Goal: Task Accomplishment & Management: Manage account settings

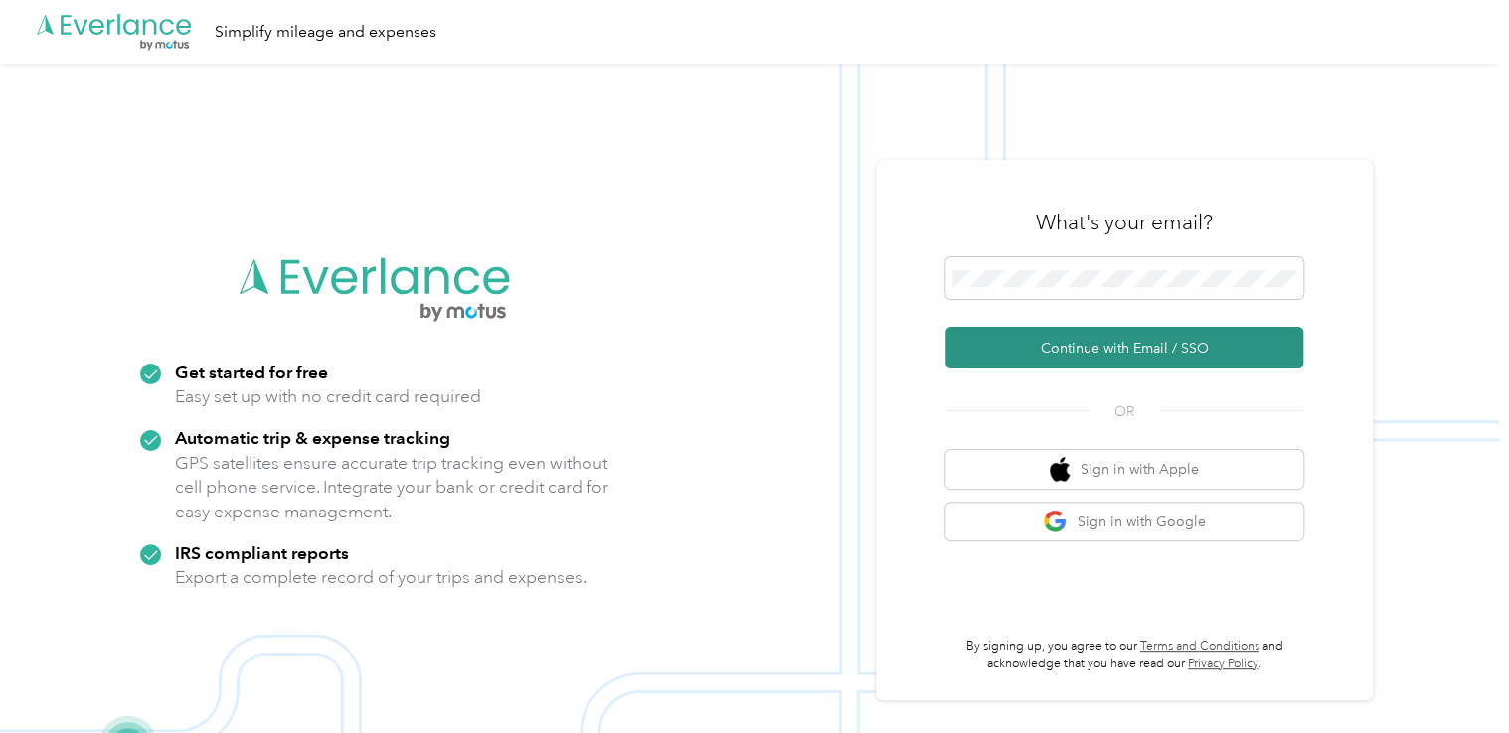
click at [1089, 354] on button "Continue with Email / SSO" at bounding box center [1124, 348] width 358 height 42
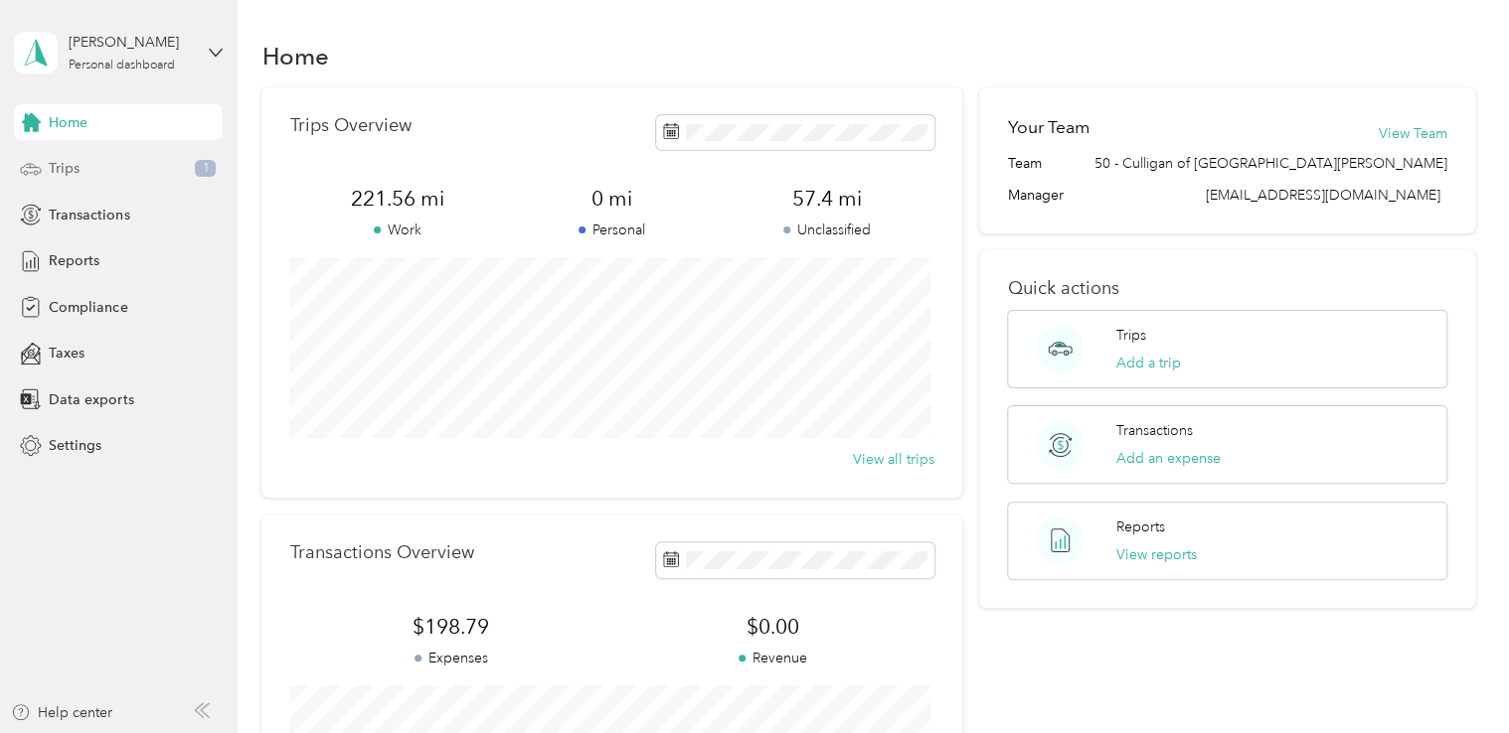
click at [73, 169] on span "Trips" at bounding box center [64, 168] width 31 height 21
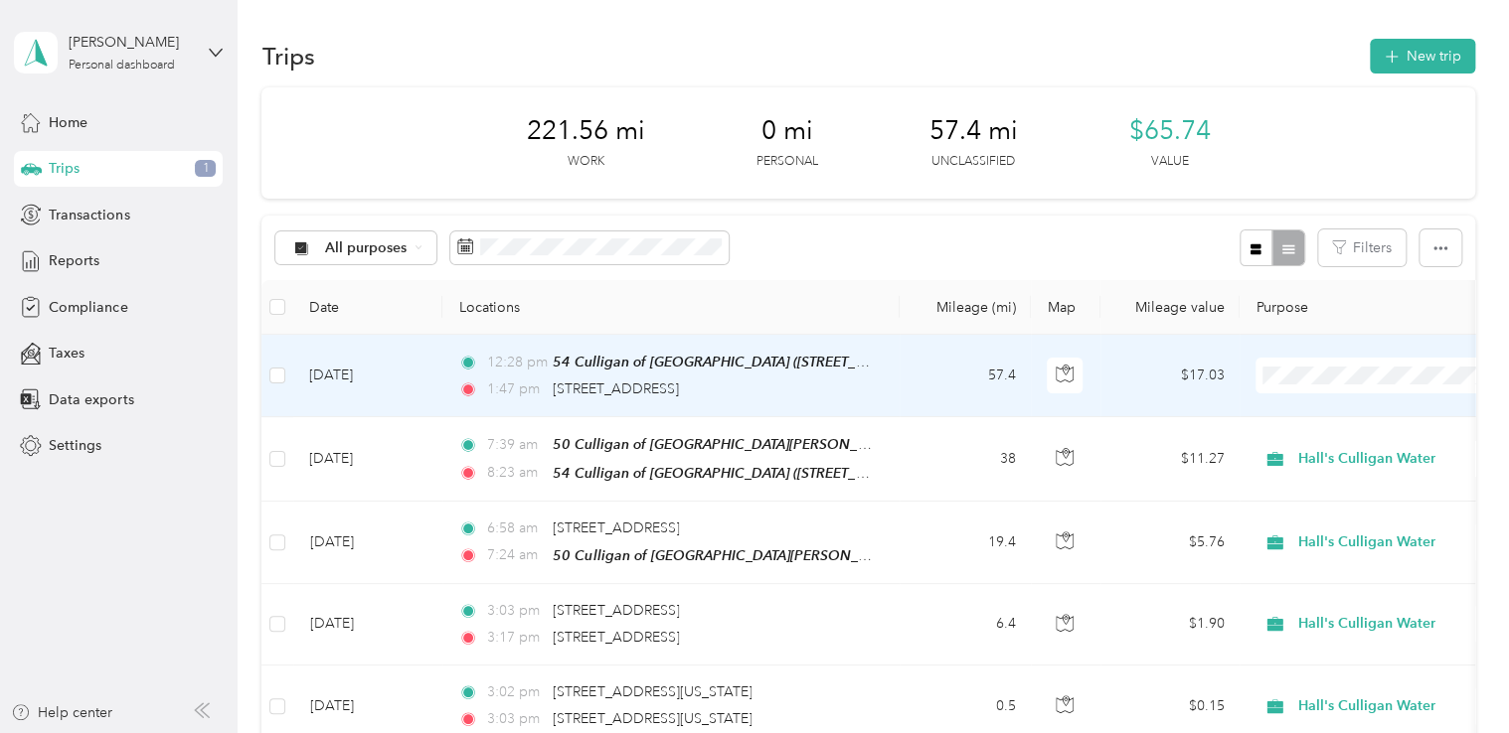
click at [1317, 418] on li "Hall's Culligan Water" at bounding box center [1379, 408] width 246 height 35
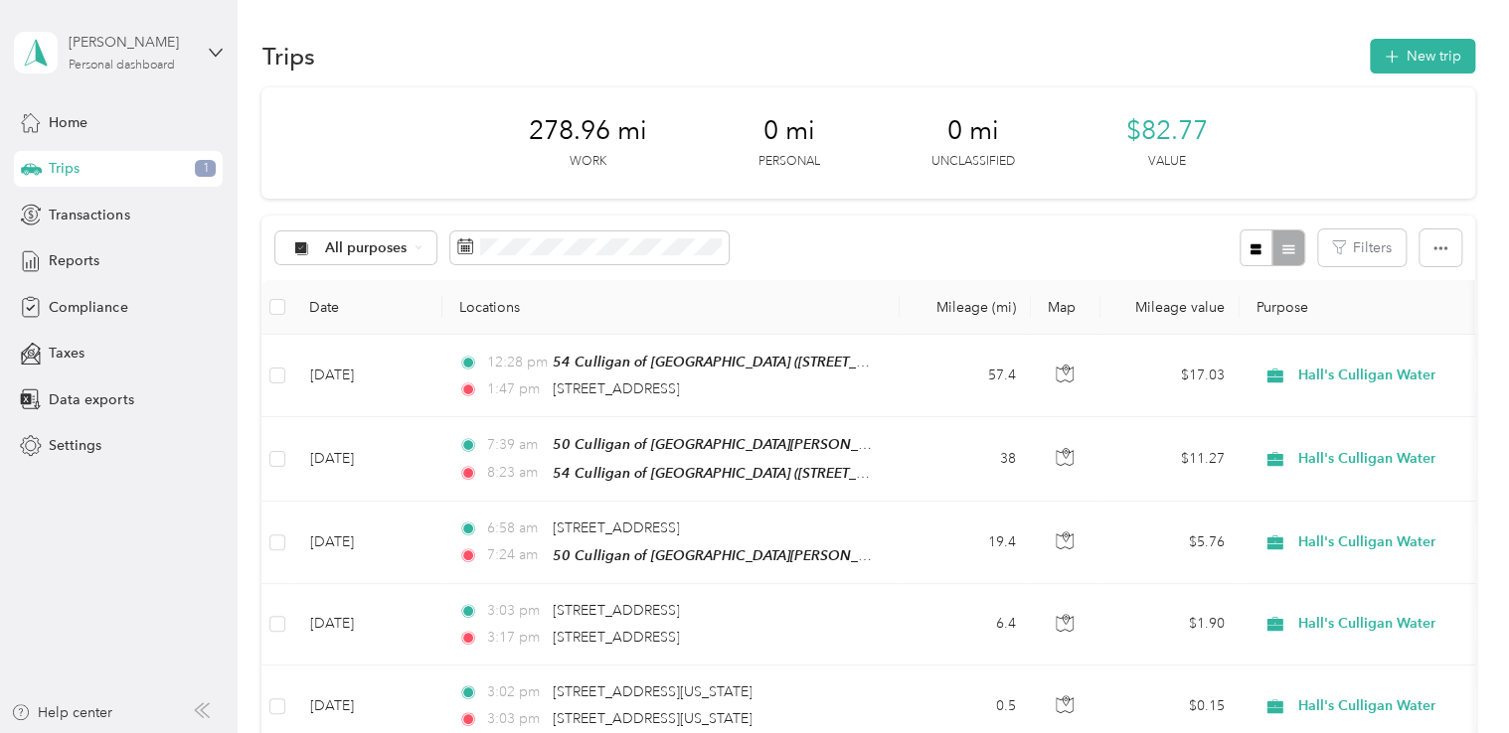
click at [127, 57] on div "Stephen Cuttrell Personal dashboard" at bounding box center [131, 52] width 124 height 40
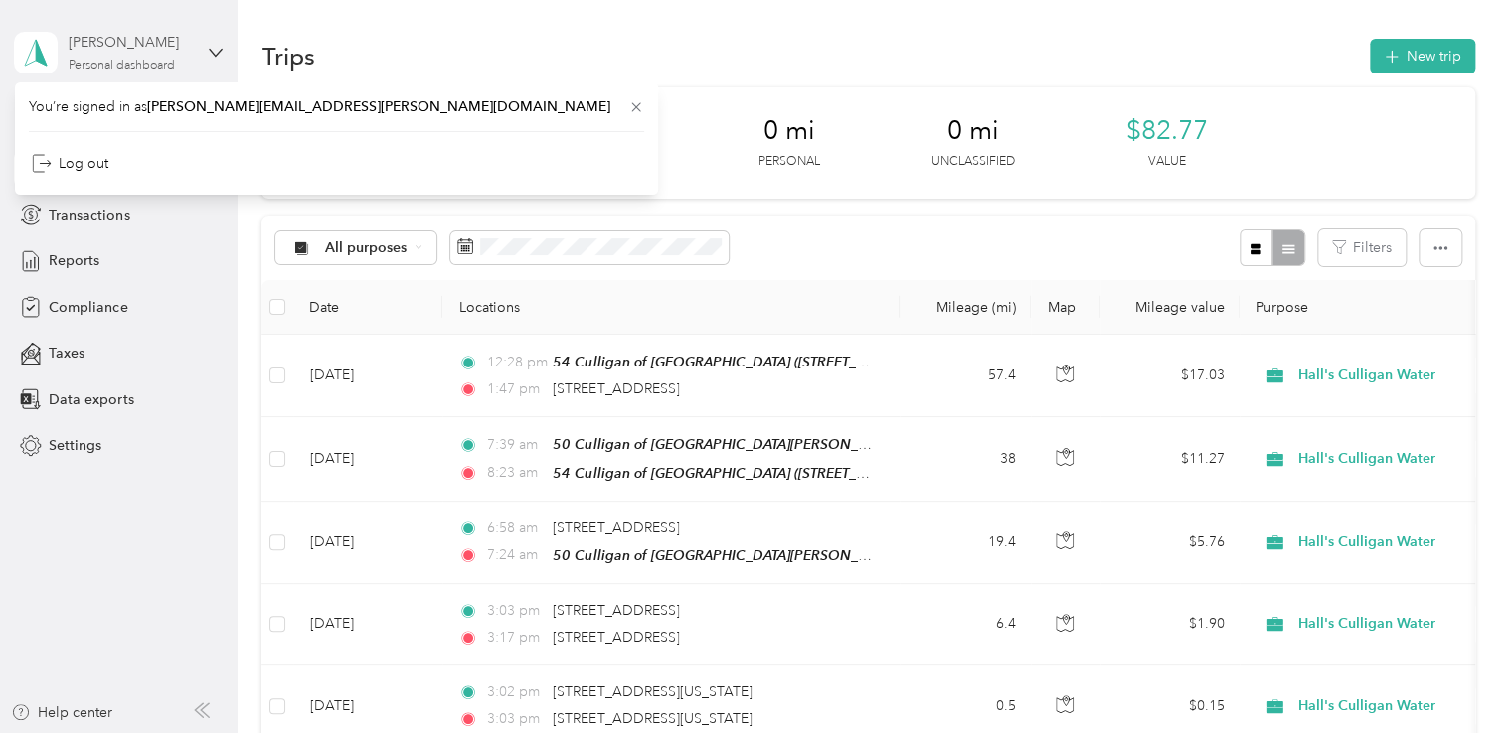
click at [125, 63] on div "Personal dashboard" at bounding box center [122, 66] width 106 height 12
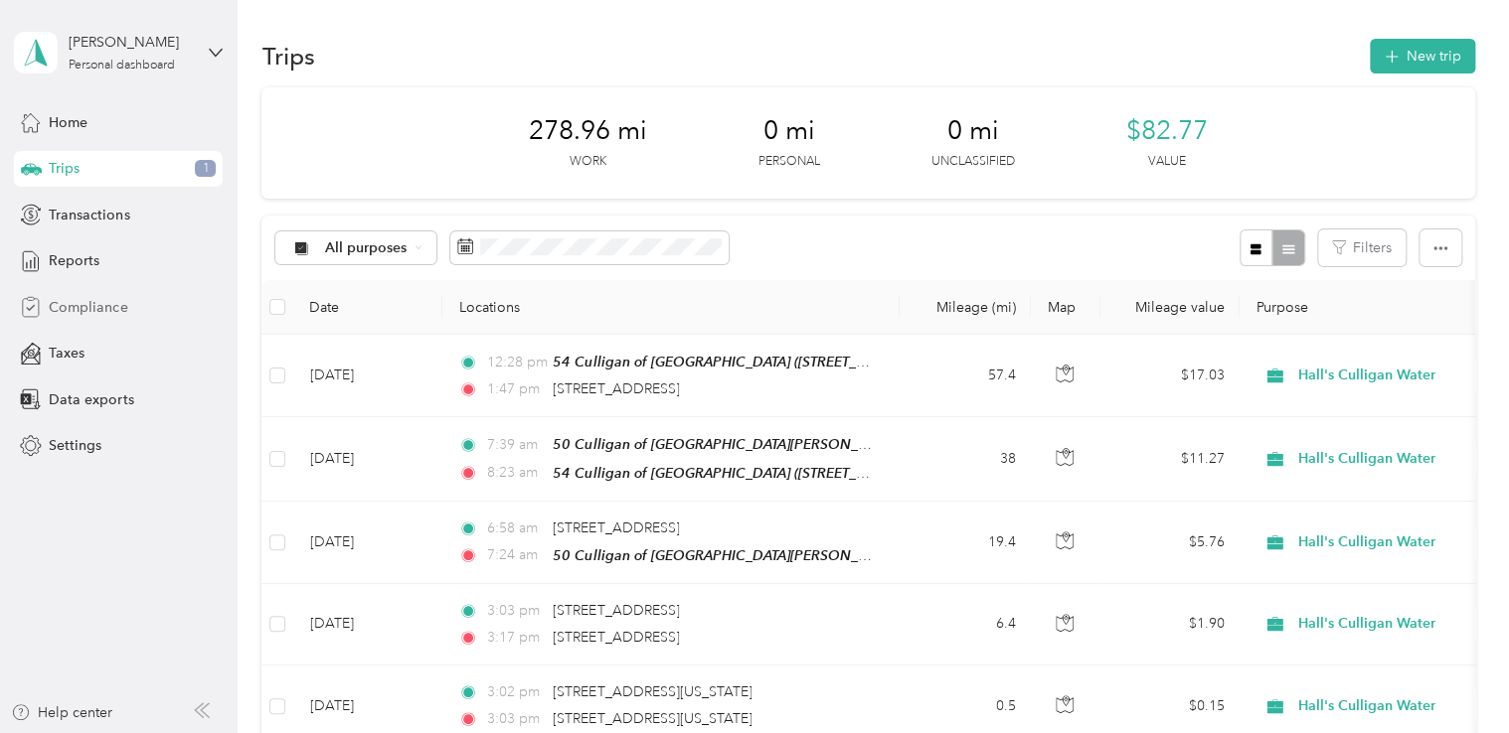
click at [83, 315] on span "Compliance" at bounding box center [88, 307] width 79 height 21
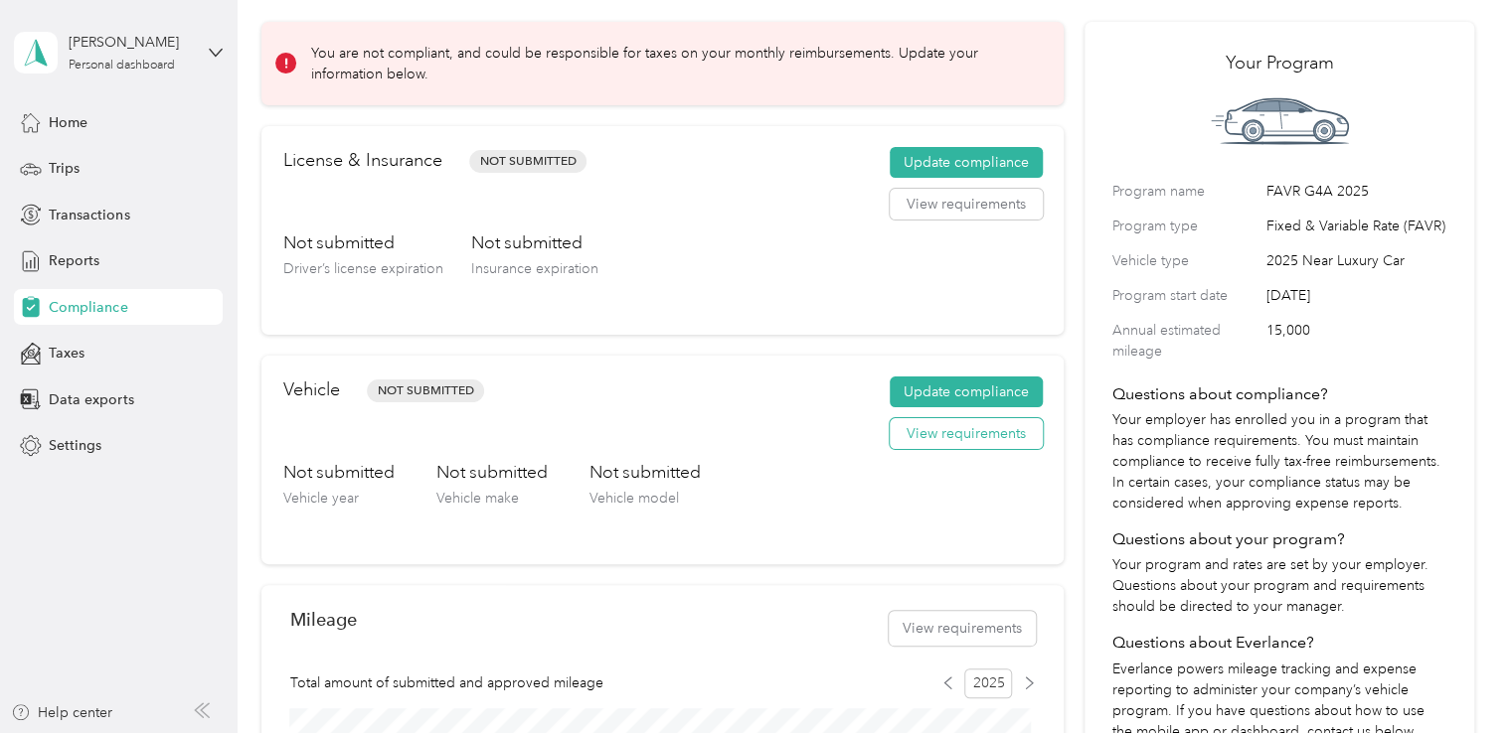
scroll to position [72, 0]
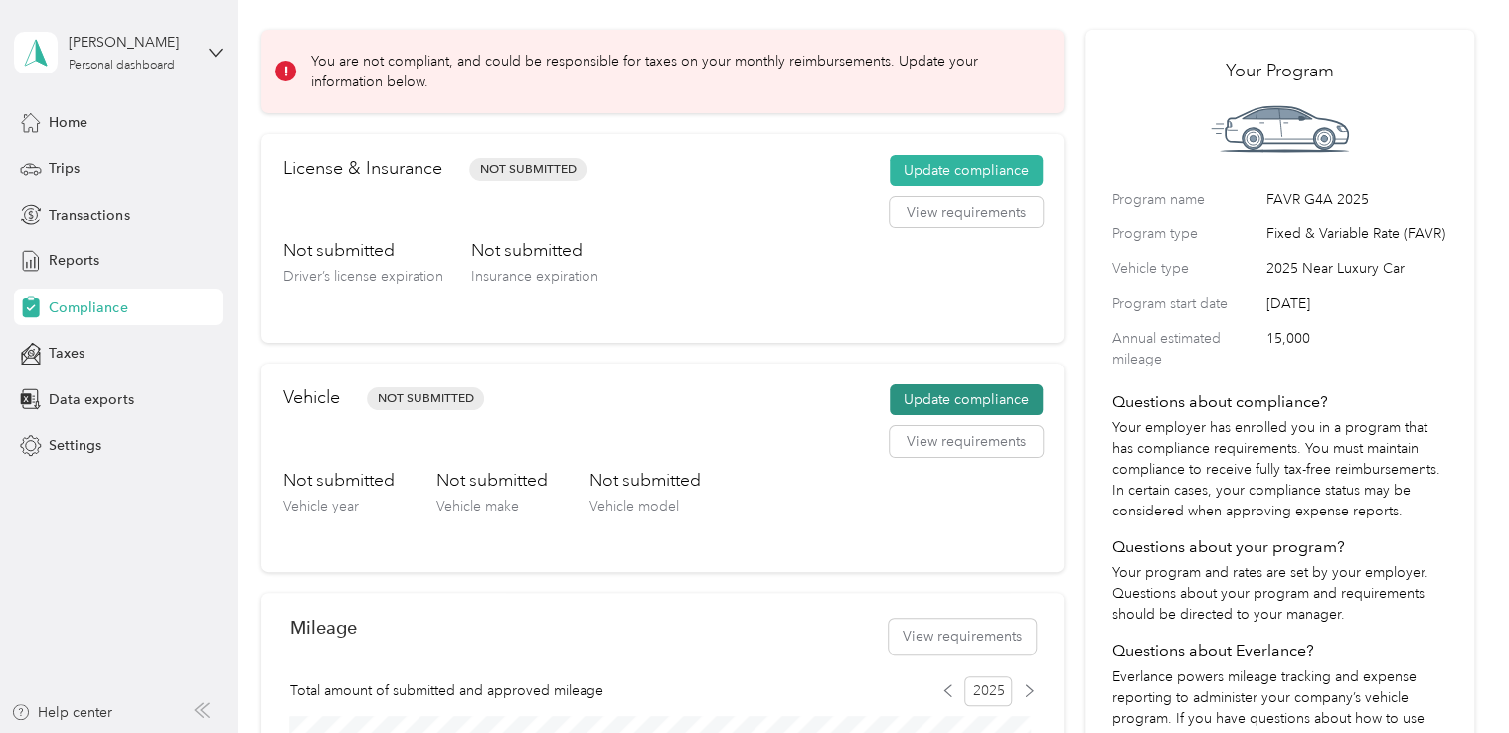
click at [959, 402] on button "Update compliance" at bounding box center [965, 401] width 153 height 32
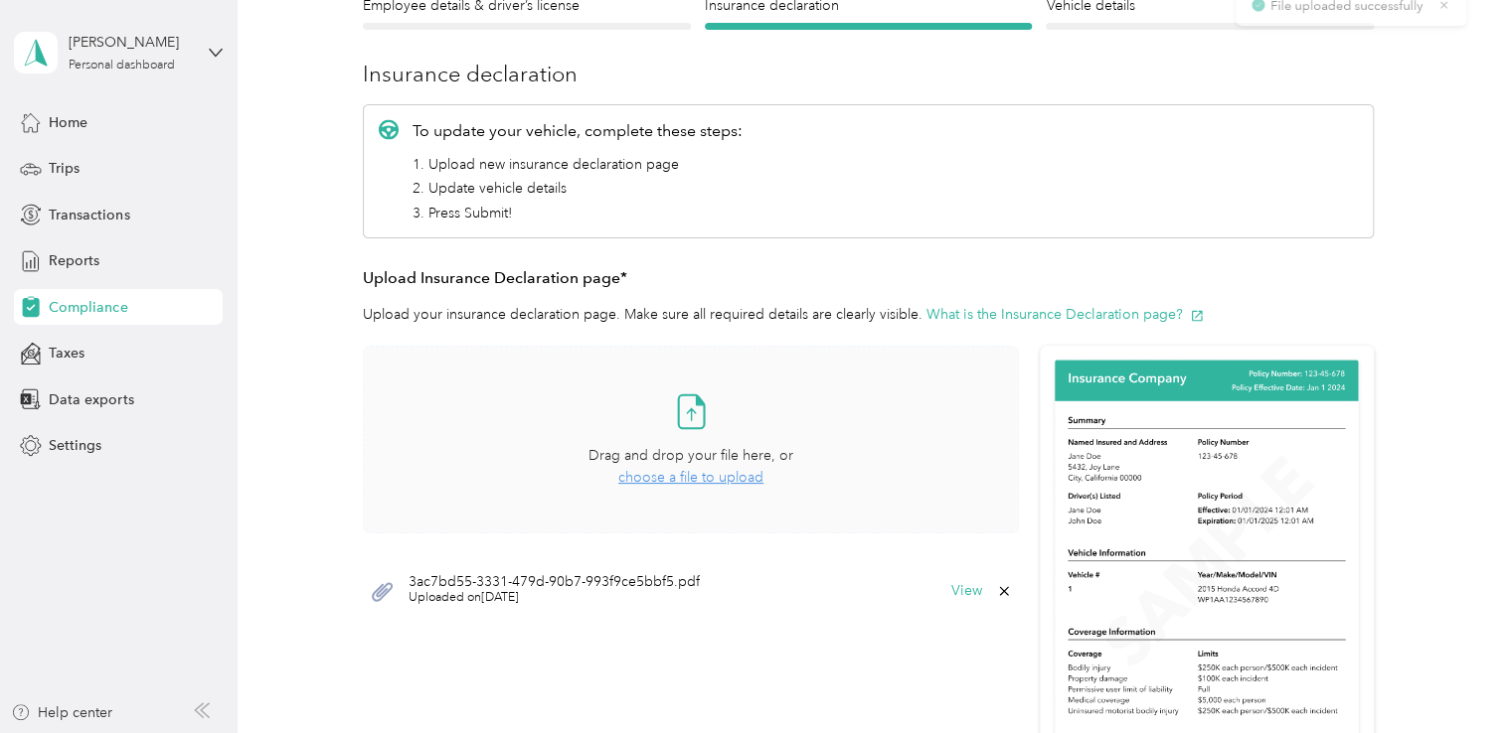
scroll to position [298, 0]
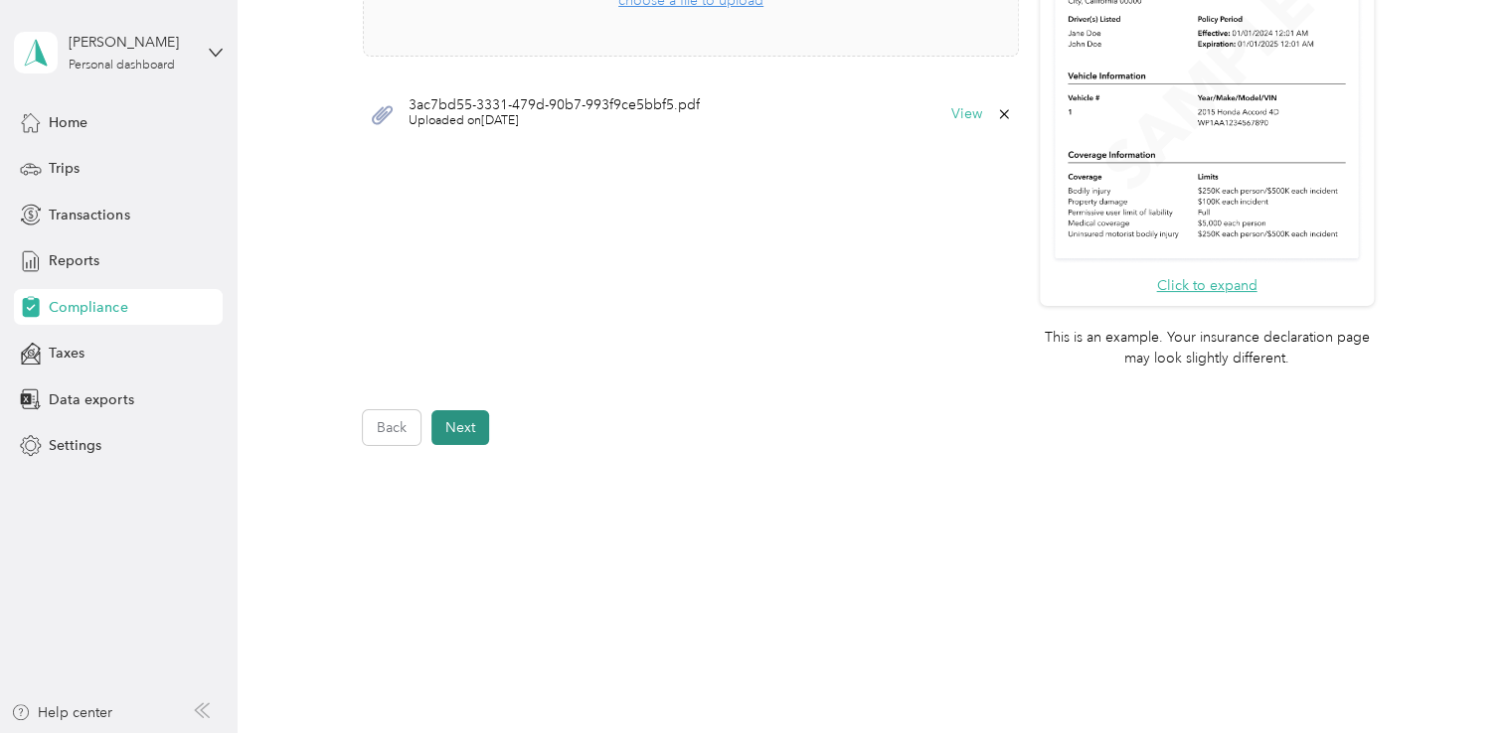
click at [457, 419] on button "Next" at bounding box center [460, 427] width 58 height 35
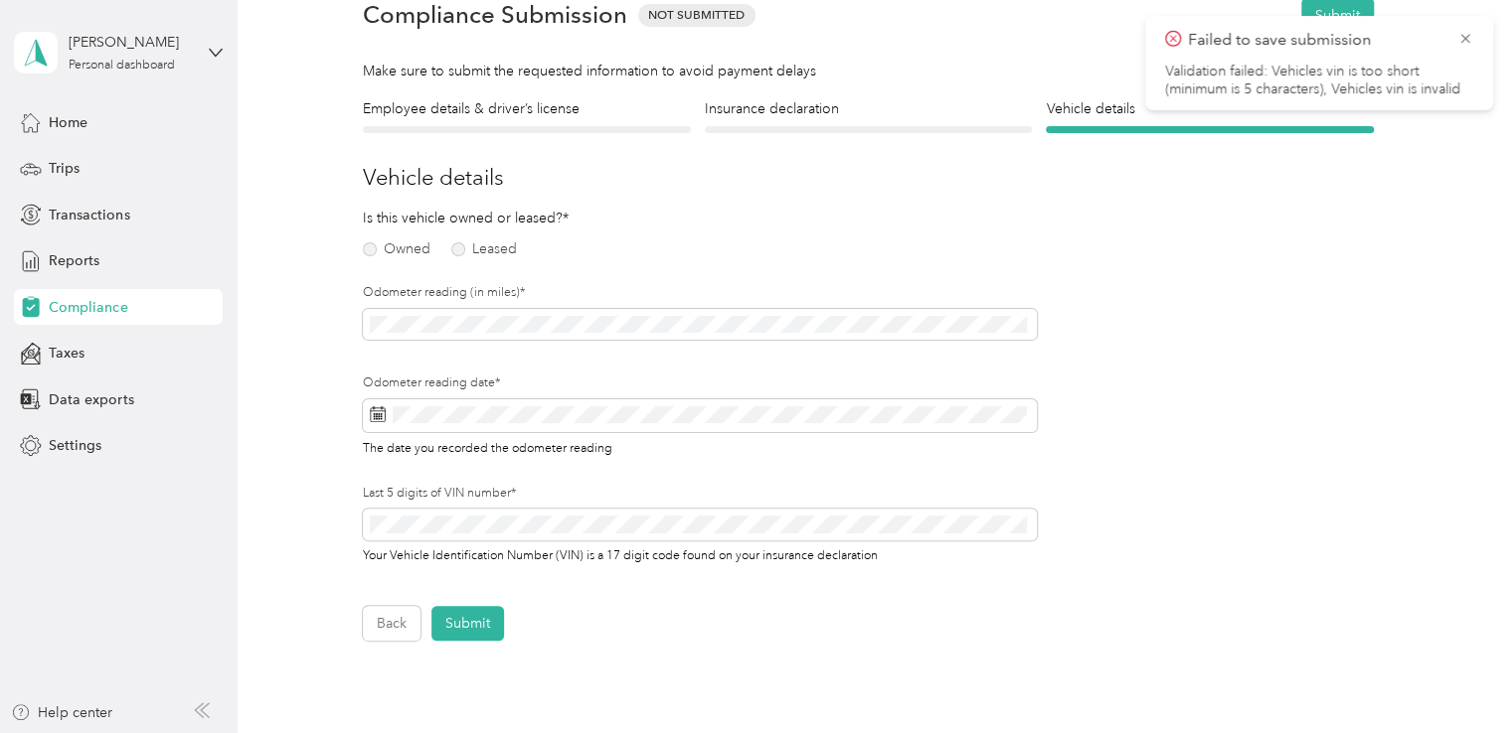
scroll to position [24, 0]
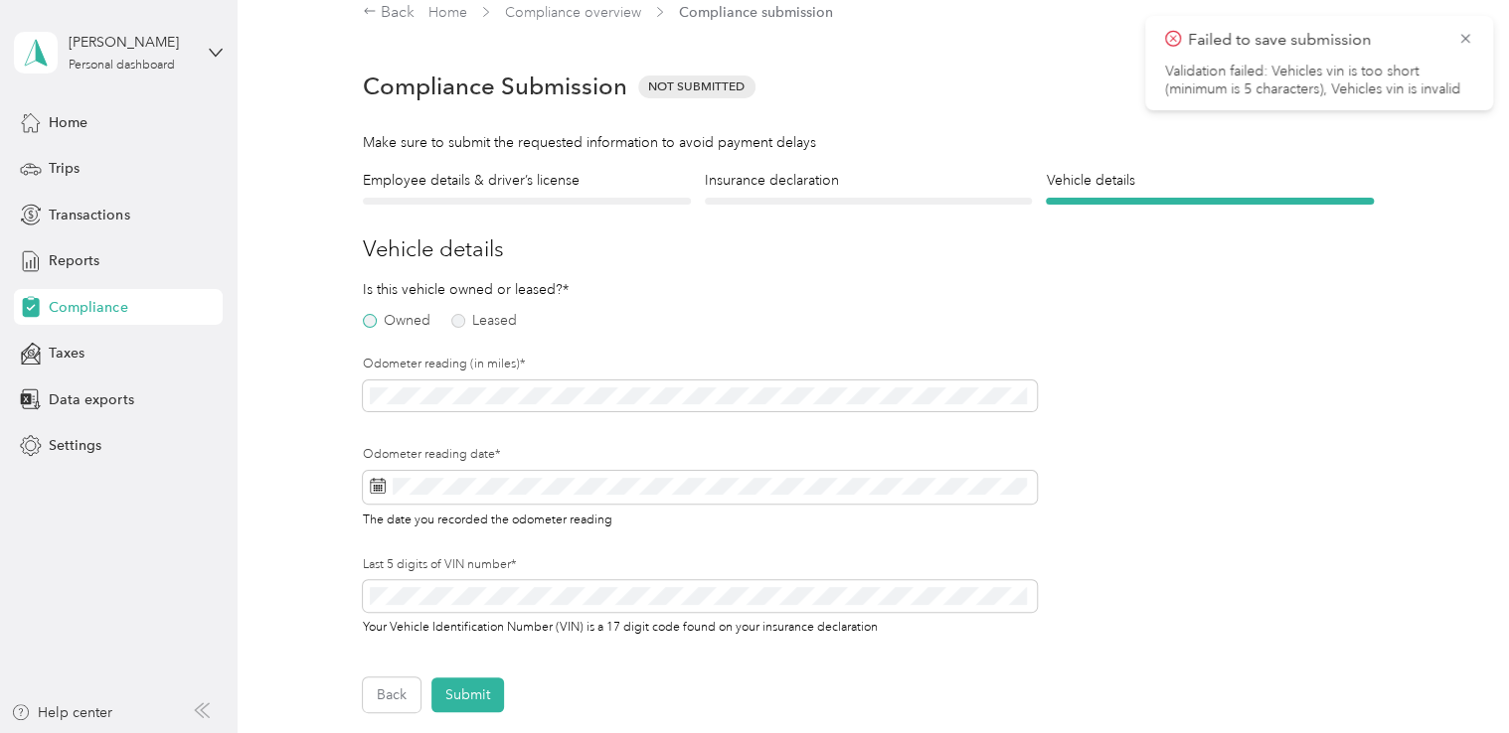
click at [369, 322] on label "Owned" at bounding box center [397, 321] width 68 height 14
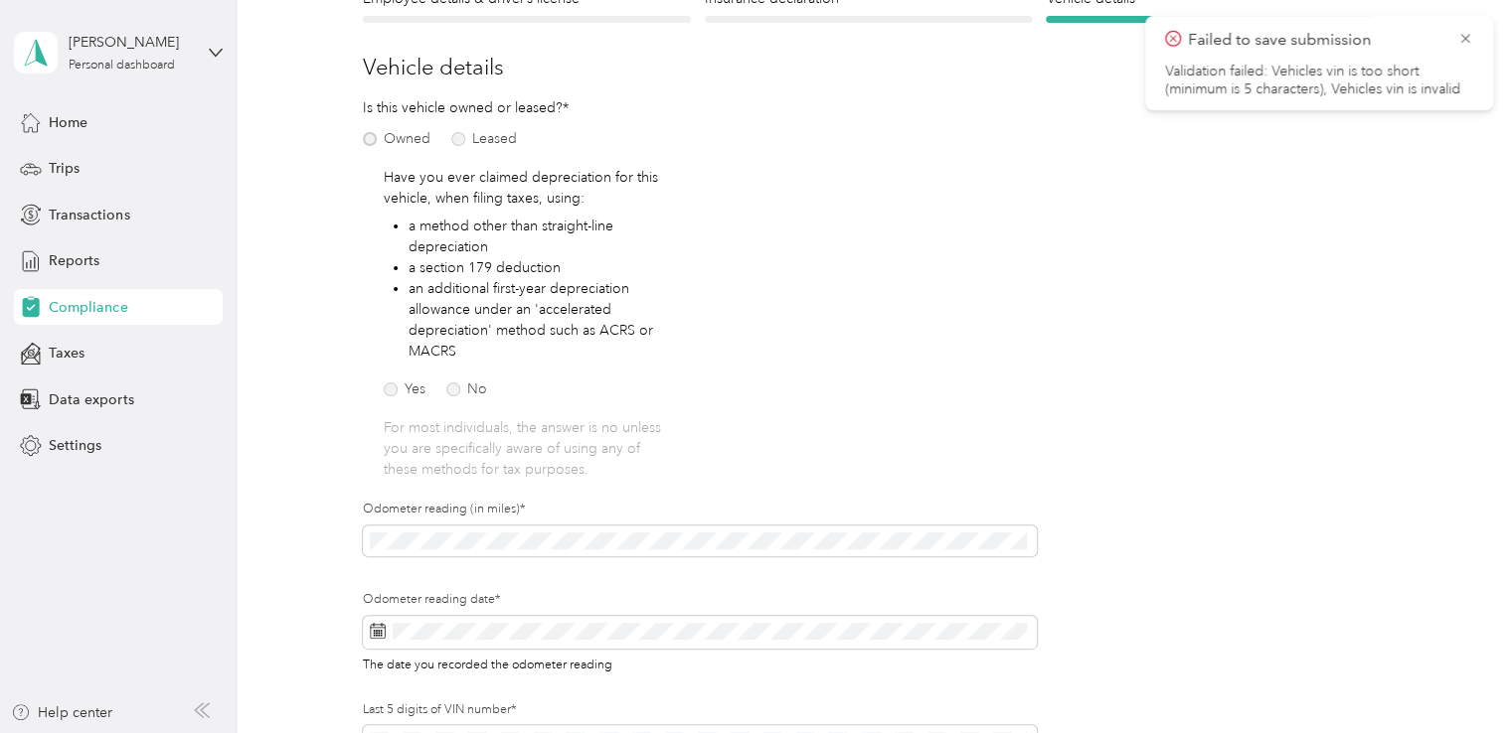
scroll to position [223, 0]
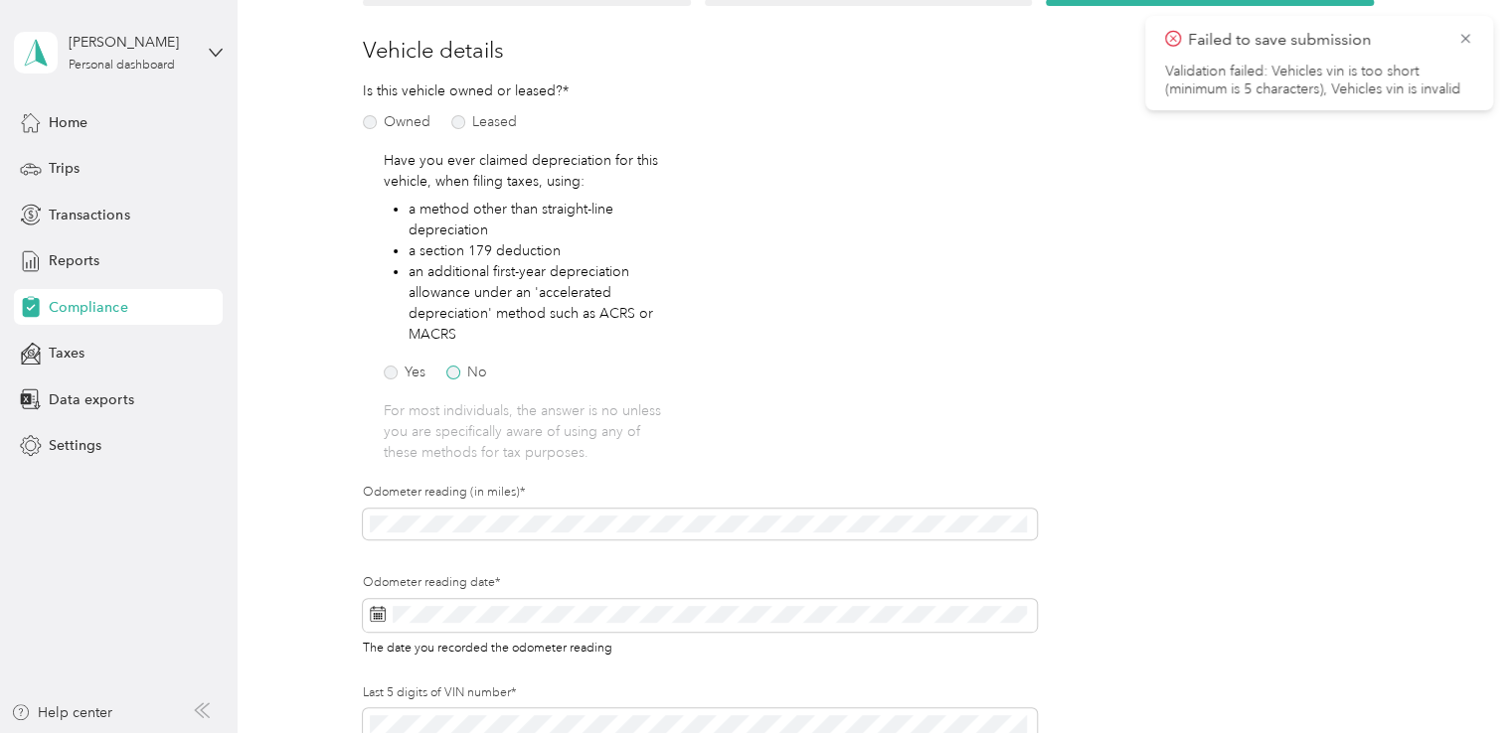
click at [451, 376] on label "No" at bounding box center [466, 373] width 41 height 14
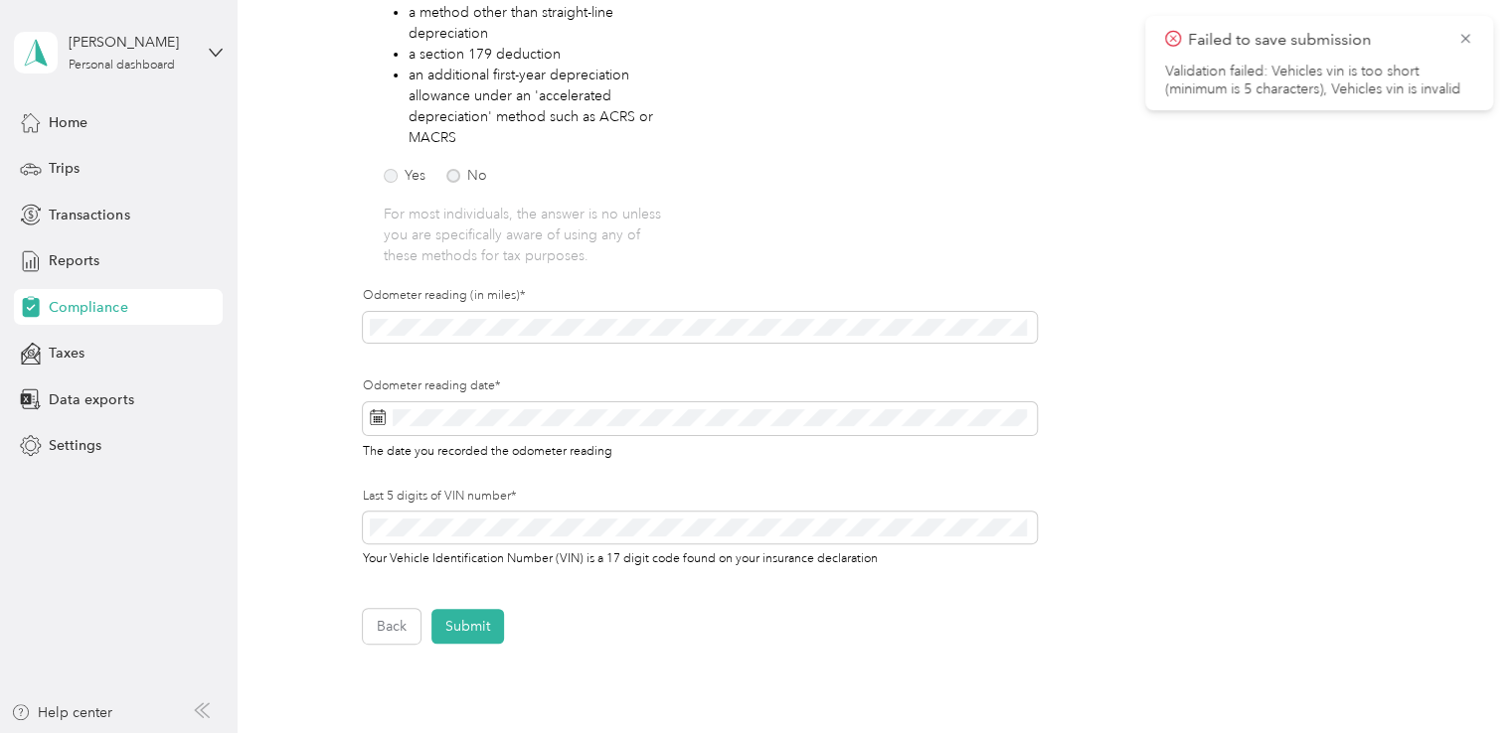
scroll to position [421, 0]
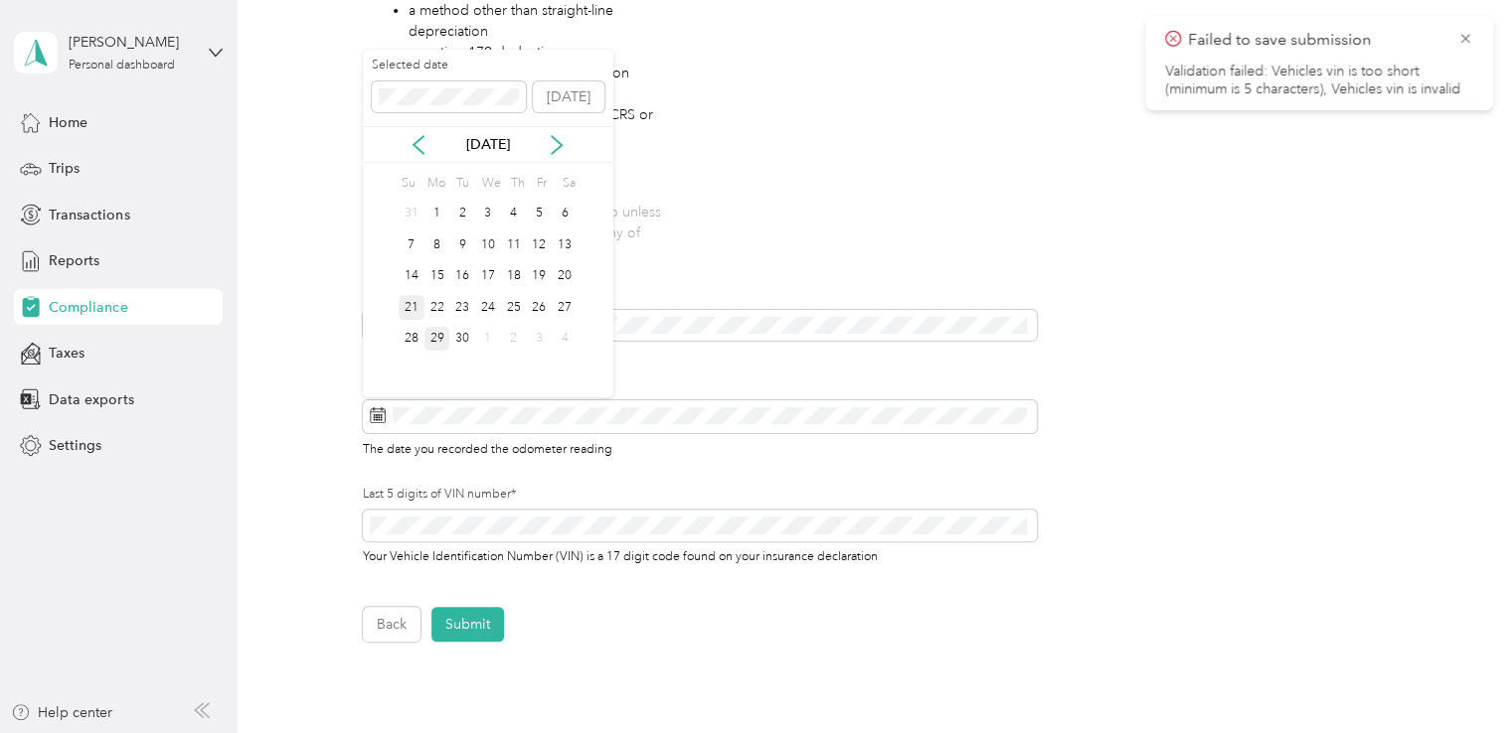
click at [409, 307] on div "21" at bounding box center [412, 307] width 26 height 25
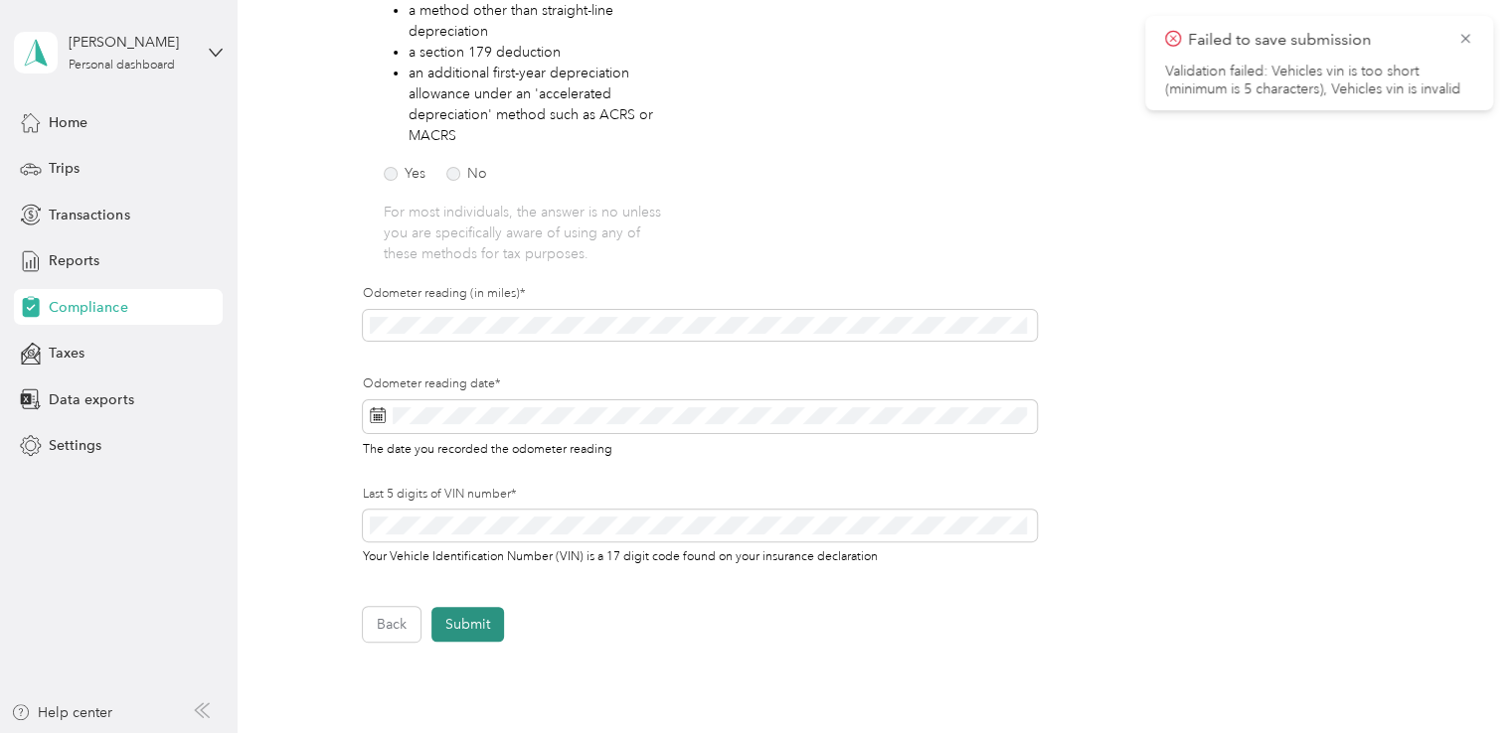
click at [461, 628] on button "Submit" at bounding box center [467, 624] width 73 height 35
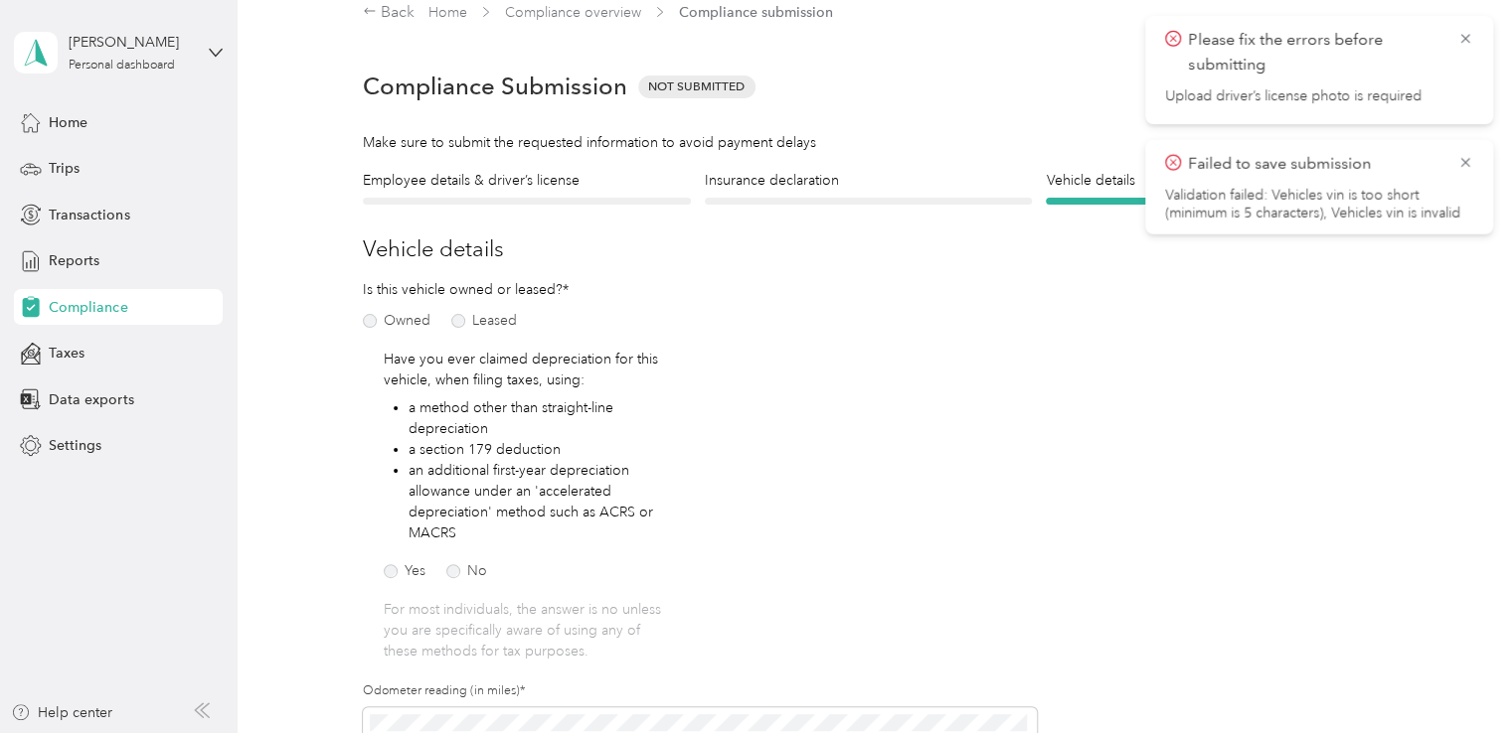
scroll to position [0, 0]
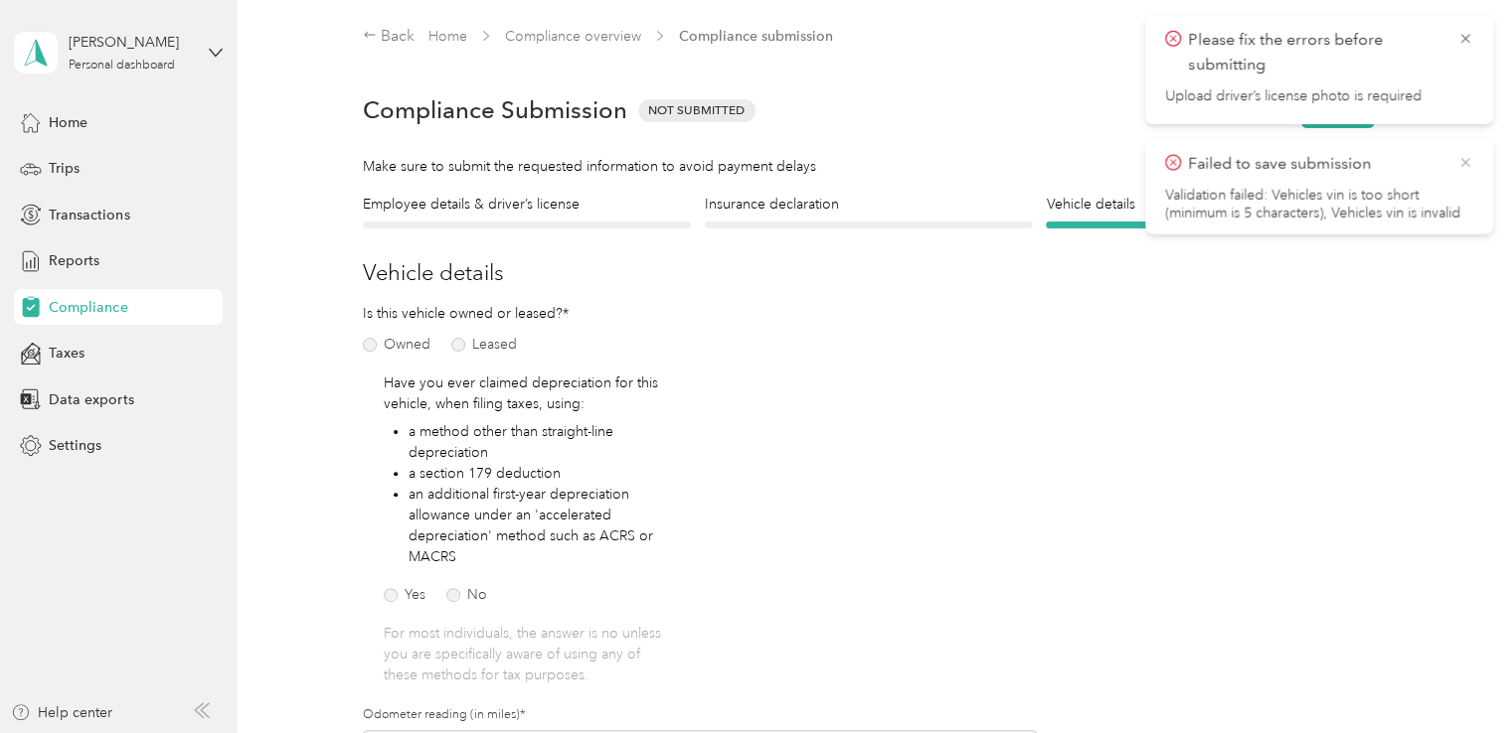
click at [1467, 166] on icon at bounding box center [1465, 162] width 16 height 18
click at [1463, 34] on icon at bounding box center [1465, 39] width 16 height 18
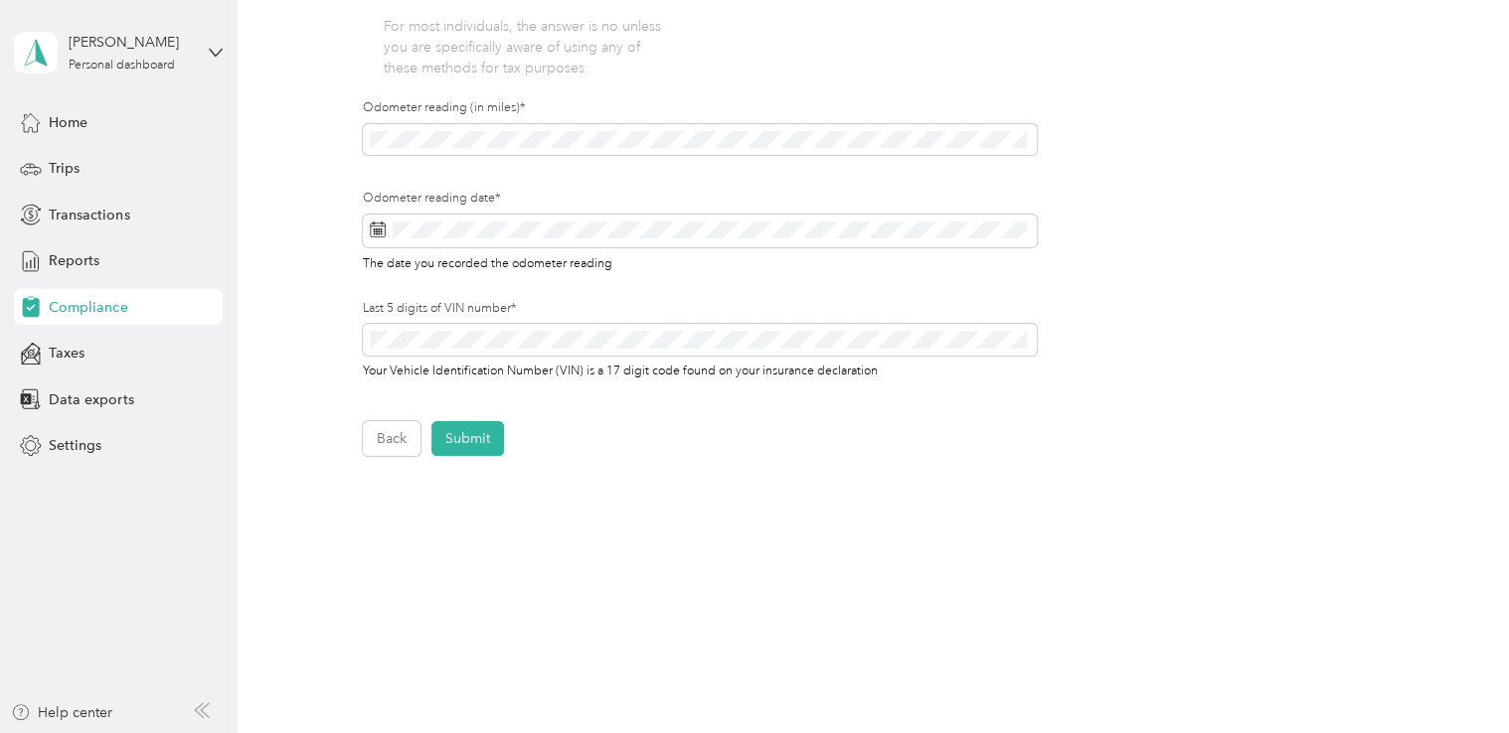
scroll to position [619, 0]
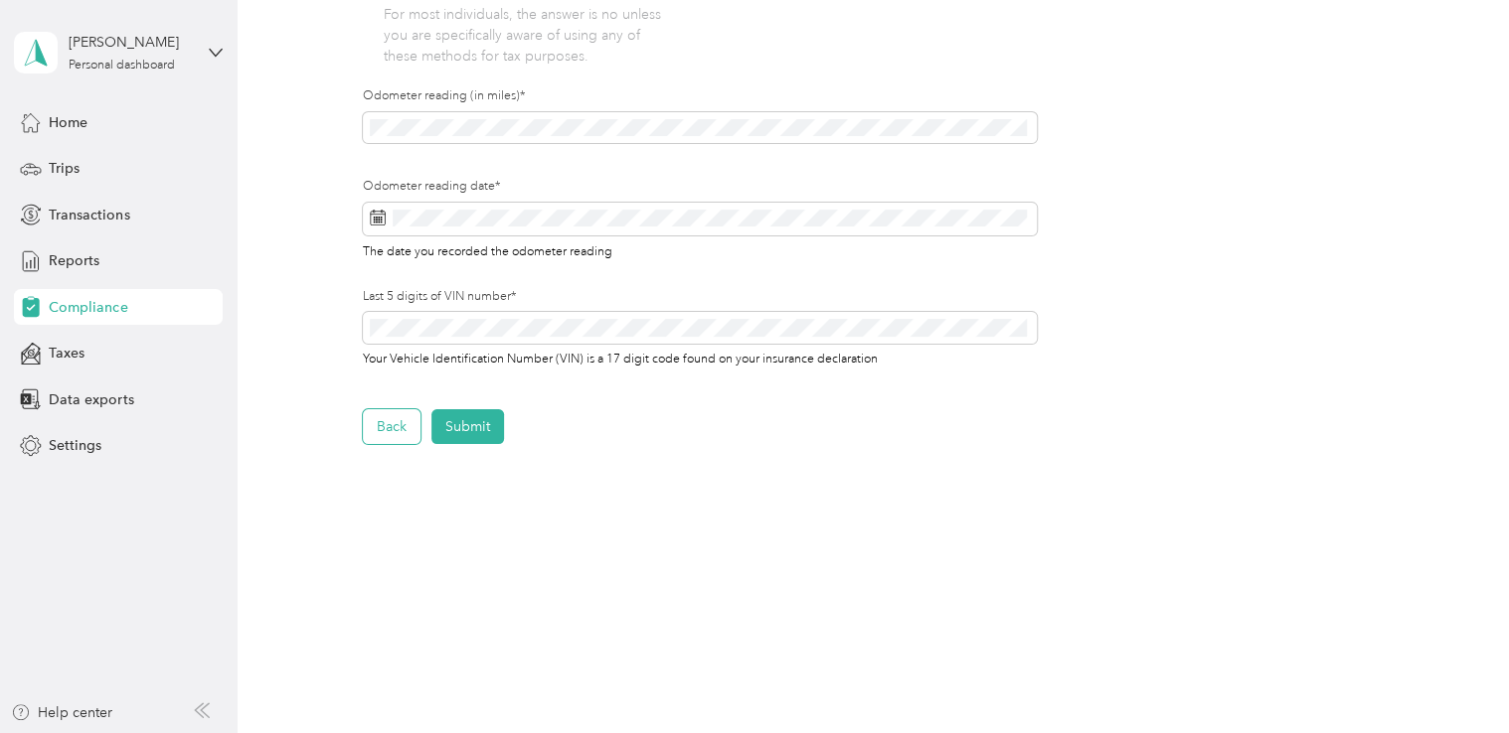
click at [401, 429] on button "Back" at bounding box center [392, 426] width 58 height 35
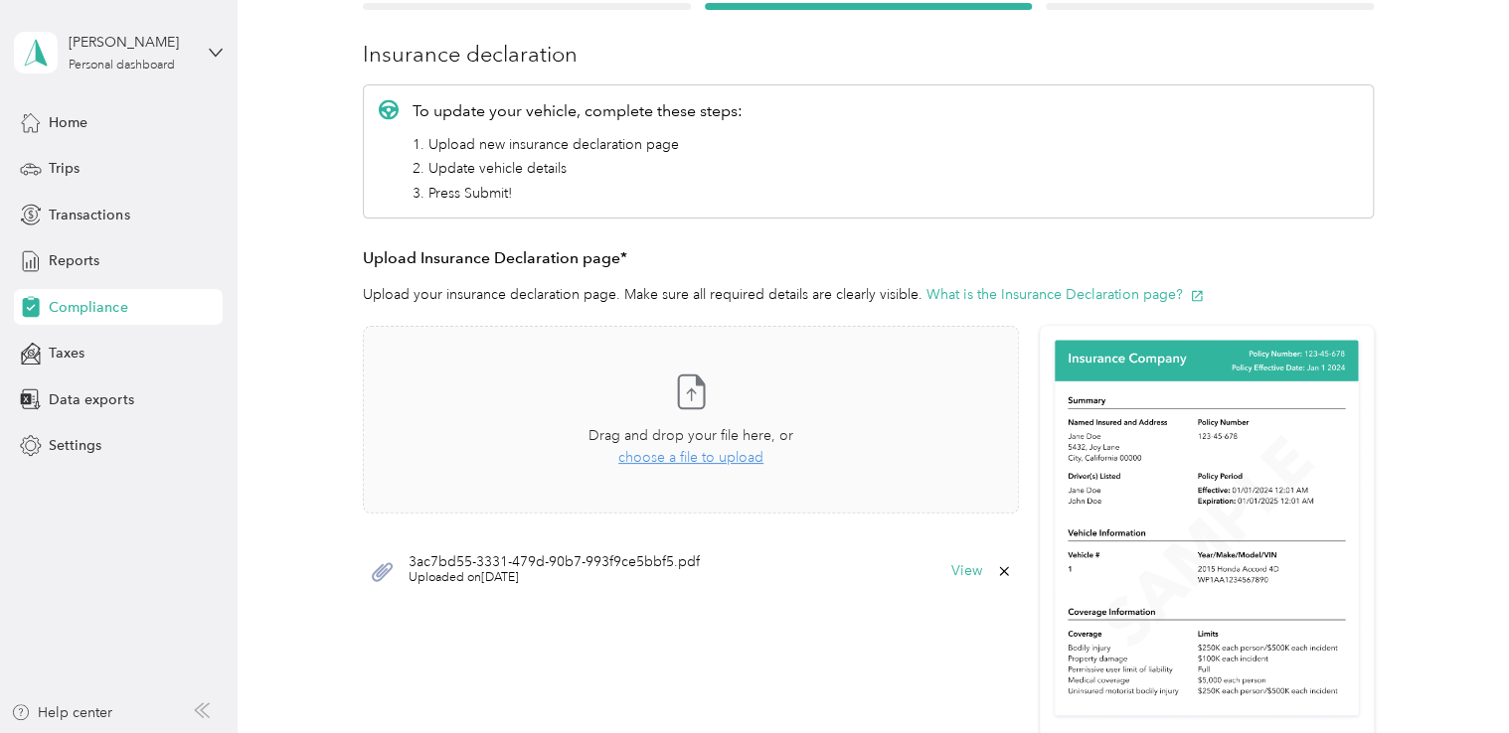
scroll to position [421, 0]
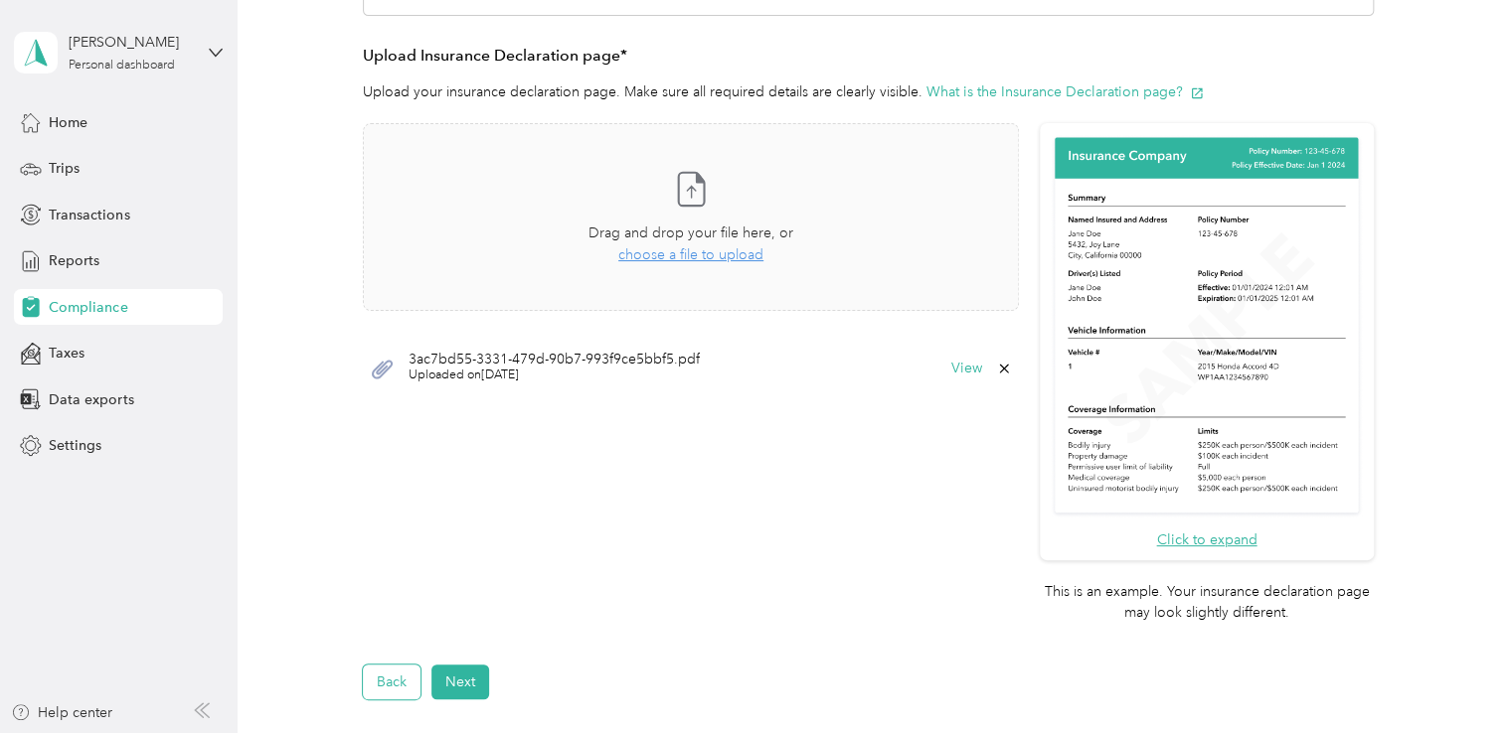
click at [401, 686] on button "Back" at bounding box center [392, 682] width 58 height 35
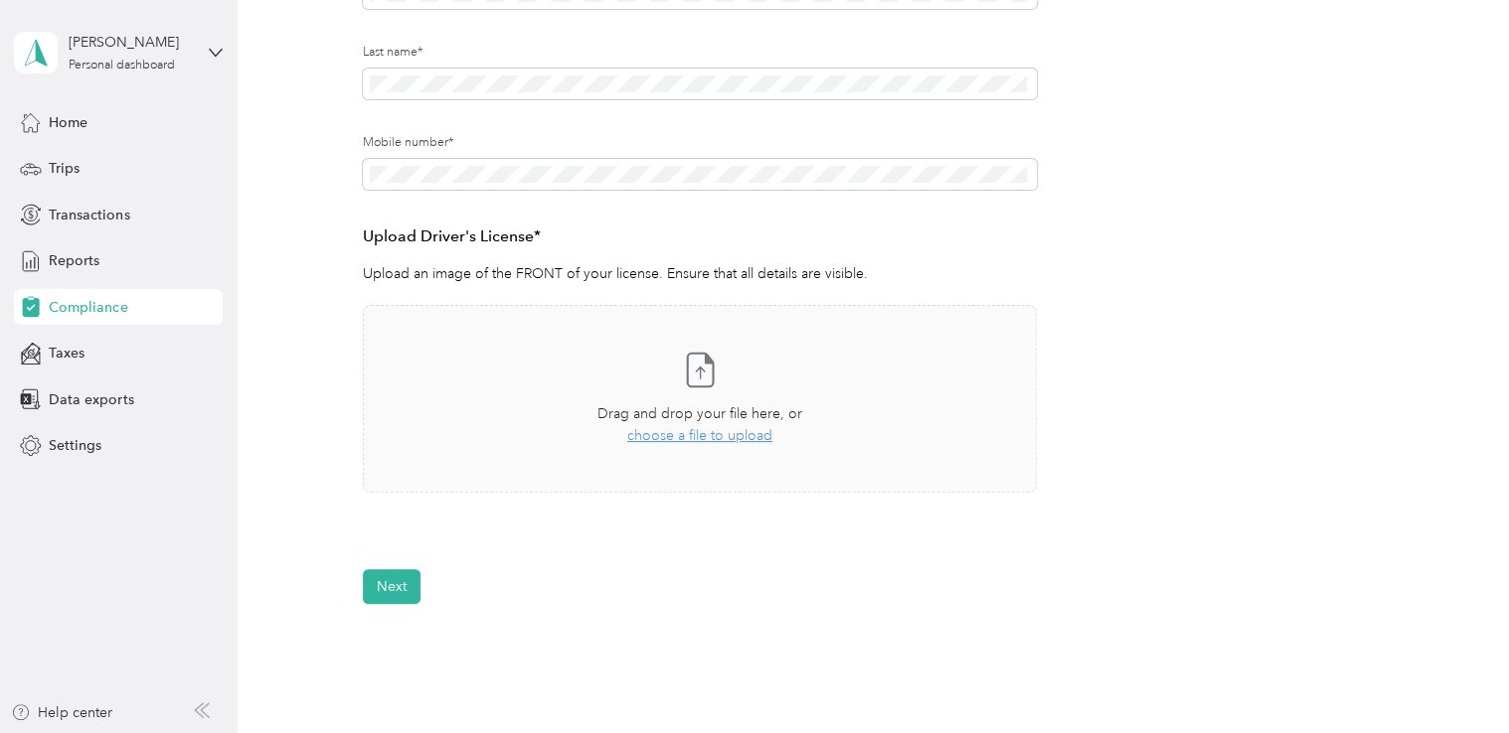
scroll to position [354, 0]
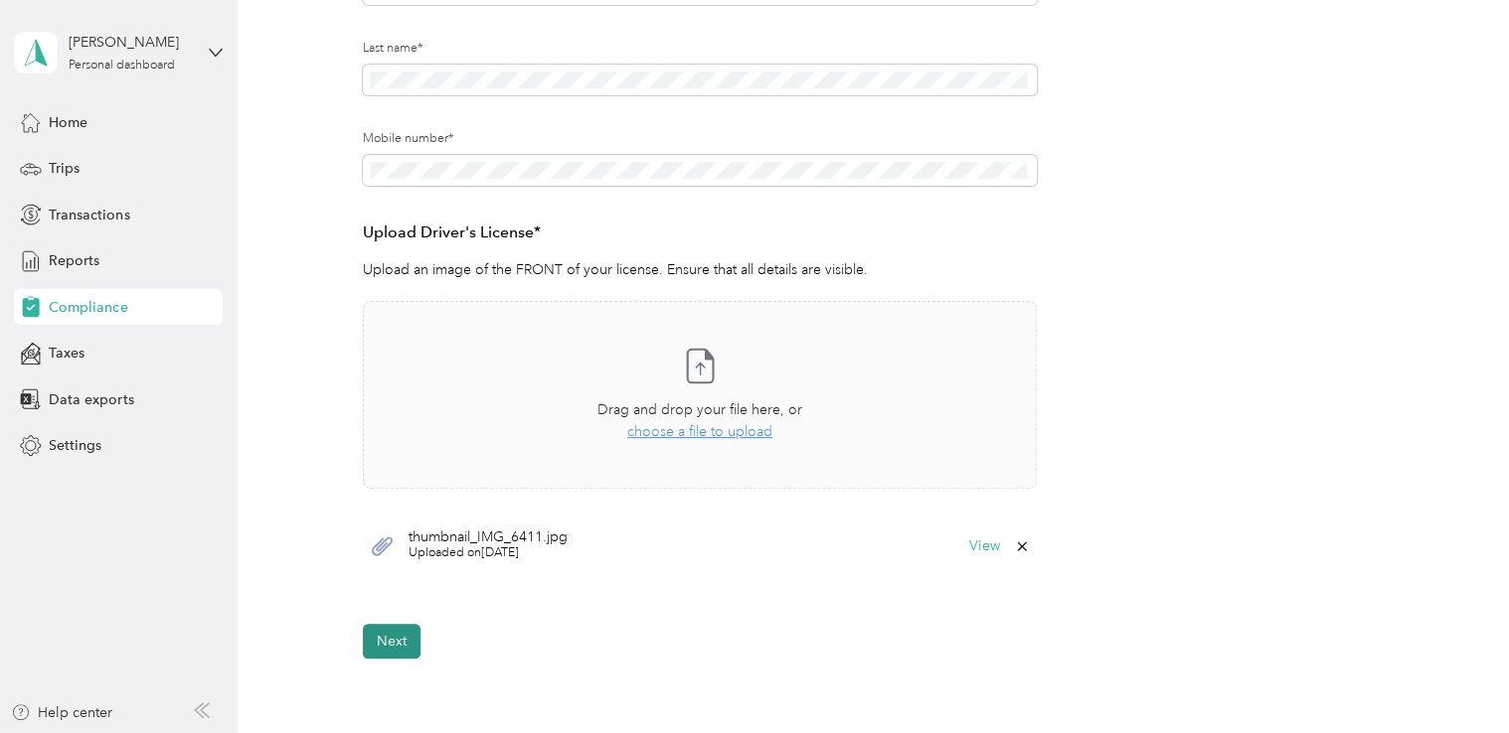
click at [381, 649] on button "Next" at bounding box center [392, 641] width 58 height 35
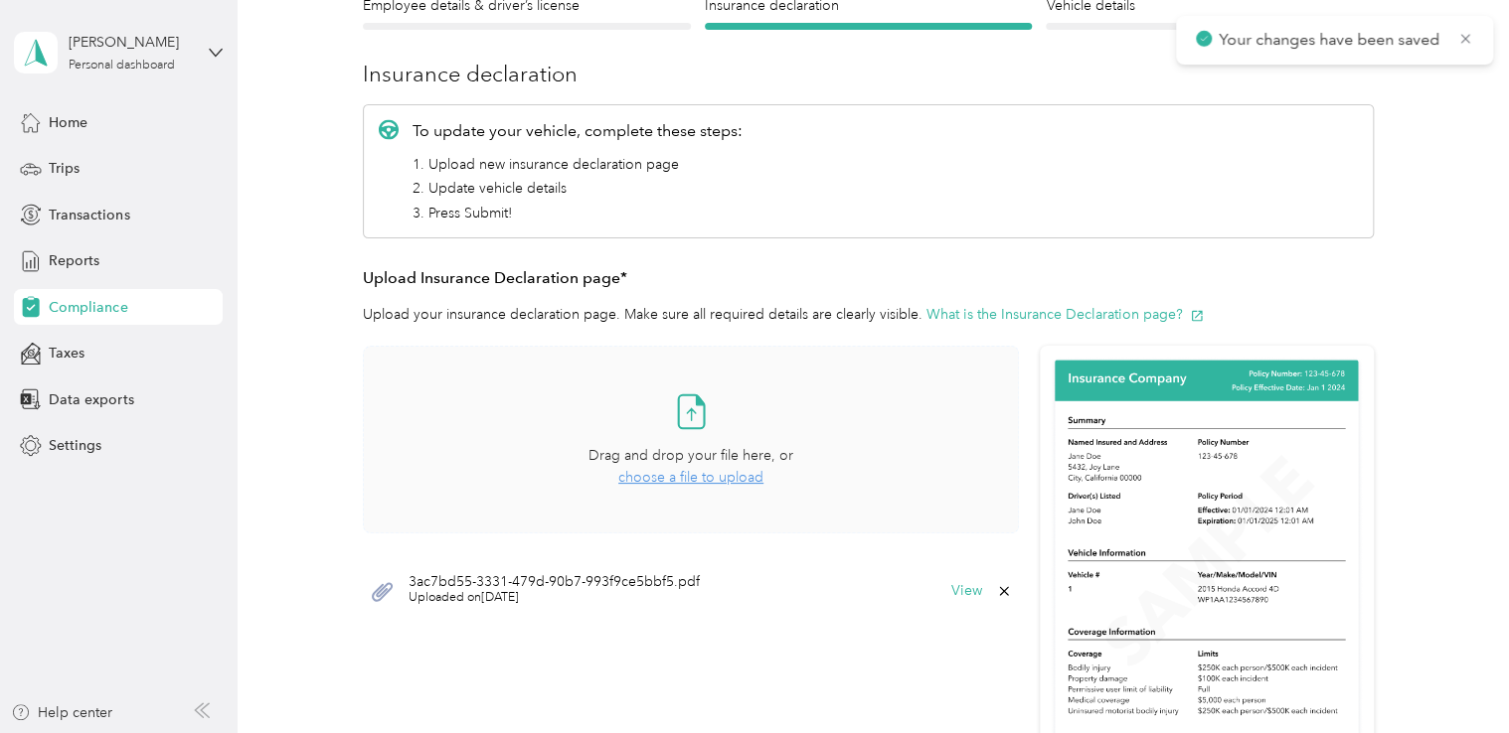
scroll to position [223, 0]
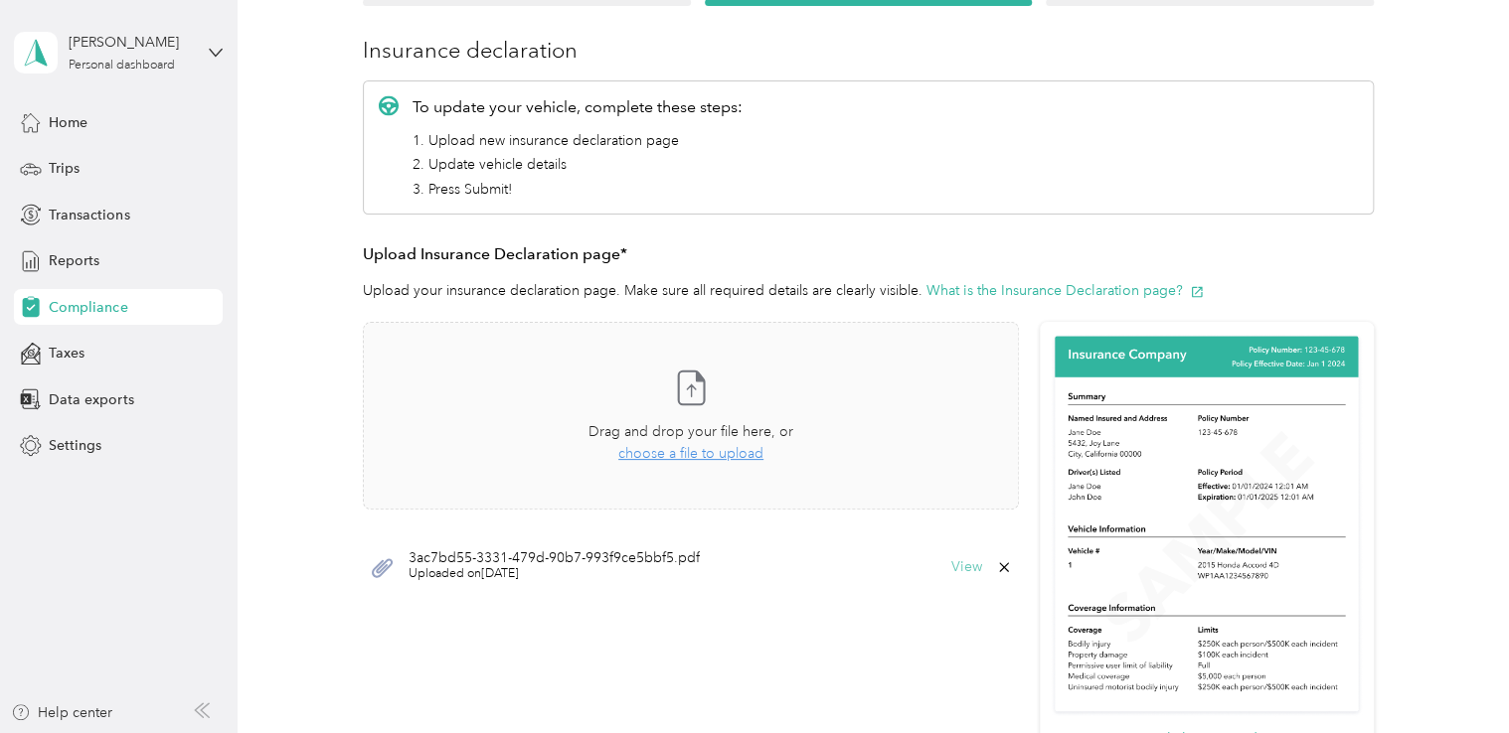
click at [961, 566] on button "View" at bounding box center [966, 568] width 31 height 14
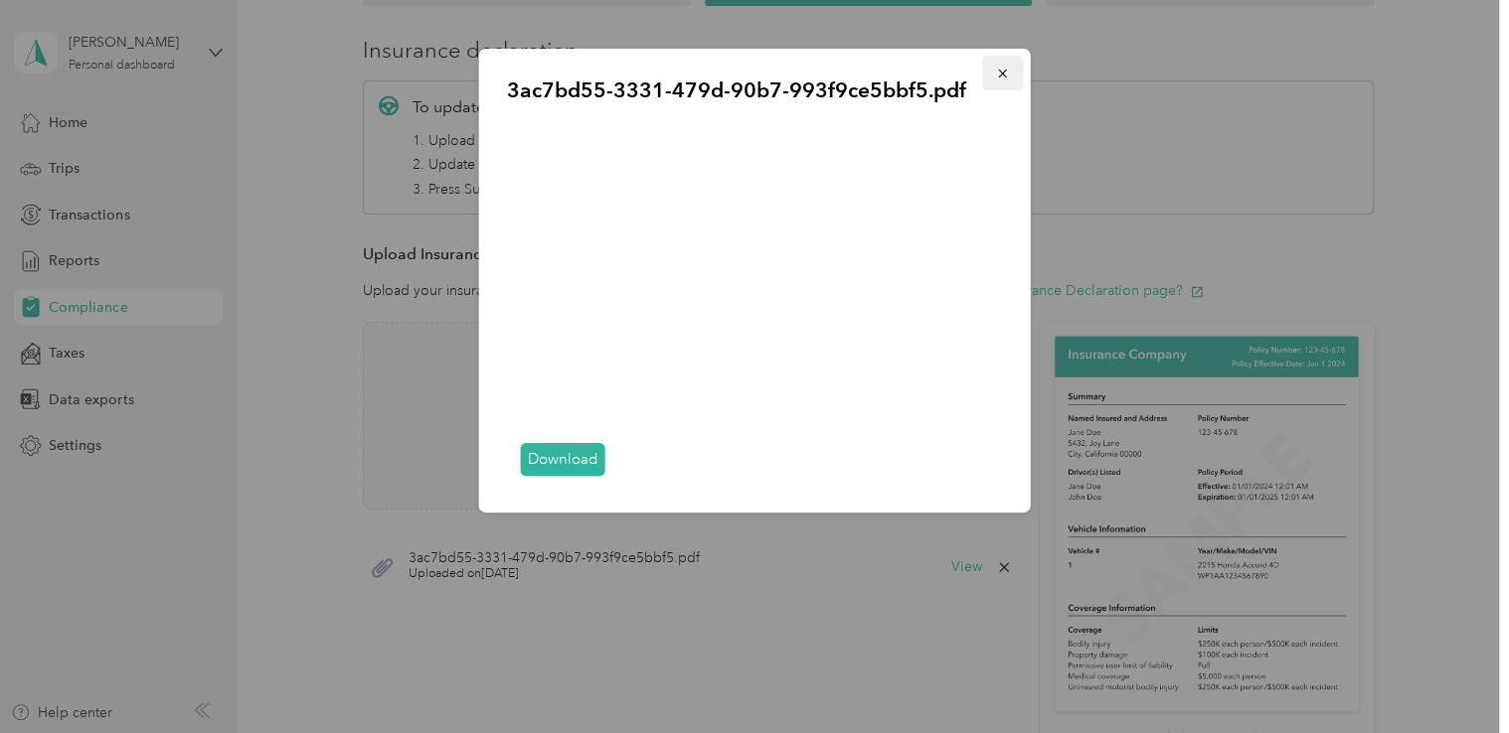
click at [1006, 75] on icon "button" at bounding box center [1003, 74] width 14 height 14
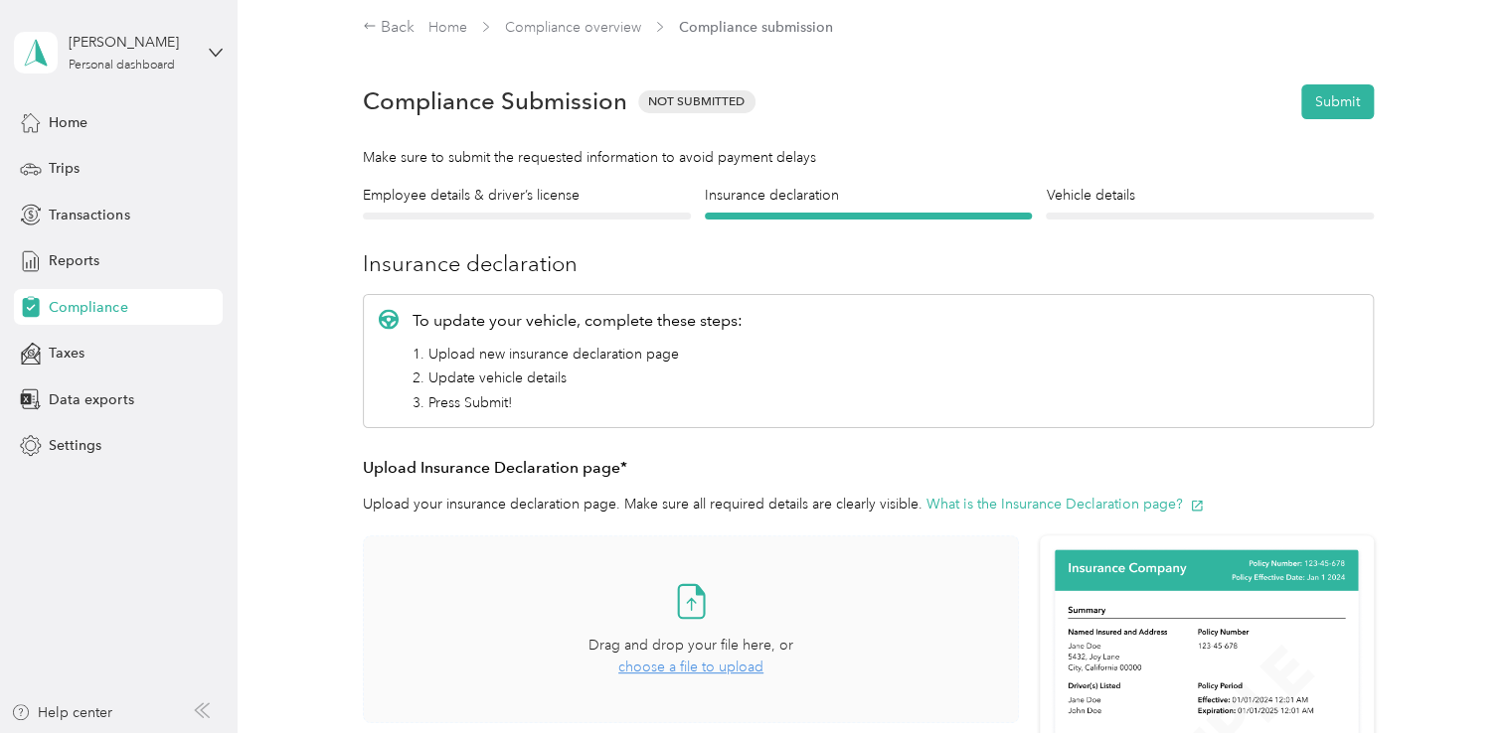
scroll to position [0, 0]
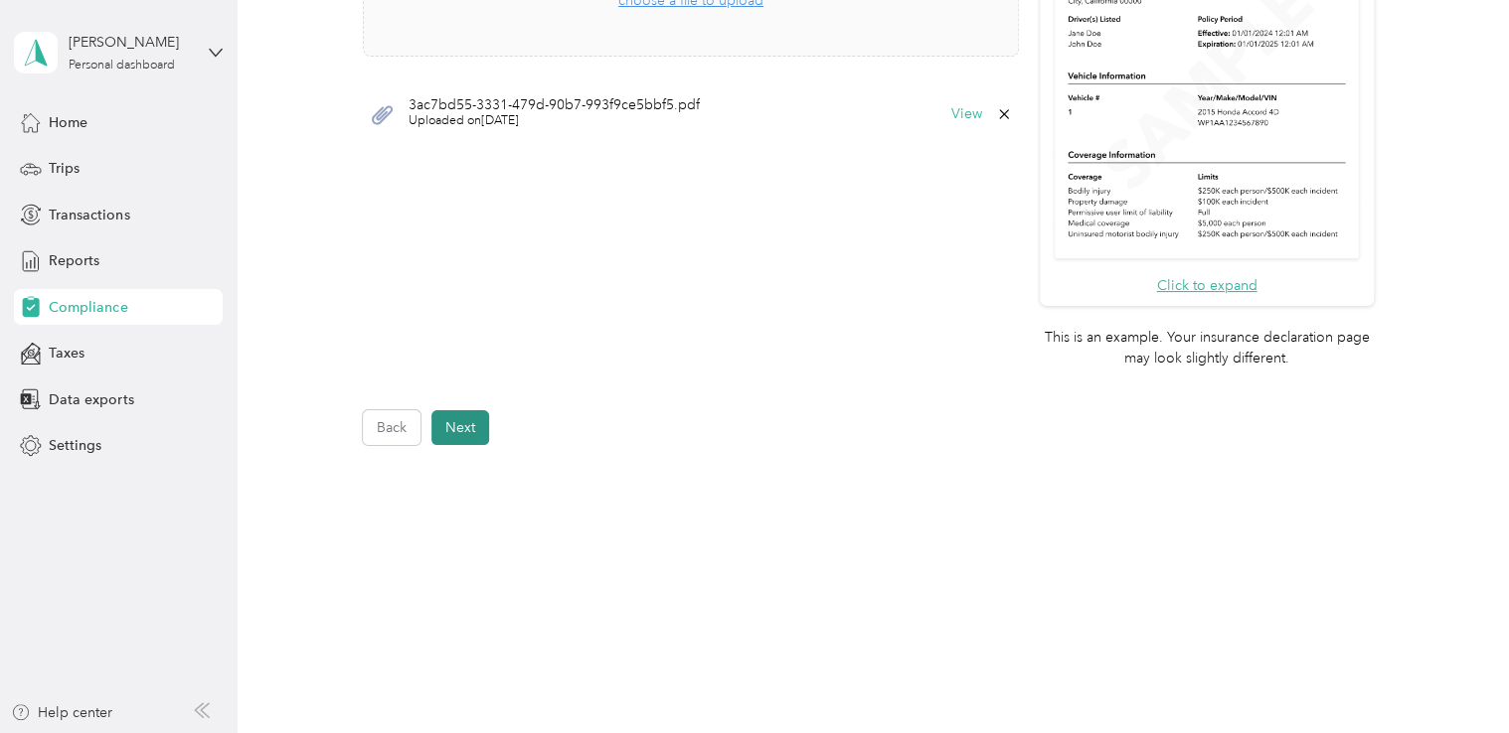
click at [469, 430] on button "Next" at bounding box center [460, 427] width 58 height 35
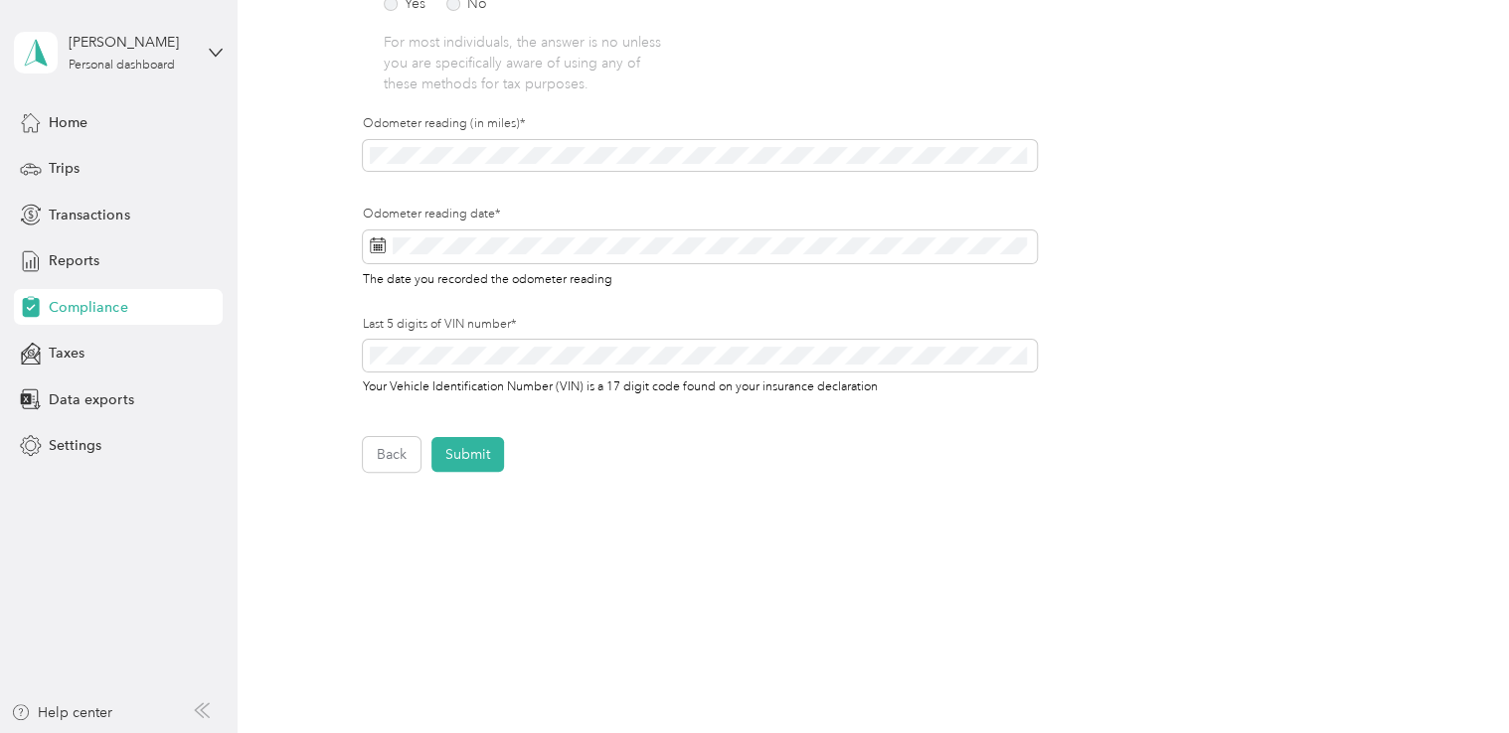
scroll to position [619, 0]
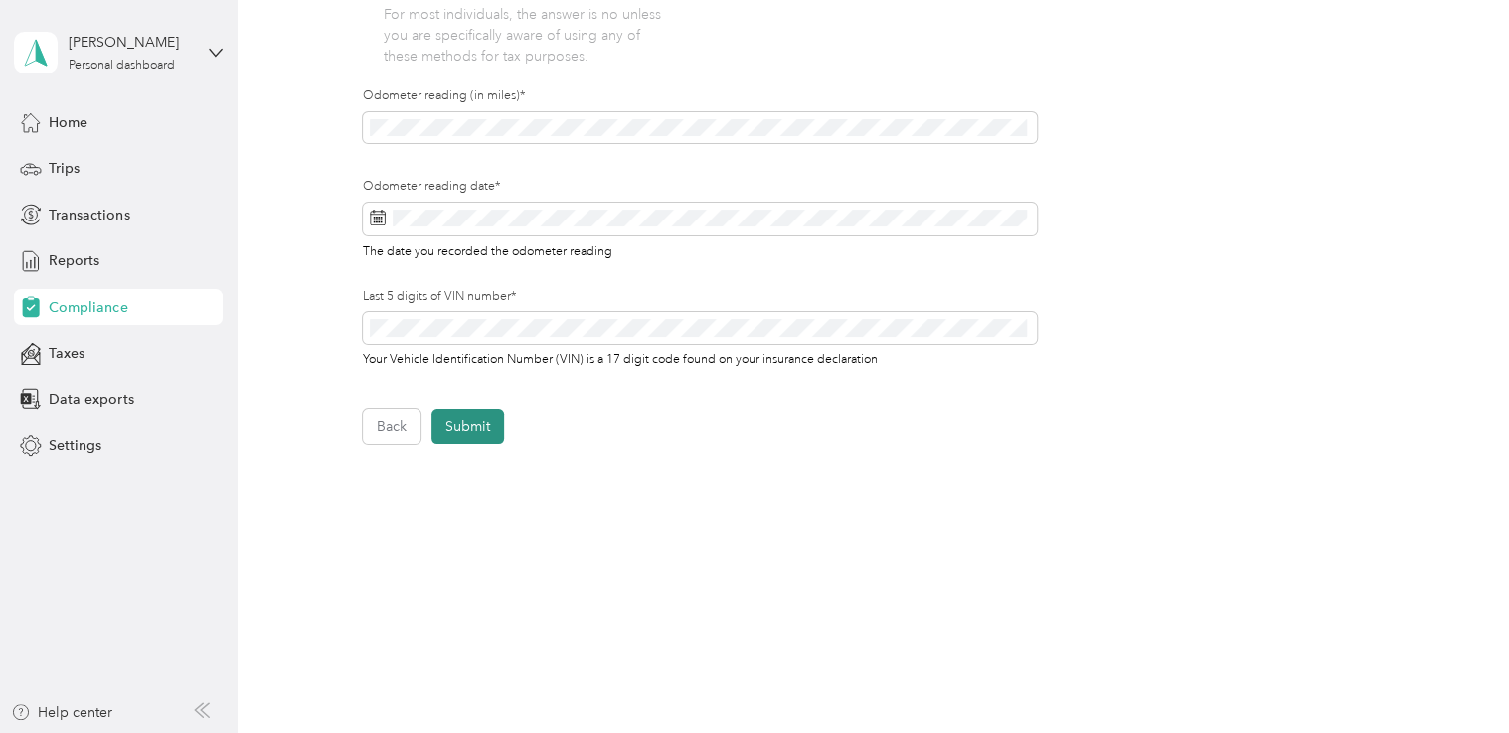
click at [473, 430] on button "Submit" at bounding box center [467, 426] width 73 height 35
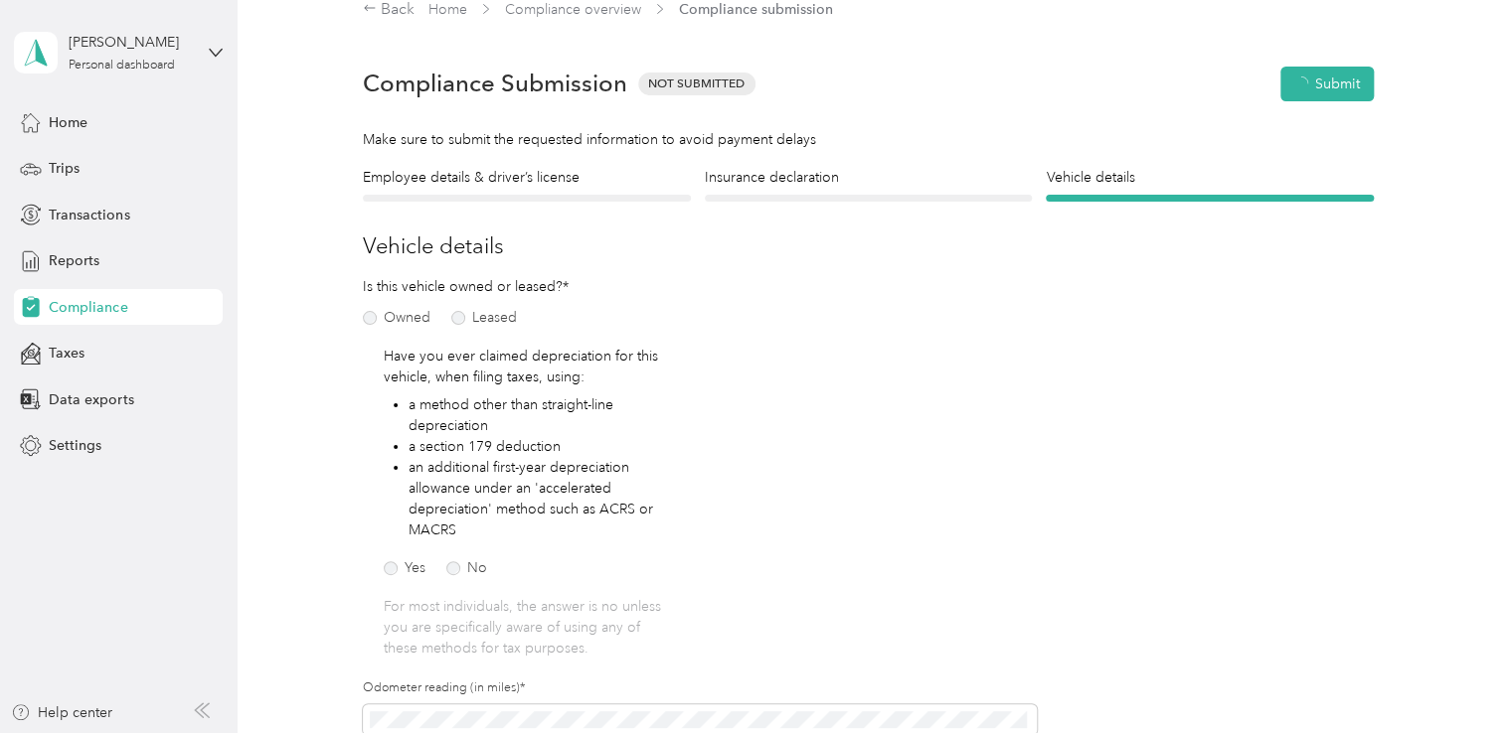
scroll to position [24, 0]
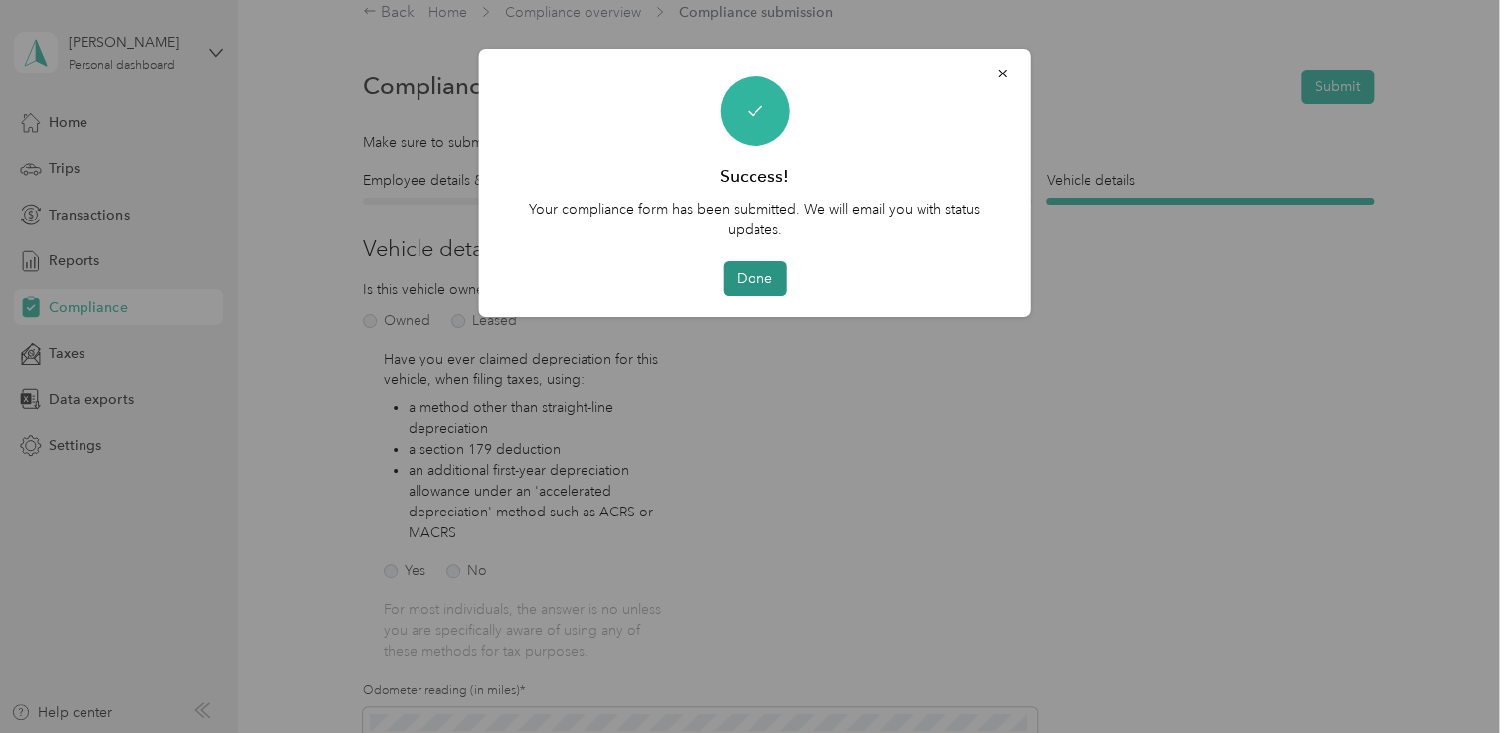
click at [764, 278] on button "Done" at bounding box center [755, 278] width 64 height 35
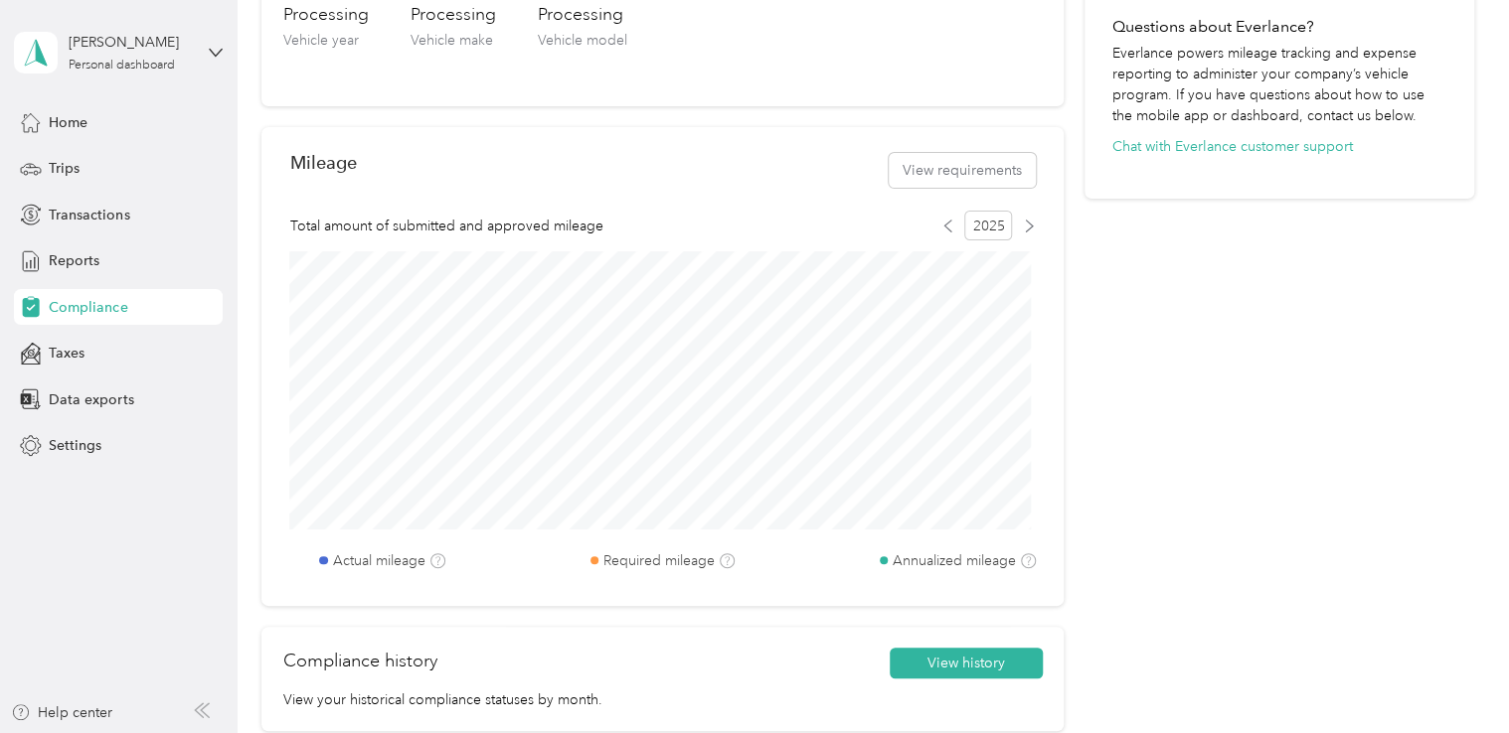
scroll to position [199, 0]
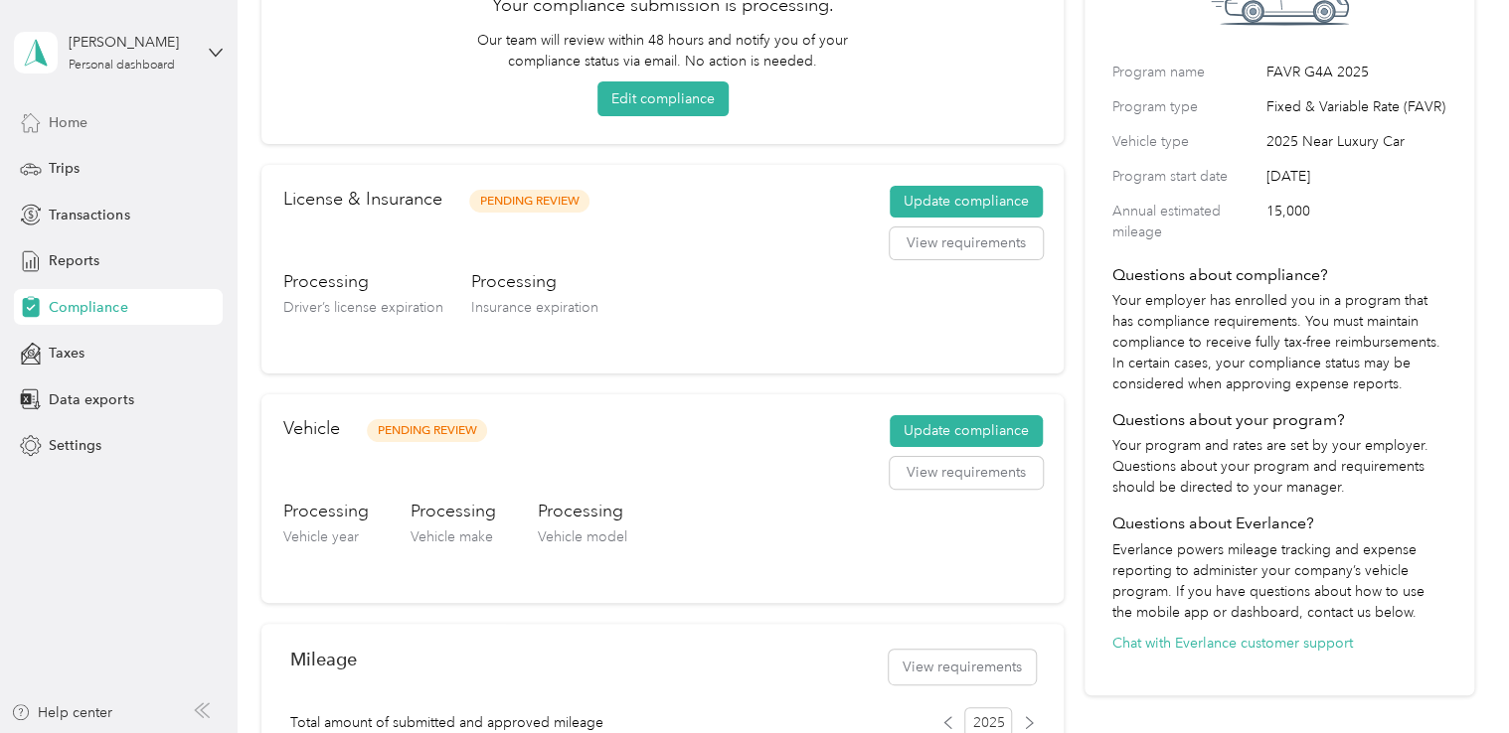
click at [80, 121] on span "Home" at bounding box center [68, 122] width 39 height 21
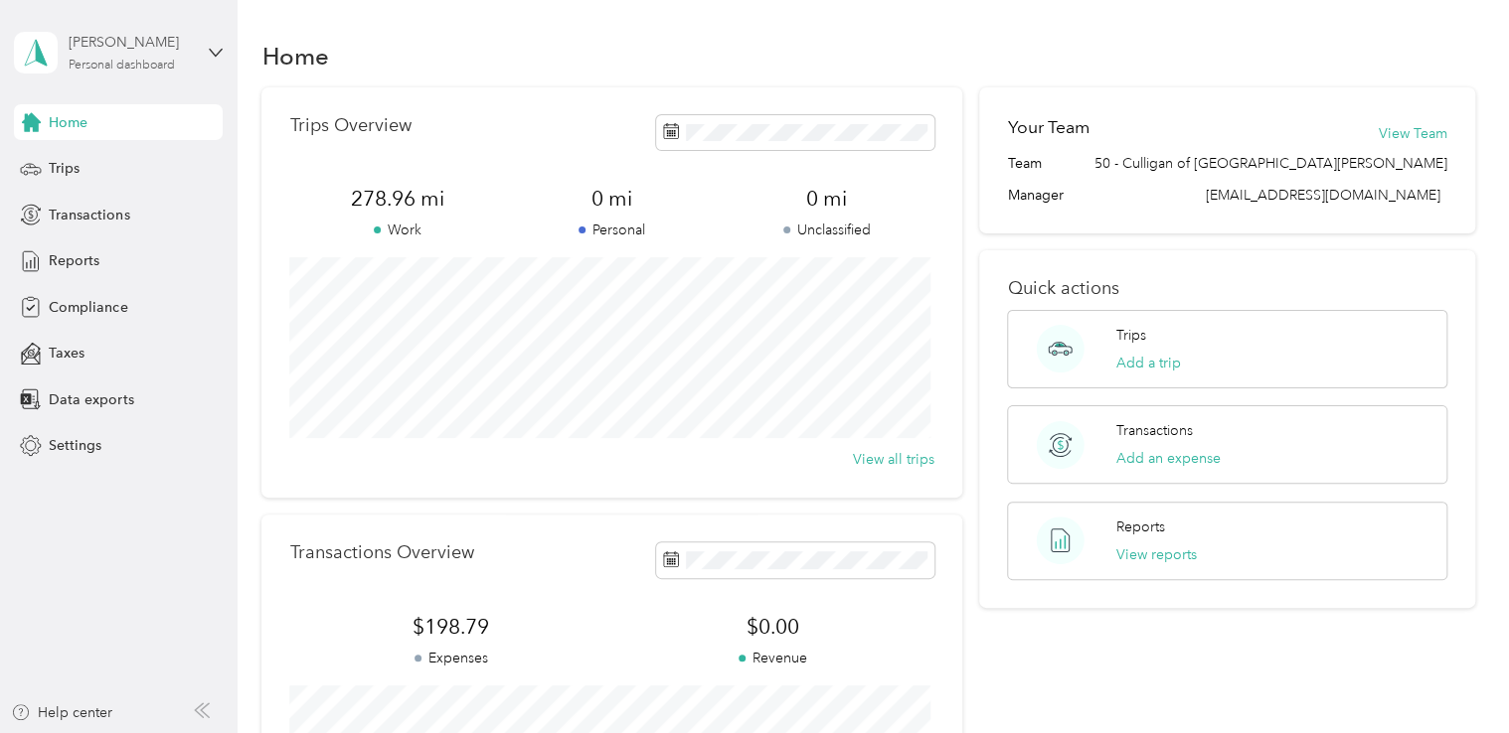
click at [130, 60] on div "Personal dashboard" at bounding box center [122, 66] width 106 height 12
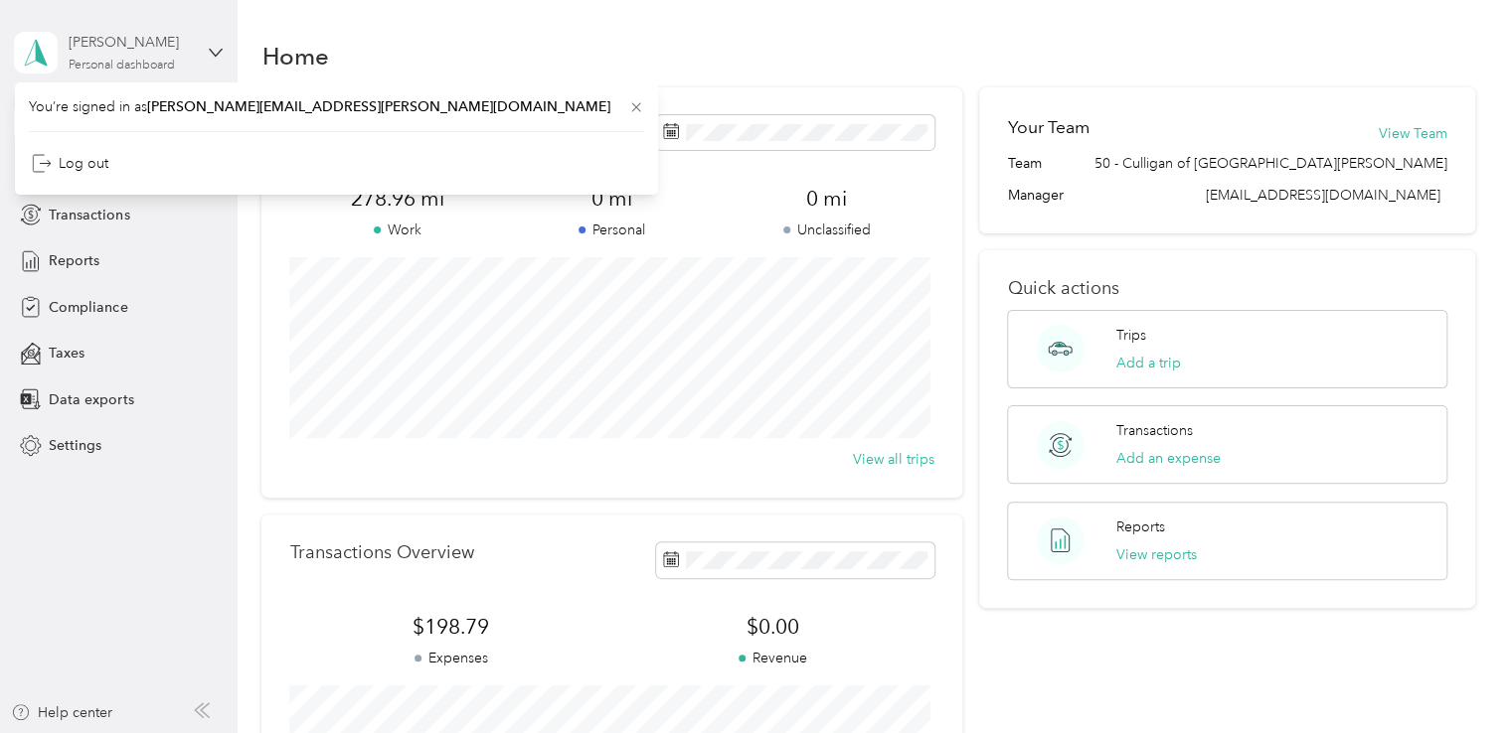
click at [130, 60] on div "Personal dashboard" at bounding box center [122, 66] width 106 height 12
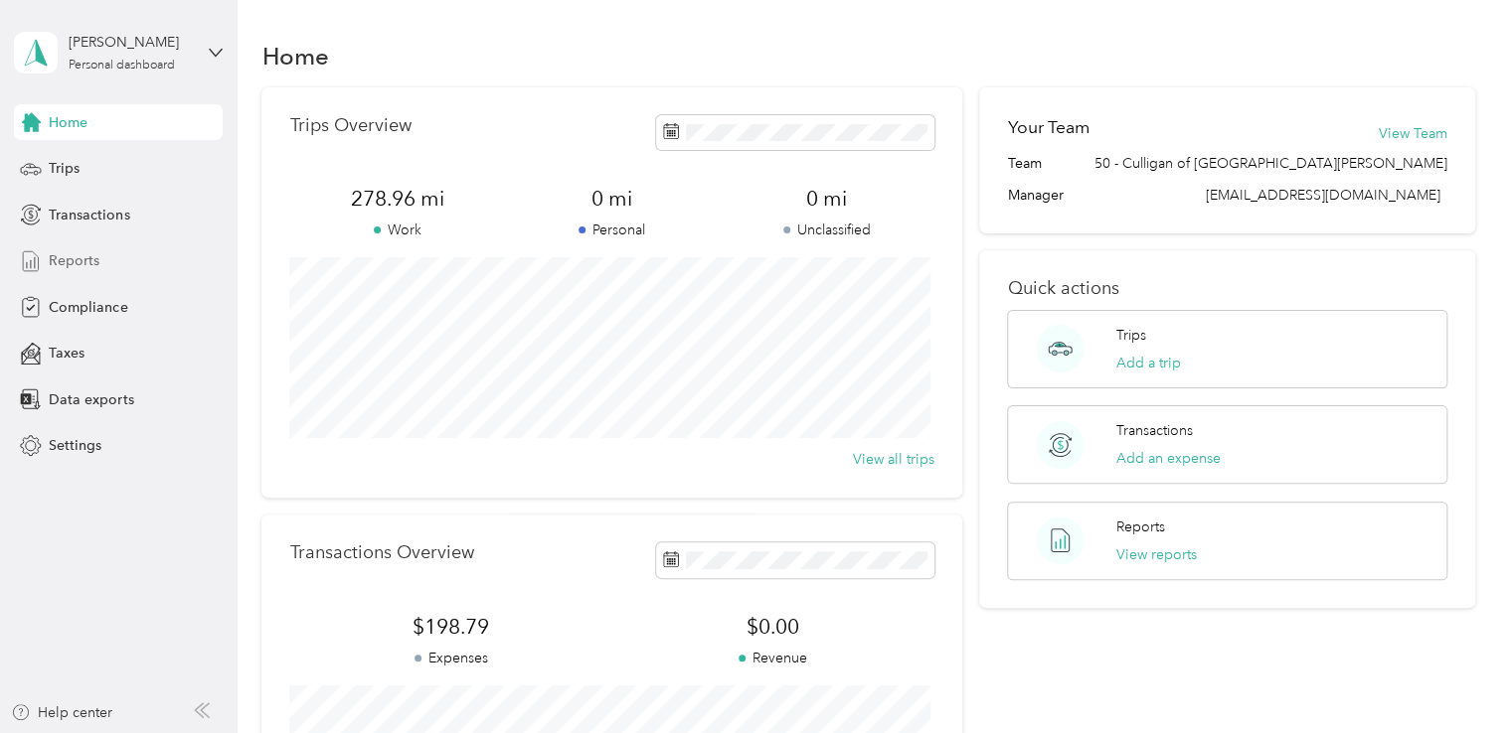
click at [68, 251] on span "Reports" at bounding box center [74, 260] width 51 height 21
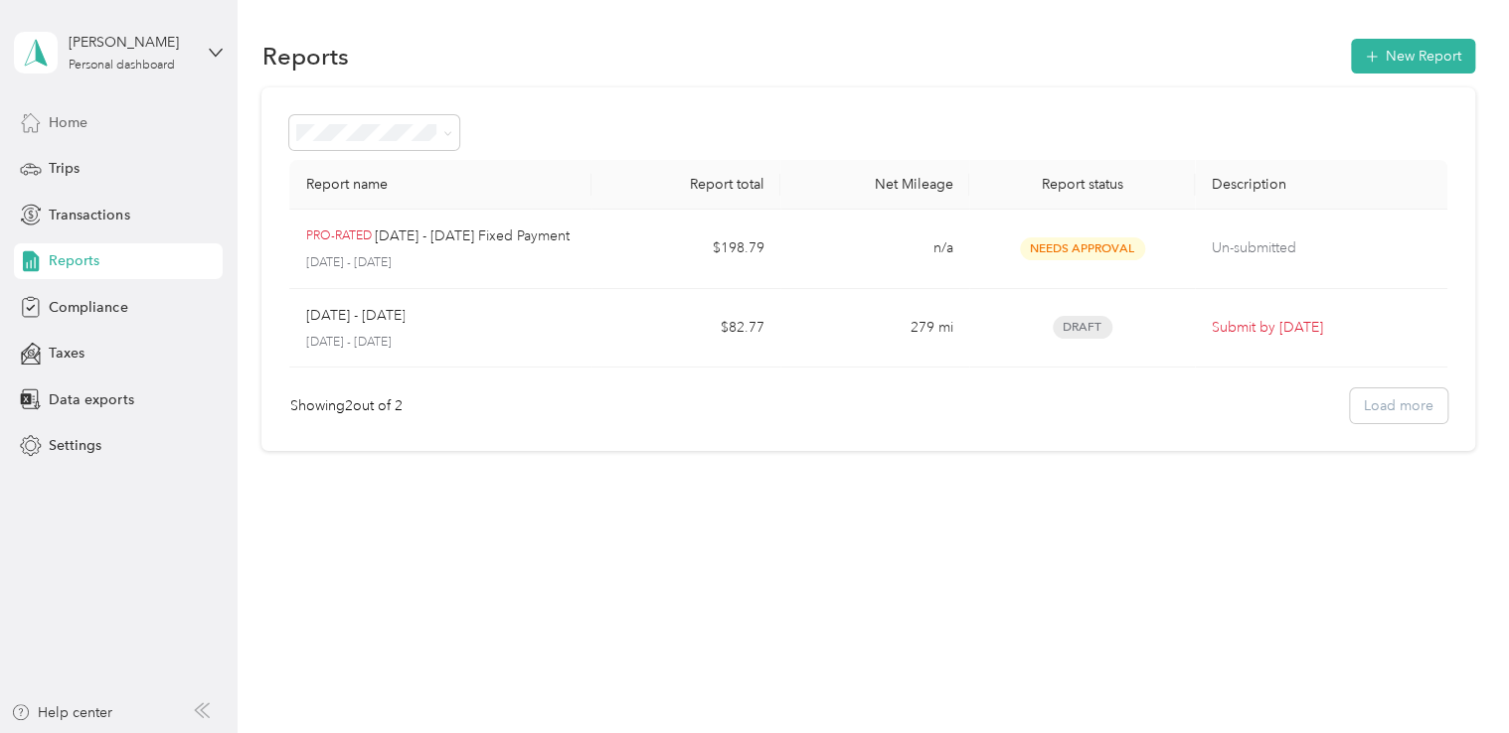
click at [80, 122] on span "Home" at bounding box center [68, 122] width 39 height 21
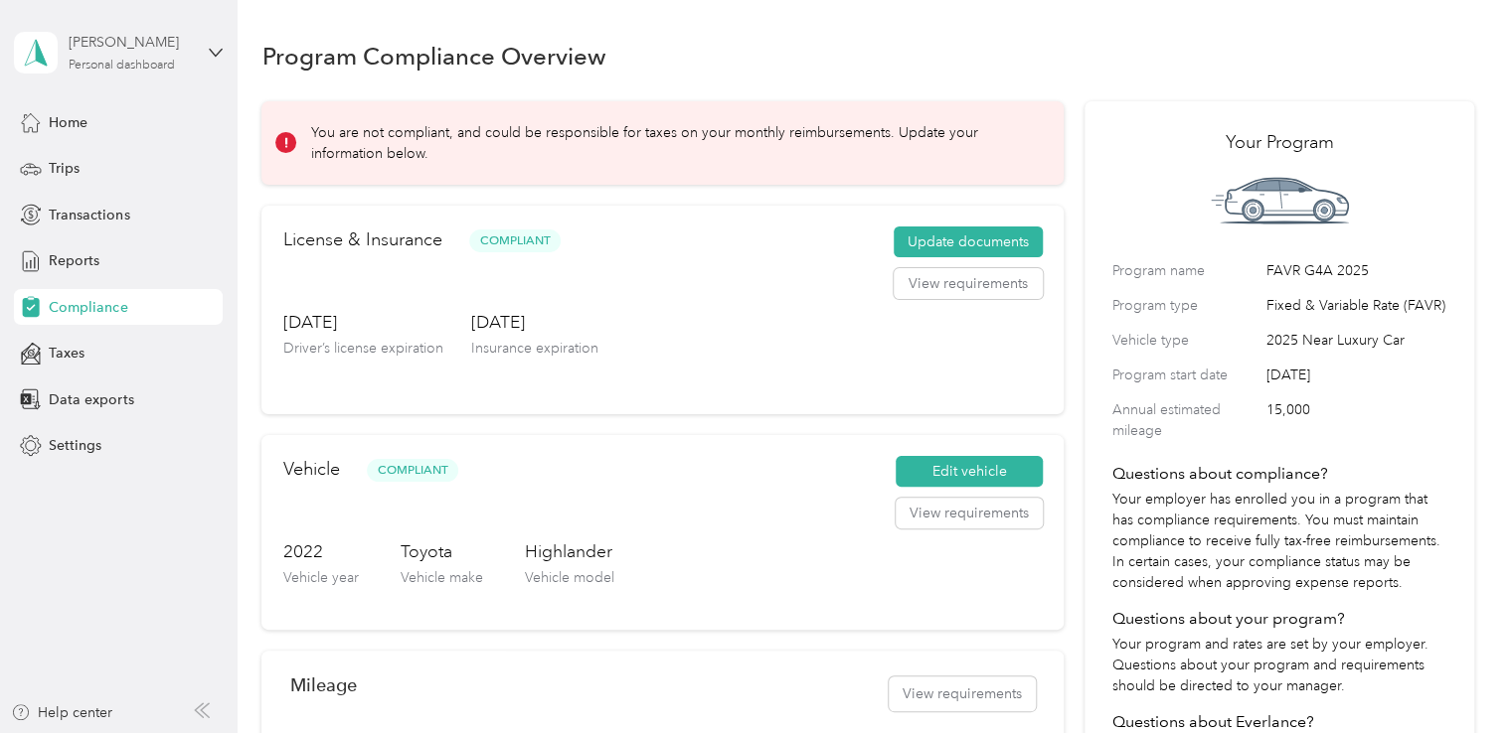
click at [164, 52] on div "[PERSON_NAME]" at bounding box center [131, 42] width 124 height 21
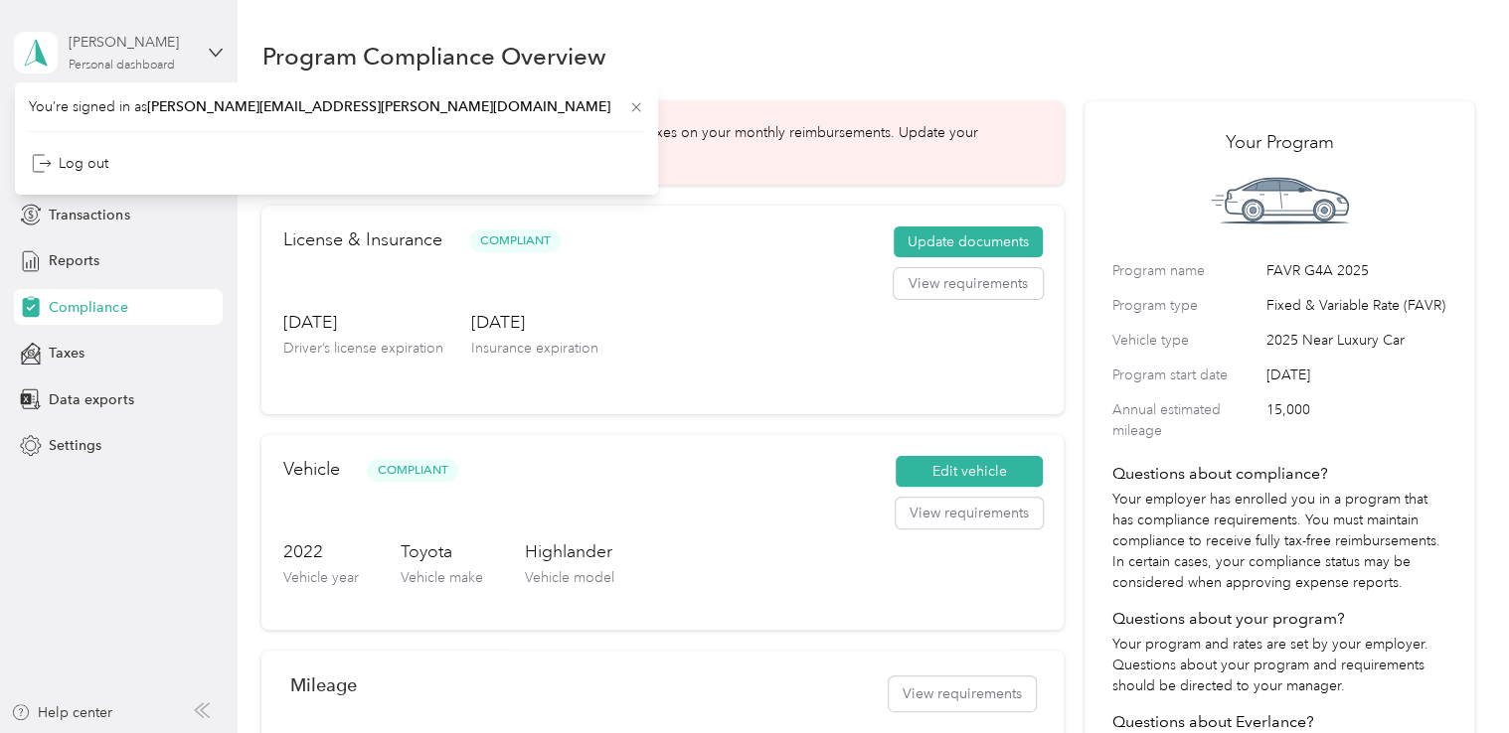
click at [169, 52] on div "[PERSON_NAME]" at bounding box center [131, 42] width 124 height 21
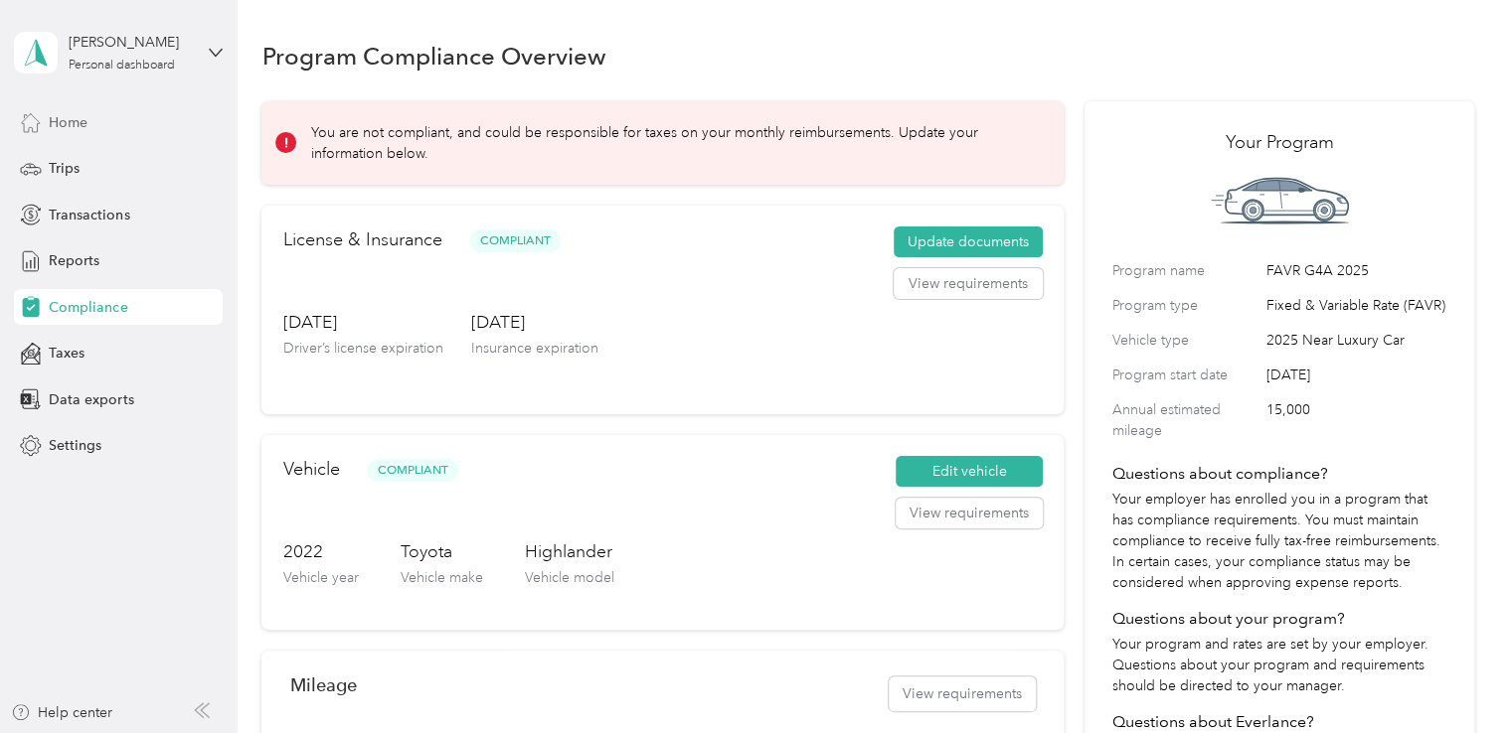
click at [111, 123] on div "Home" at bounding box center [118, 122] width 209 height 36
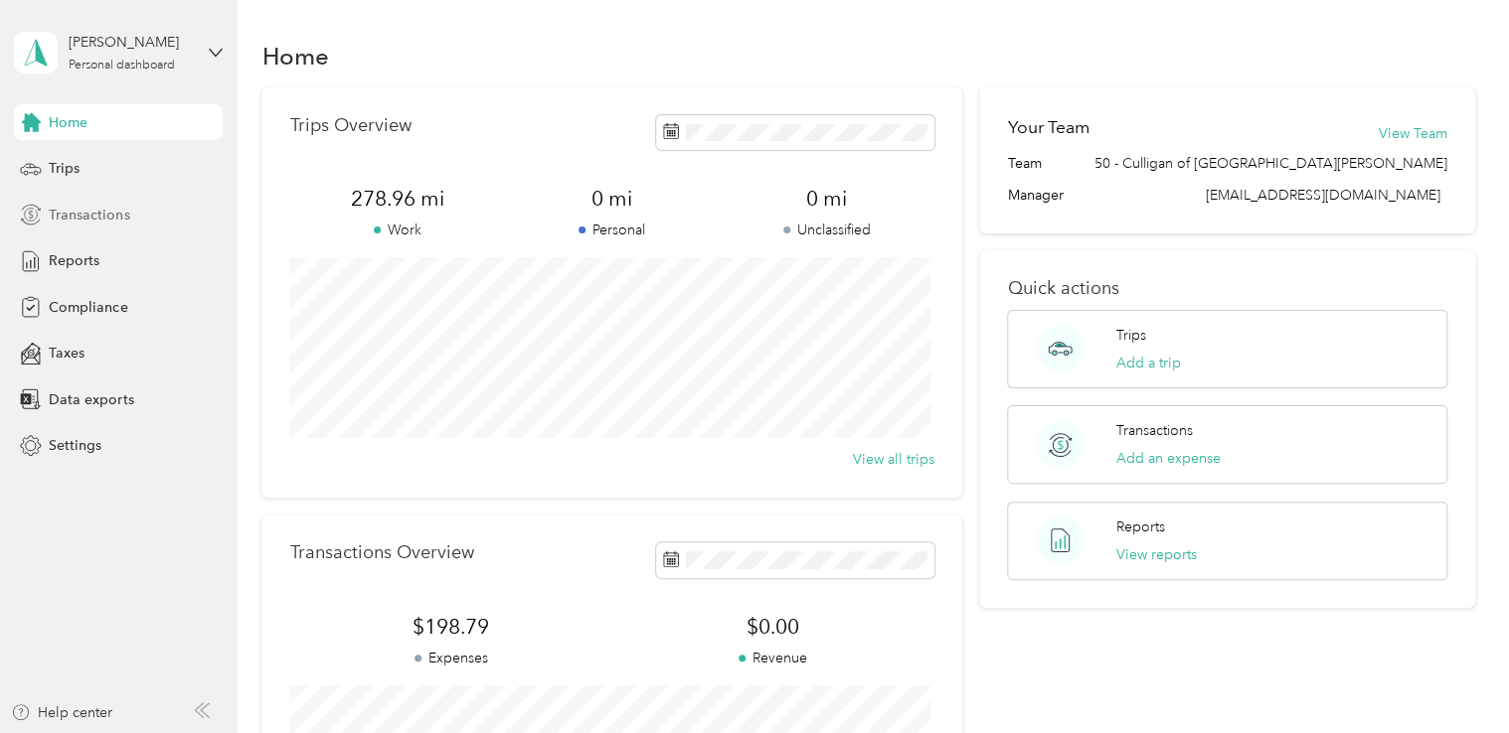
click at [109, 220] on span "Transactions" at bounding box center [89, 215] width 80 height 21
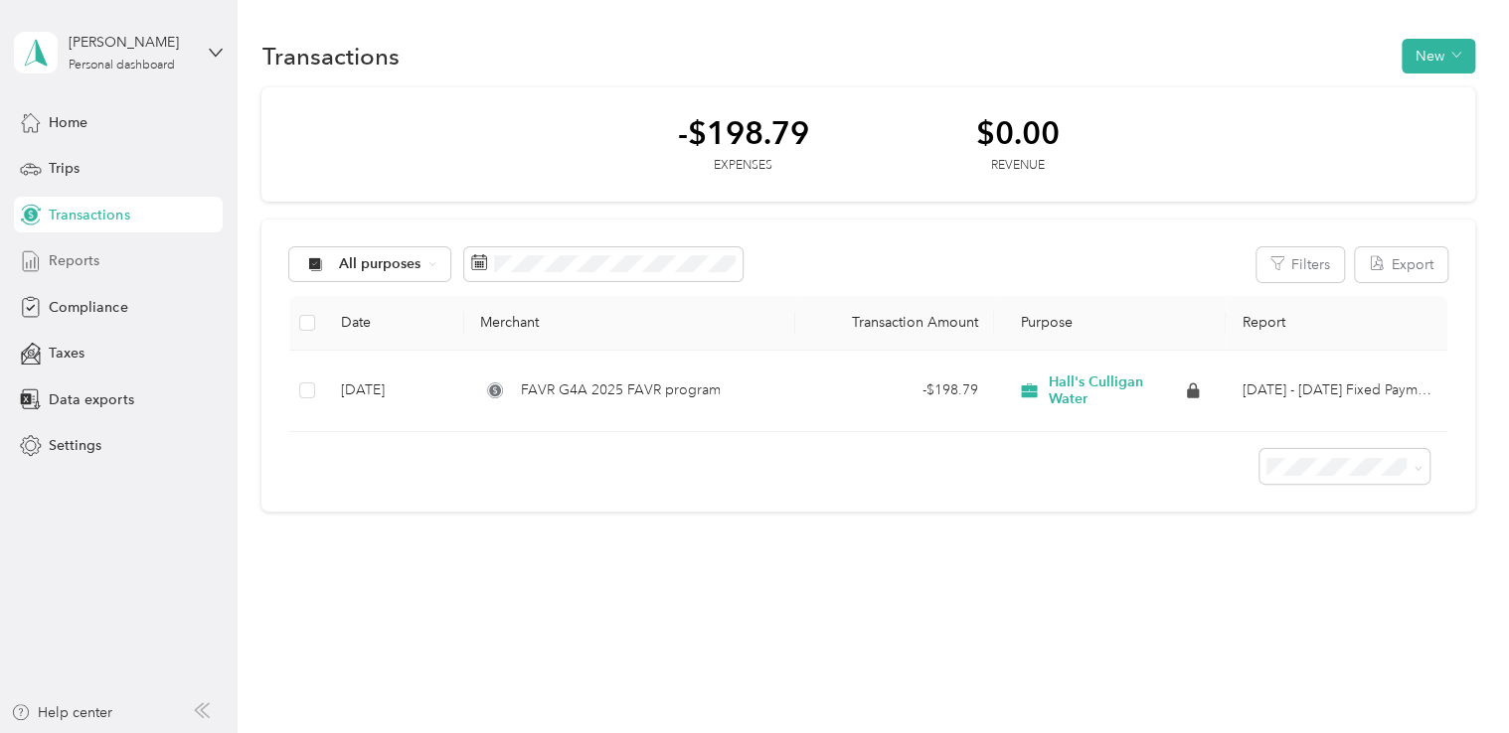
click at [86, 259] on span "Reports" at bounding box center [74, 260] width 51 height 21
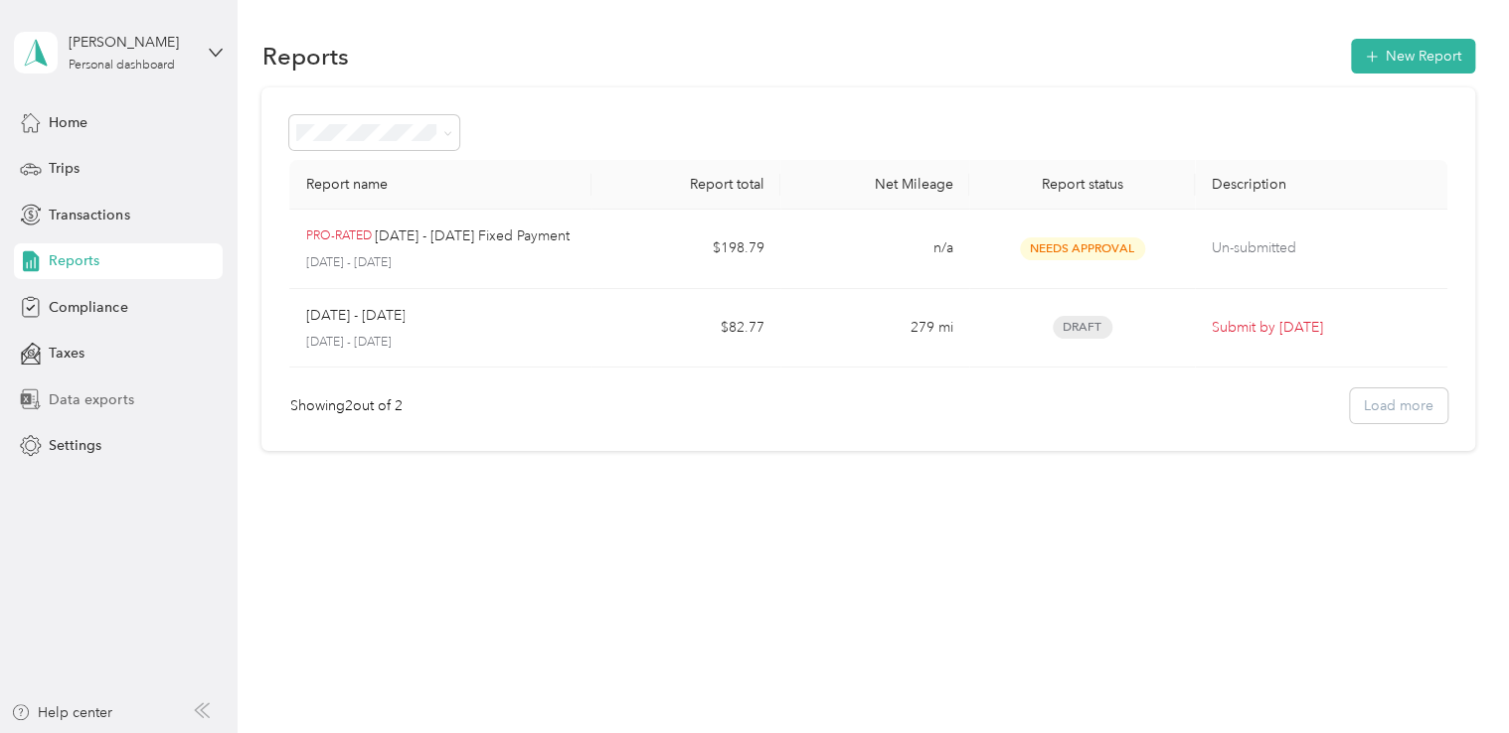
click at [69, 395] on span "Data exports" at bounding box center [91, 400] width 84 height 21
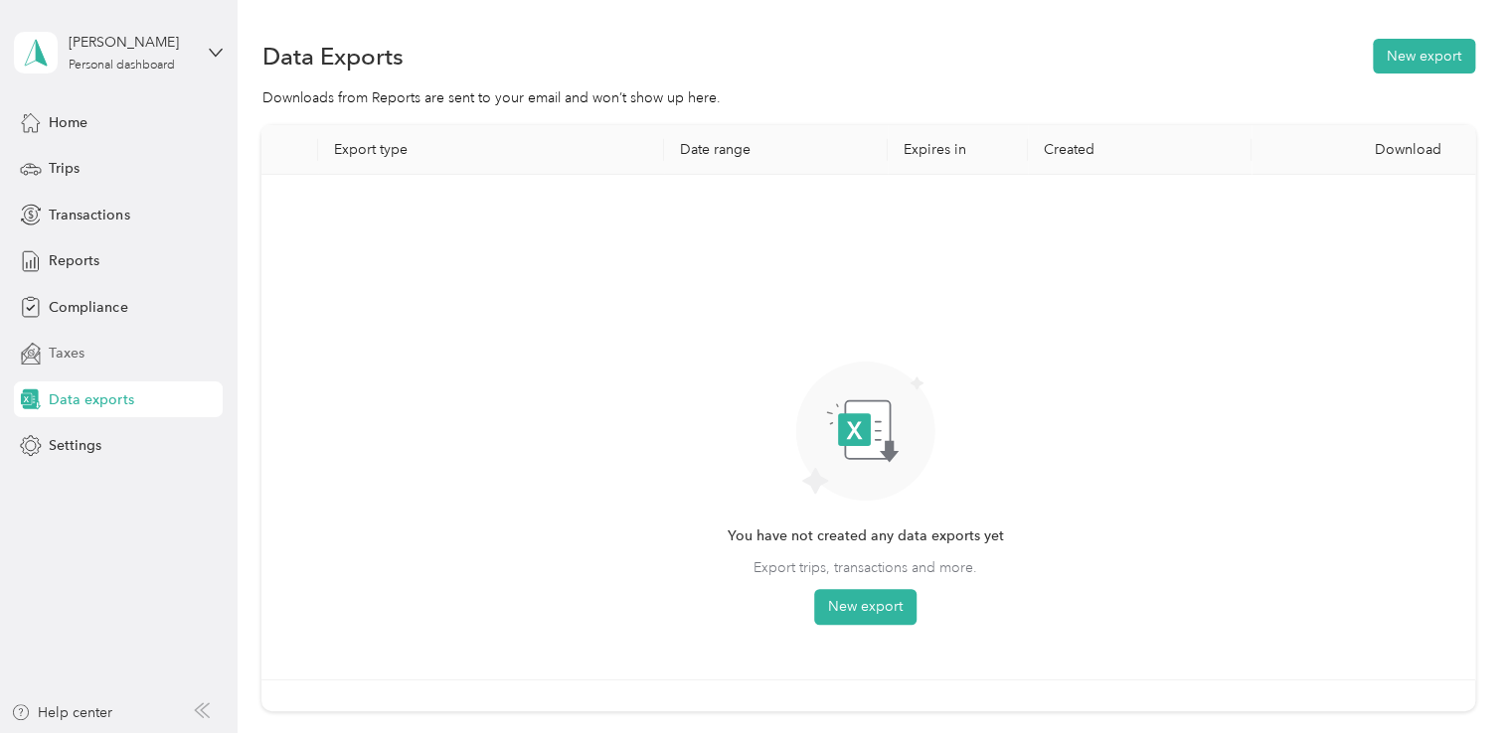
click at [80, 343] on span "Taxes" at bounding box center [67, 353] width 36 height 21
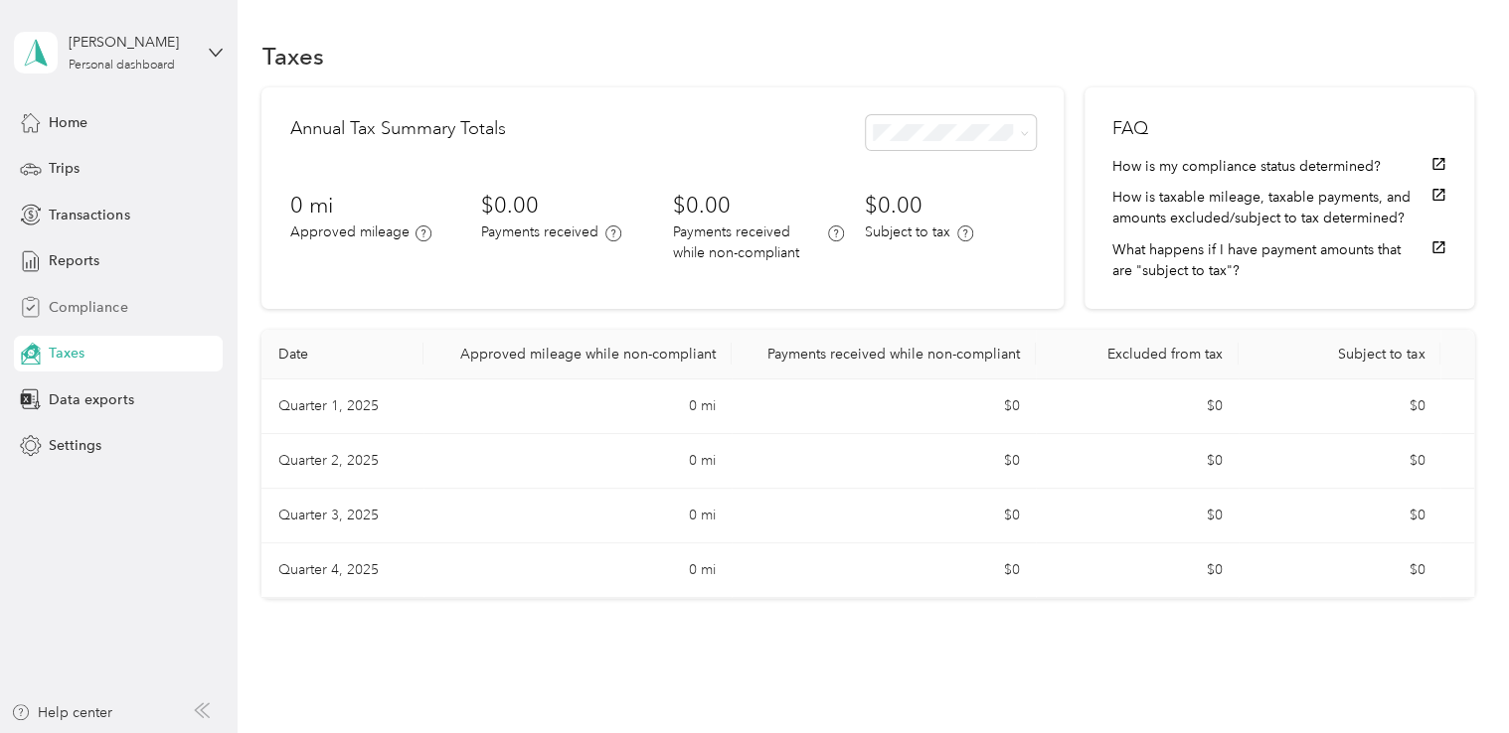
click at [87, 314] on span "Compliance" at bounding box center [88, 307] width 79 height 21
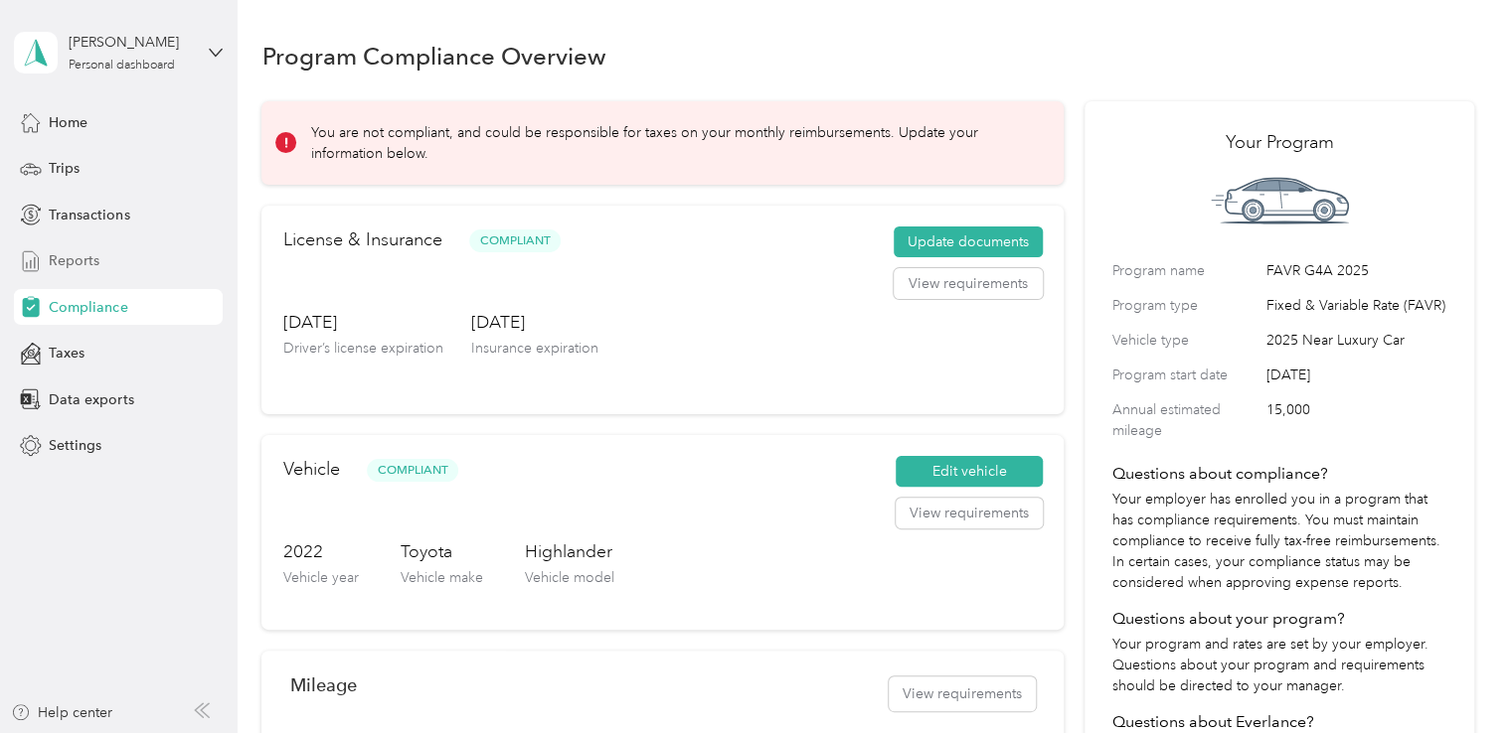
click at [78, 260] on span "Reports" at bounding box center [74, 260] width 51 height 21
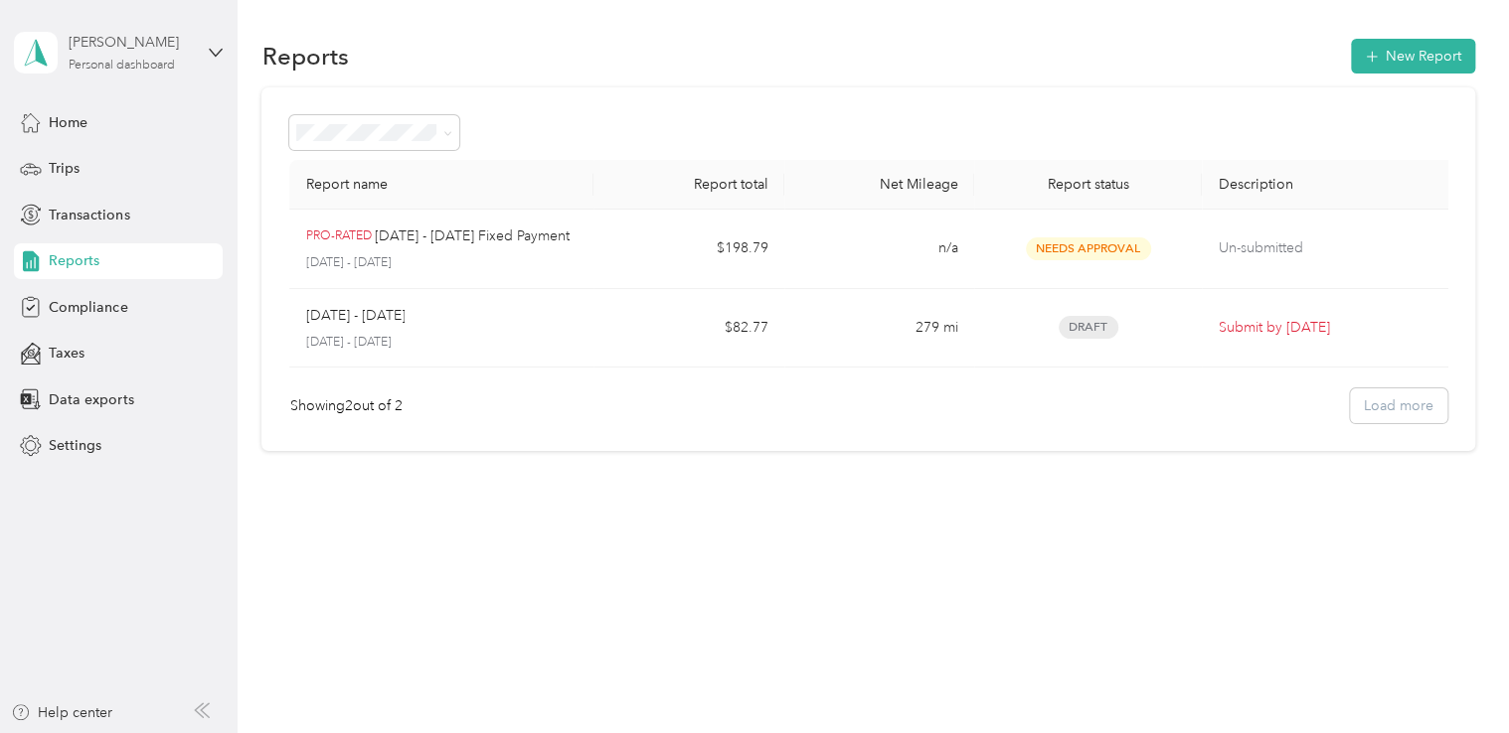
click at [127, 52] on div "[PERSON_NAME]" at bounding box center [131, 42] width 124 height 21
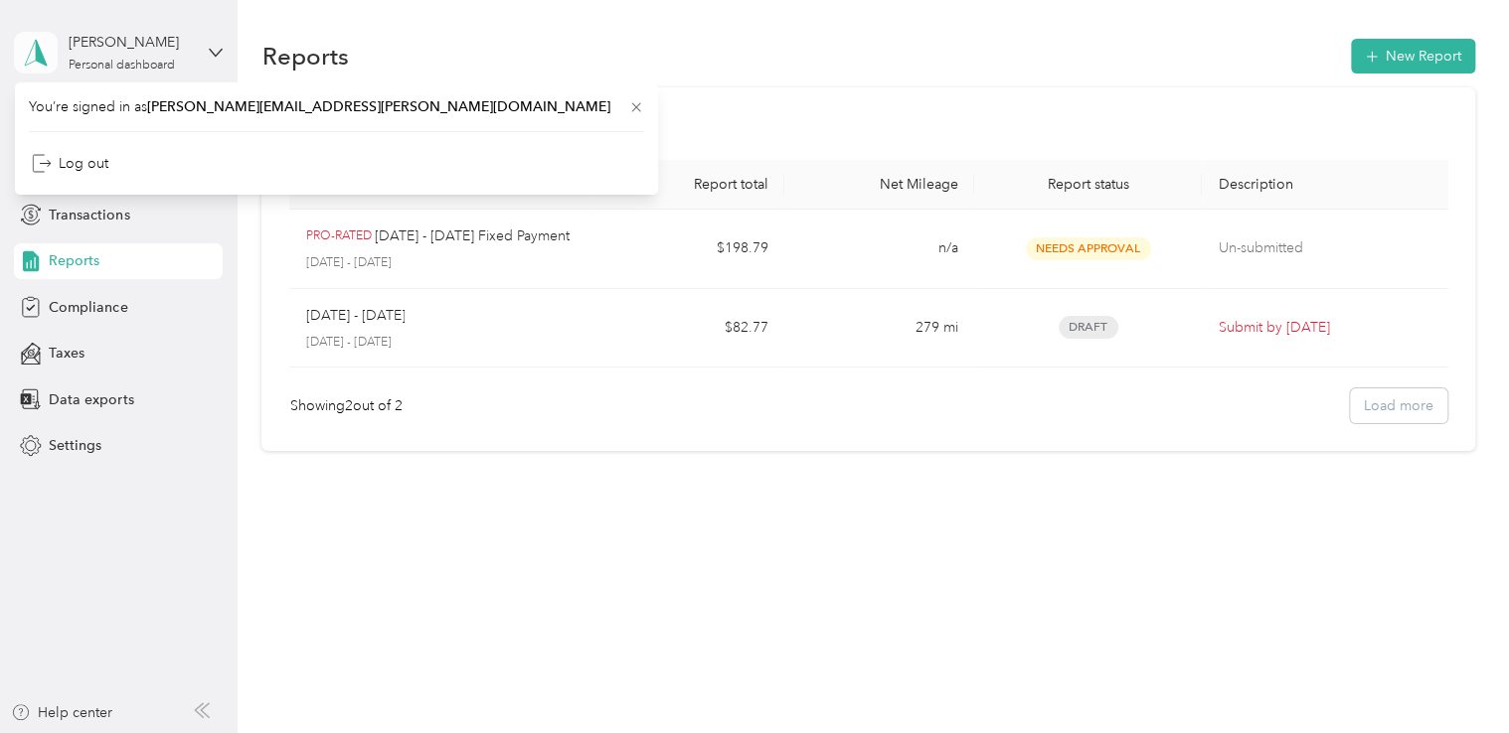
click at [30, 52] on icon at bounding box center [36, 53] width 30 height 28
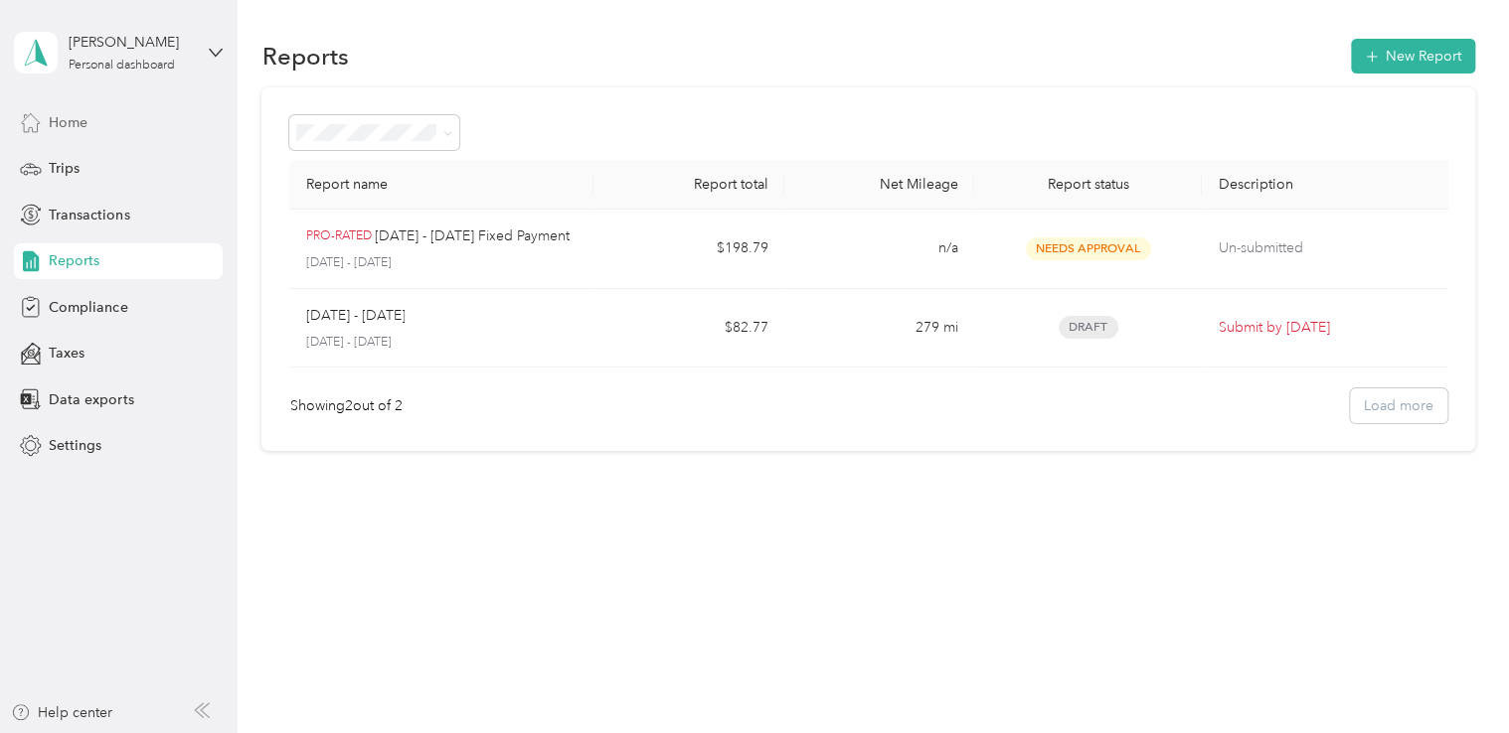
click at [85, 120] on span "Home" at bounding box center [68, 122] width 39 height 21
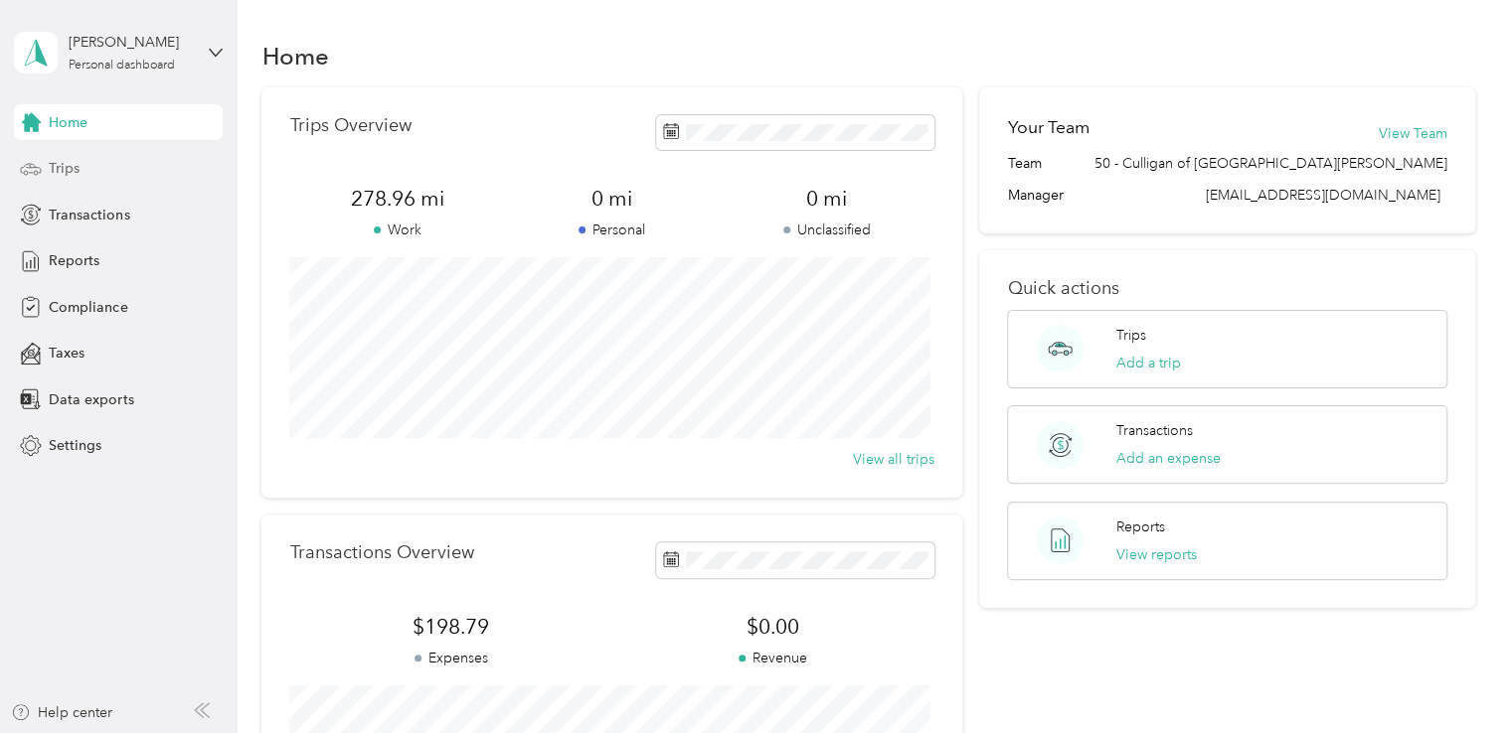
click at [60, 168] on span "Trips" at bounding box center [64, 168] width 31 height 21
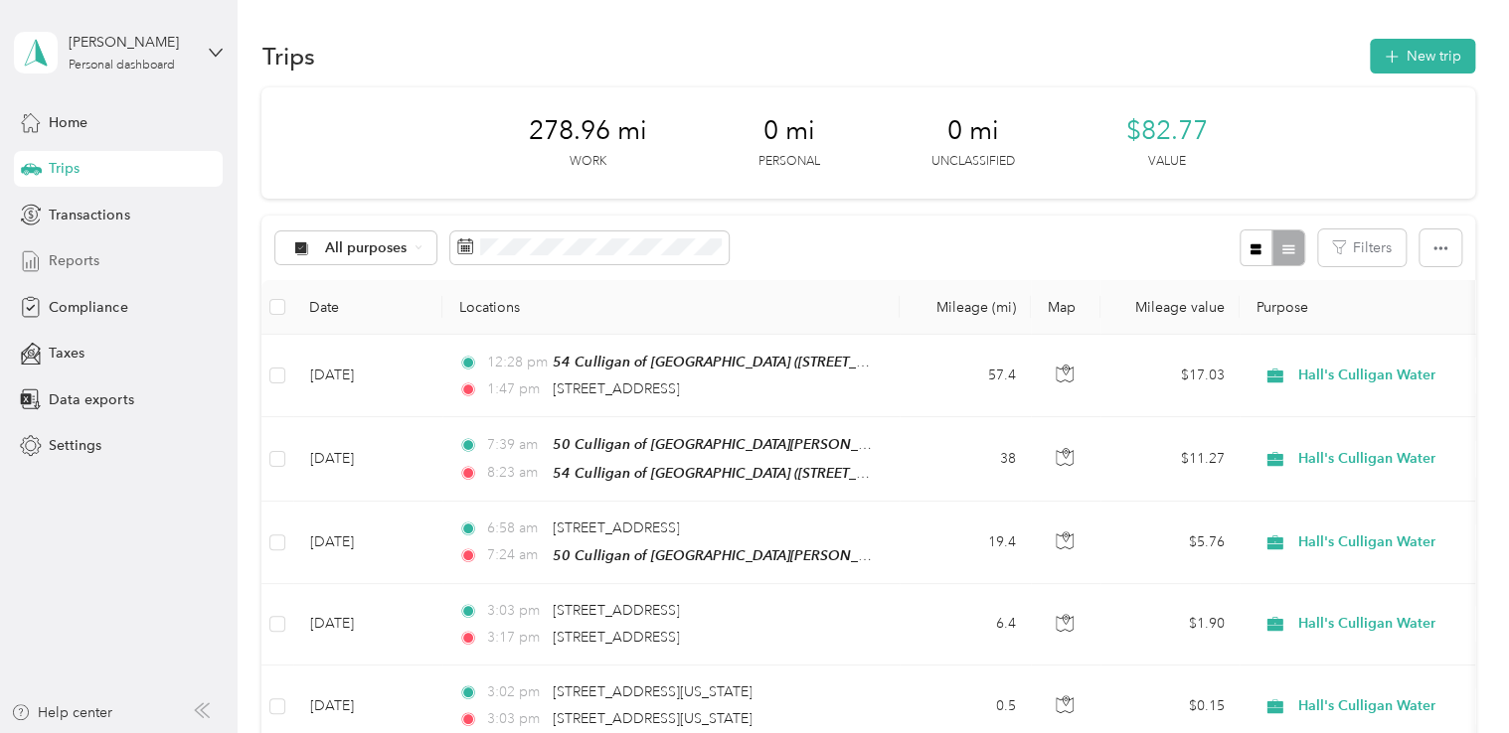
click at [76, 264] on span "Reports" at bounding box center [74, 260] width 51 height 21
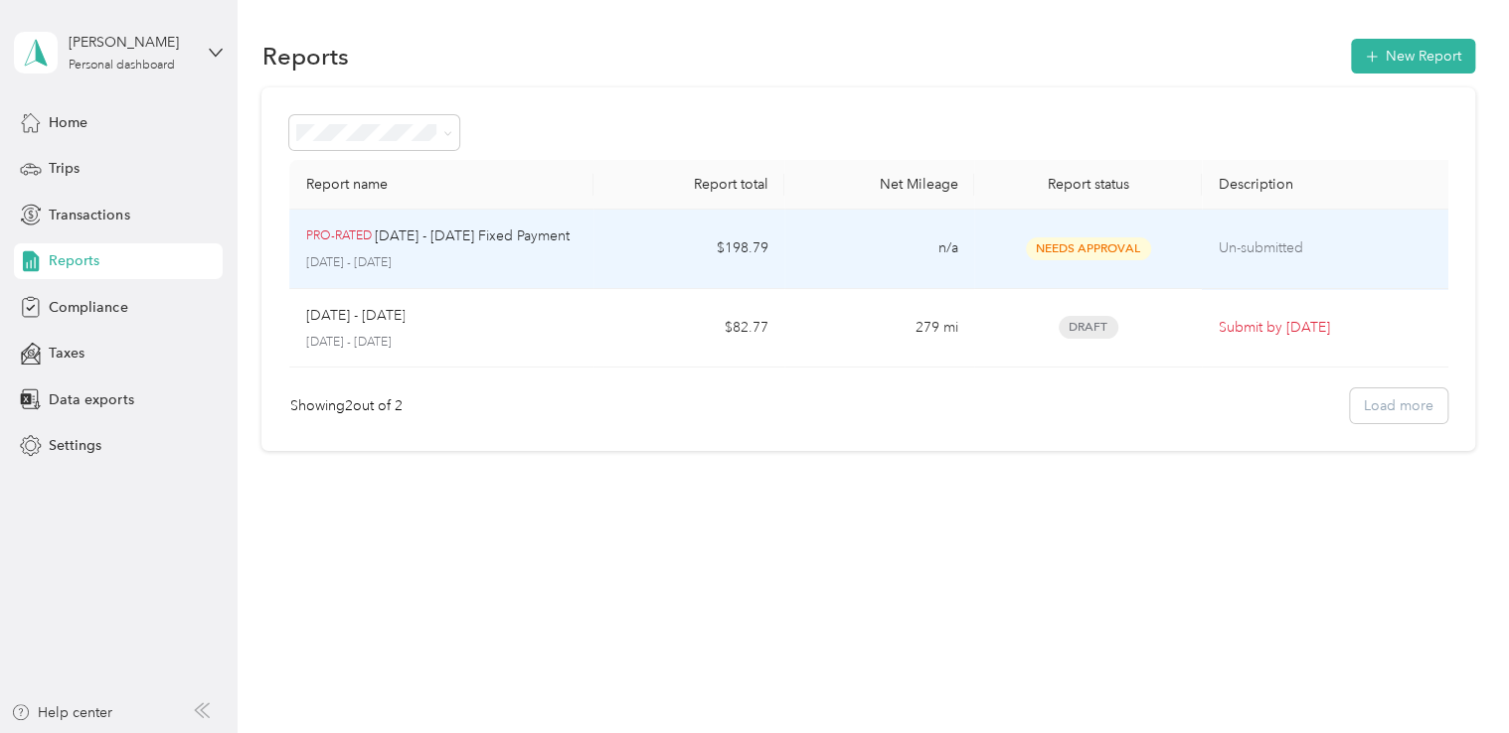
click at [457, 241] on p "[DATE] - [DATE] Fixed Payment" at bounding box center [472, 237] width 195 height 22
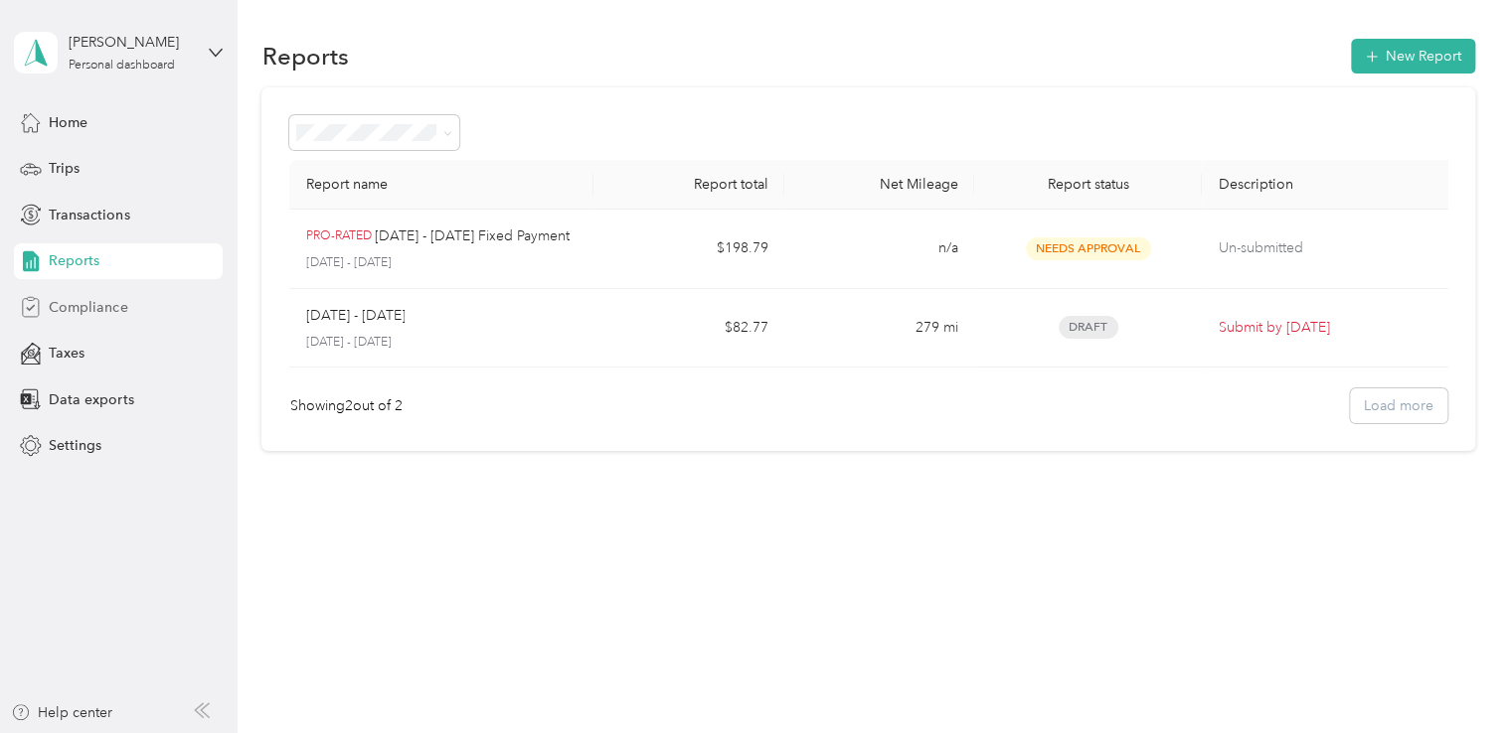
click at [107, 303] on span "Compliance" at bounding box center [88, 307] width 79 height 21
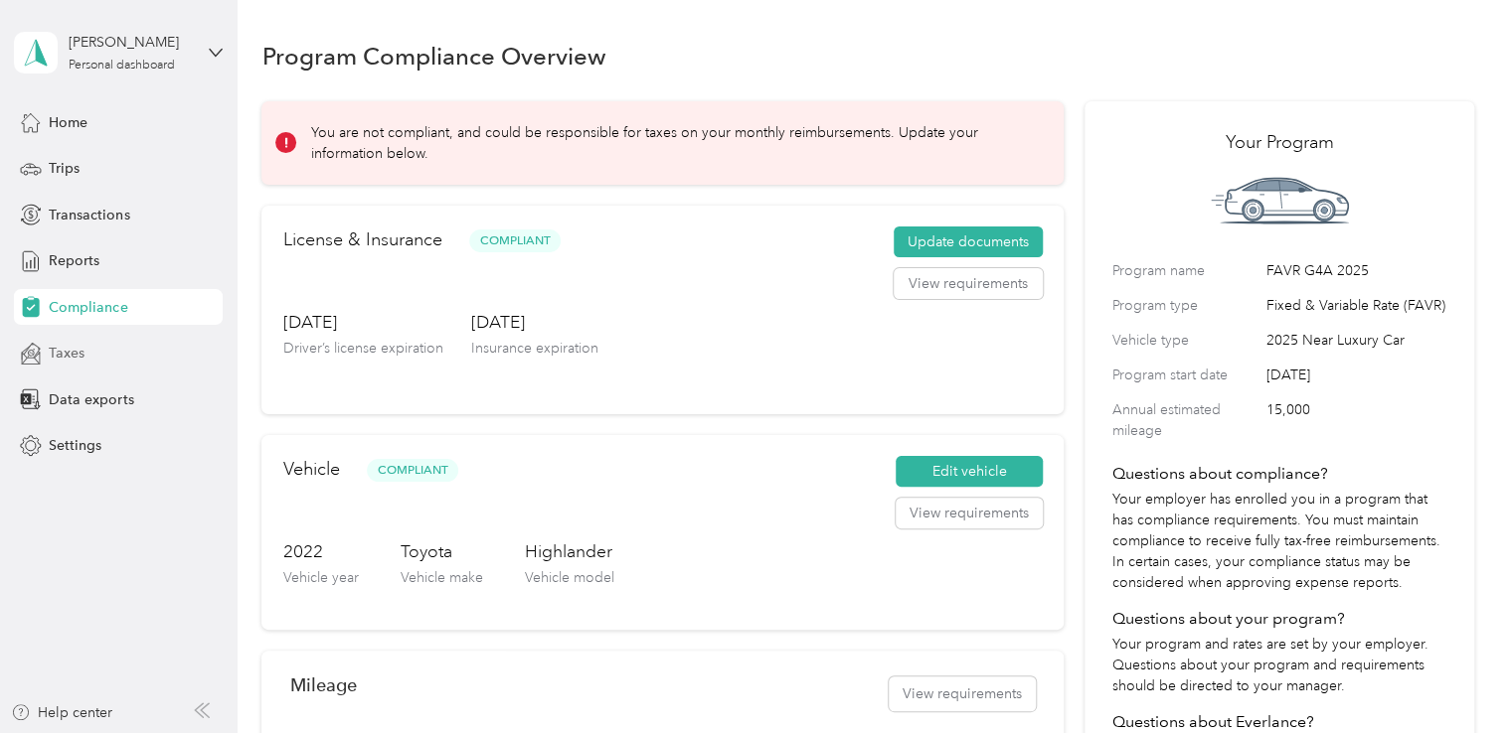
click at [68, 355] on span "Taxes" at bounding box center [67, 353] width 36 height 21
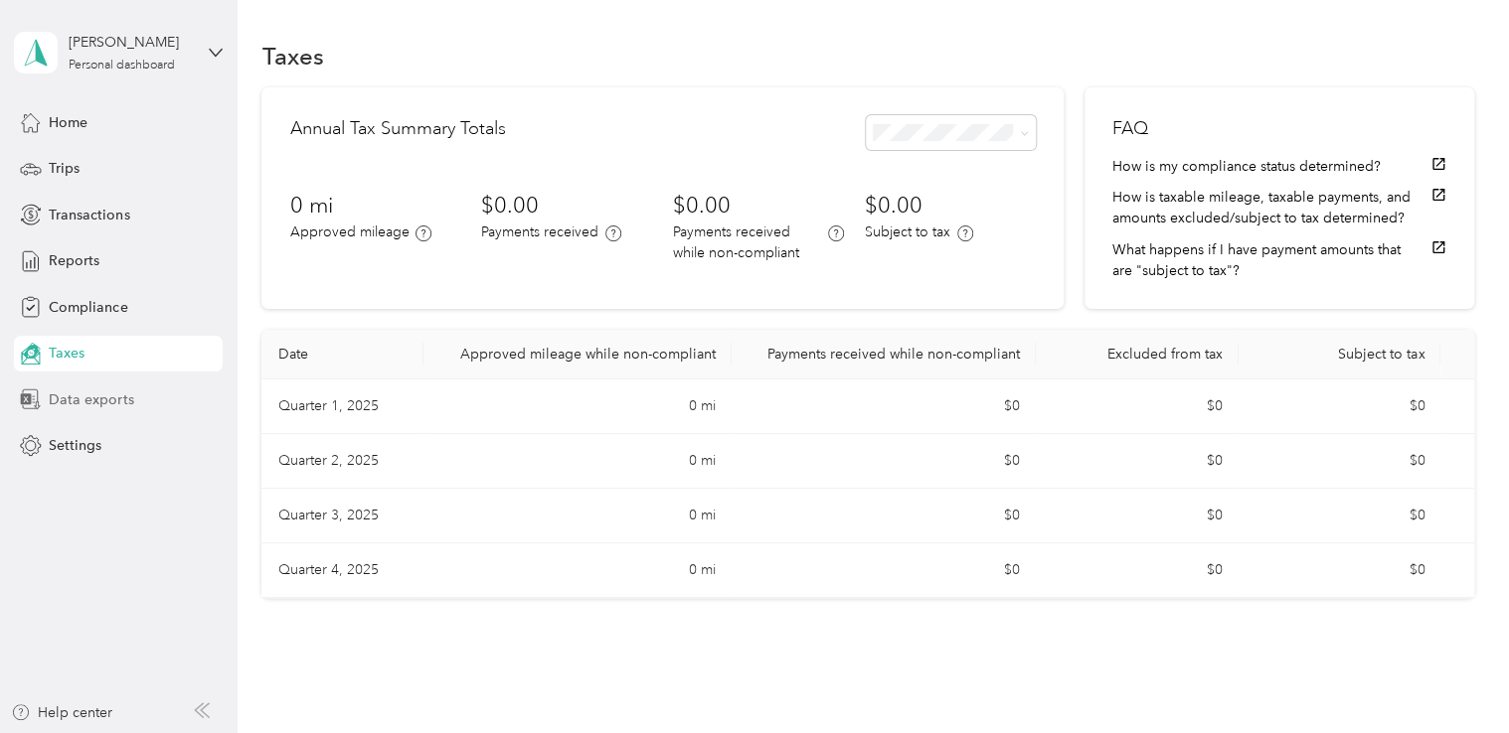
click at [82, 397] on span "Data exports" at bounding box center [91, 400] width 84 height 21
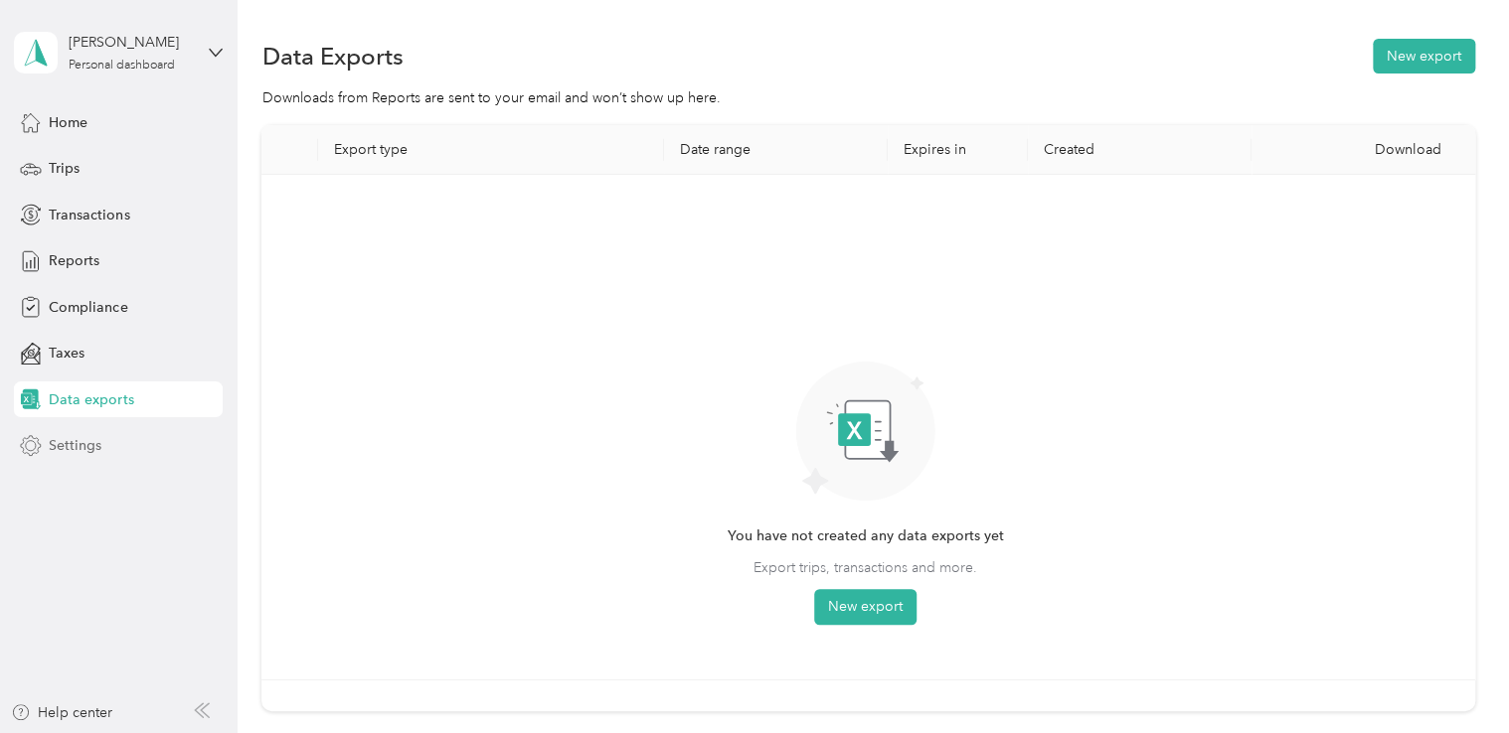
click at [96, 451] on span "Settings" at bounding box center [75, 445] width 53 height 21
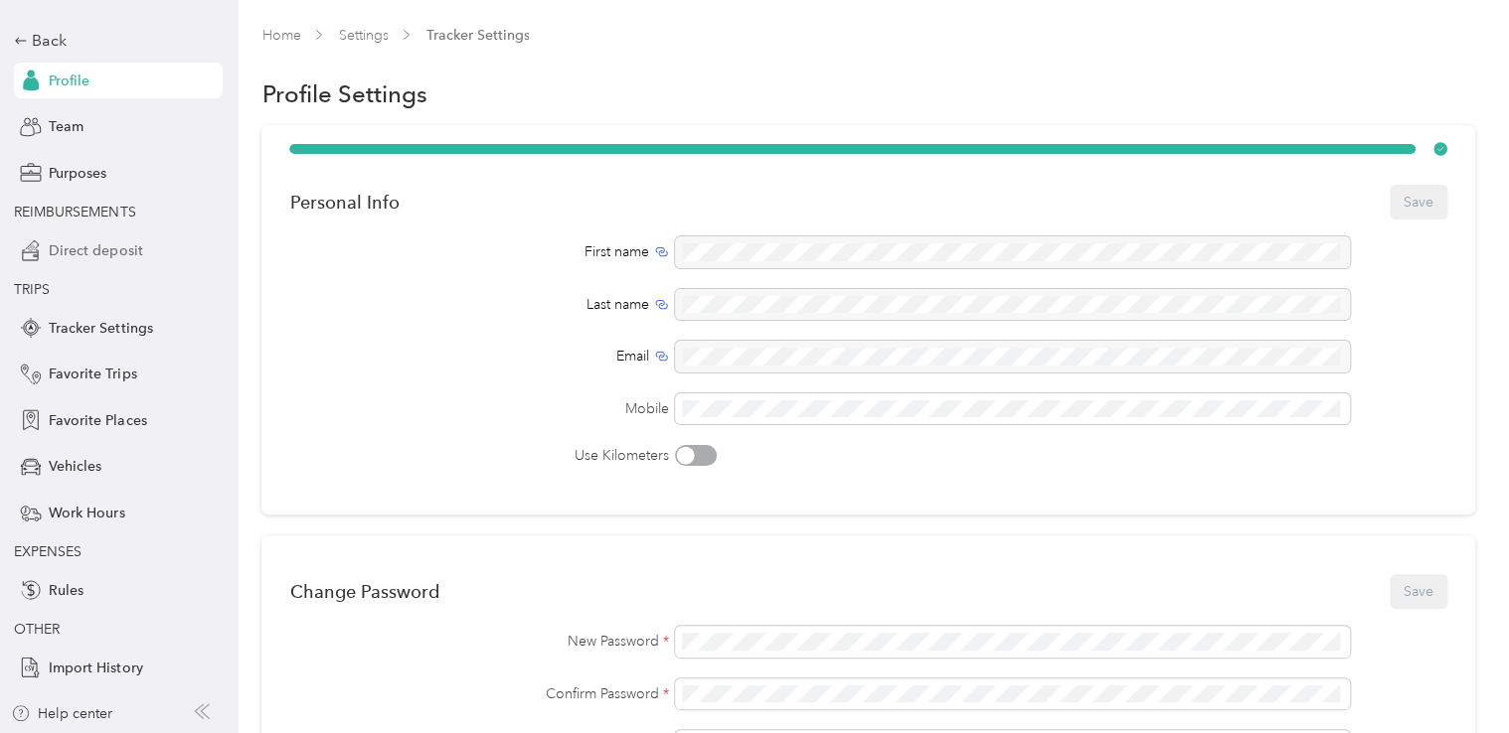
click at [80, 245] on span "Direct deposit" at bounding box center [95, 251] width 93 height 21
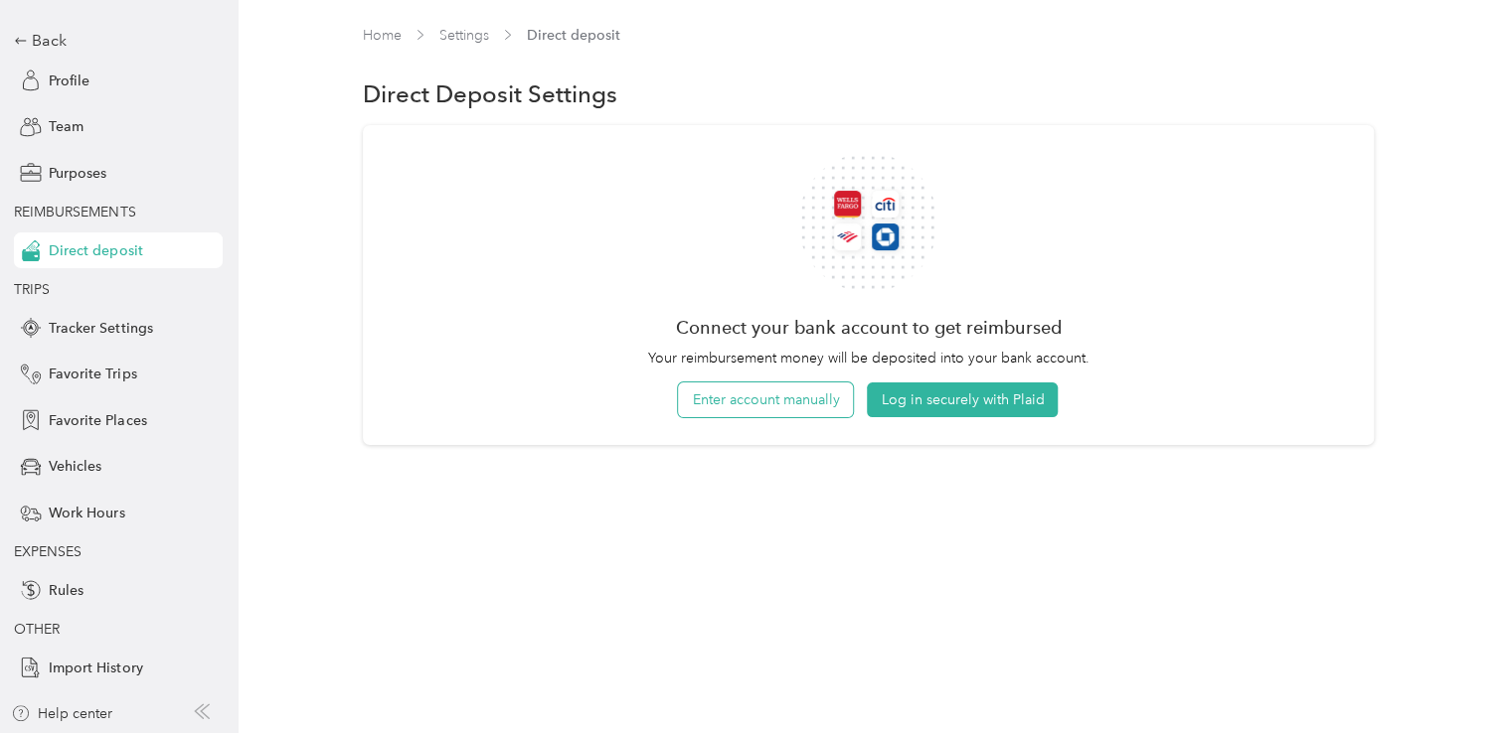
click at [792, 410] on button "Enter account manually" at bounding box center [765, 400] width 175 height 35
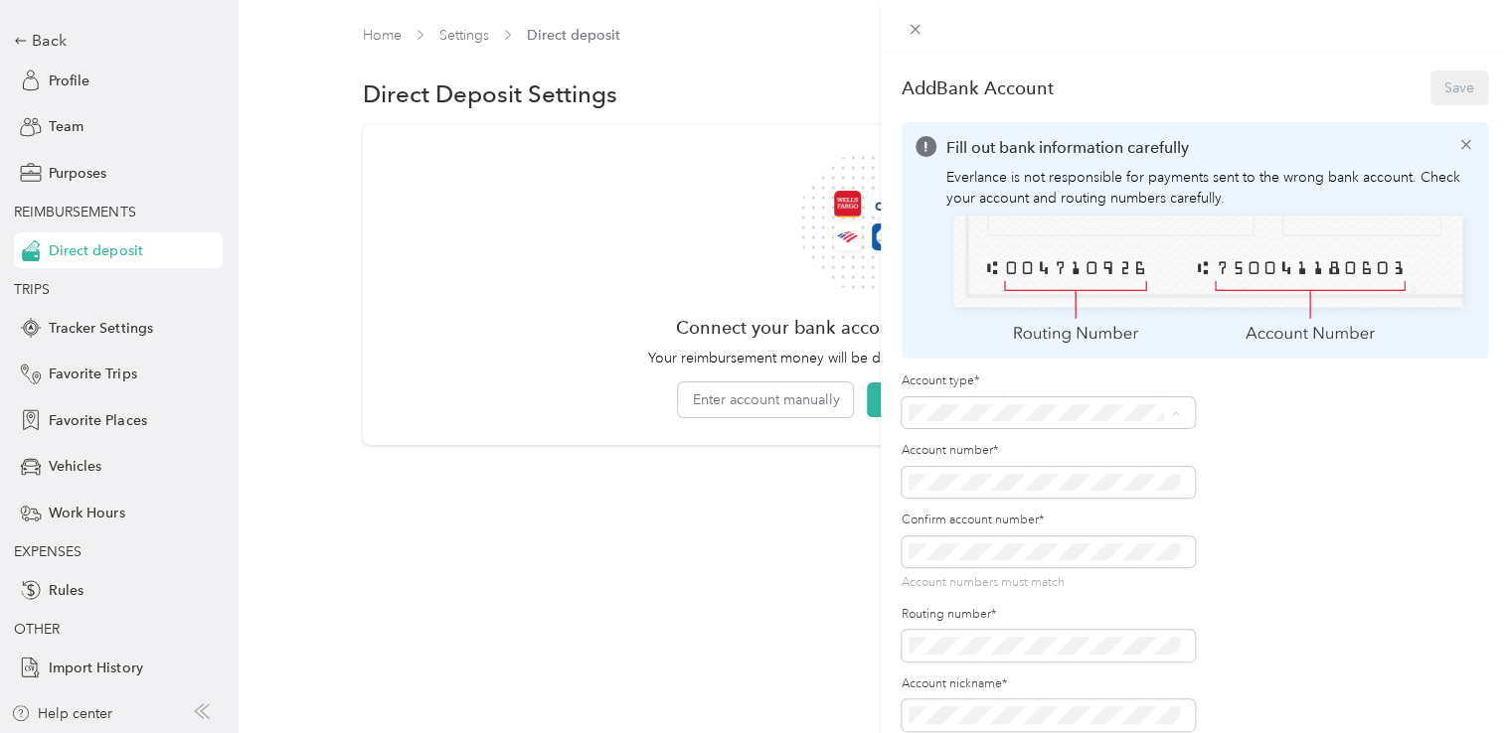
click at [1005, 444] on div "Checking" at bounding box center [1043, 443] width 258 height 21
click at [1000, 468] on span at bounding box center [1047, 483] width 293 height 32
click at [1439, 74] on div "Add Bank Account Save" at bounding box center [1194, 88] width 587 height 42
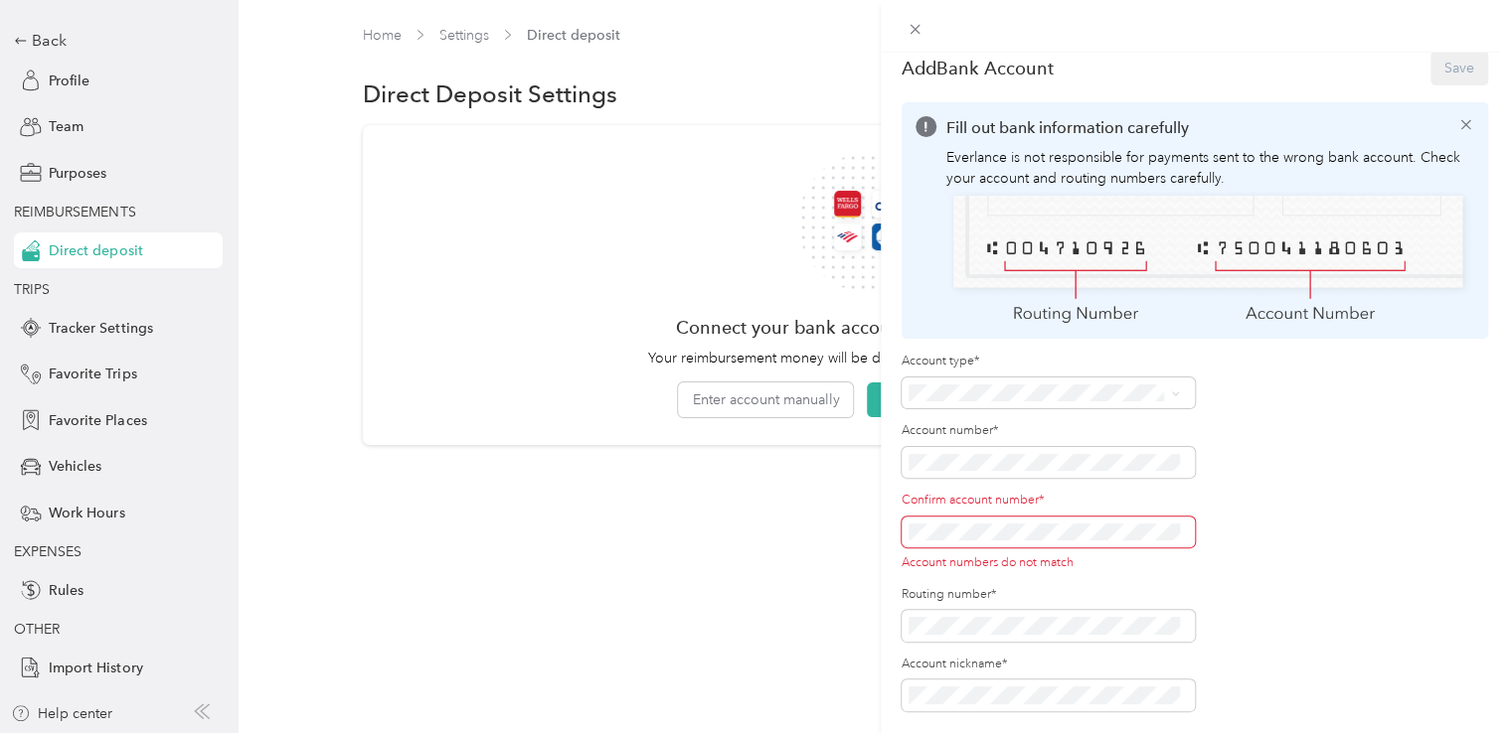
scroll to position [39, 0]
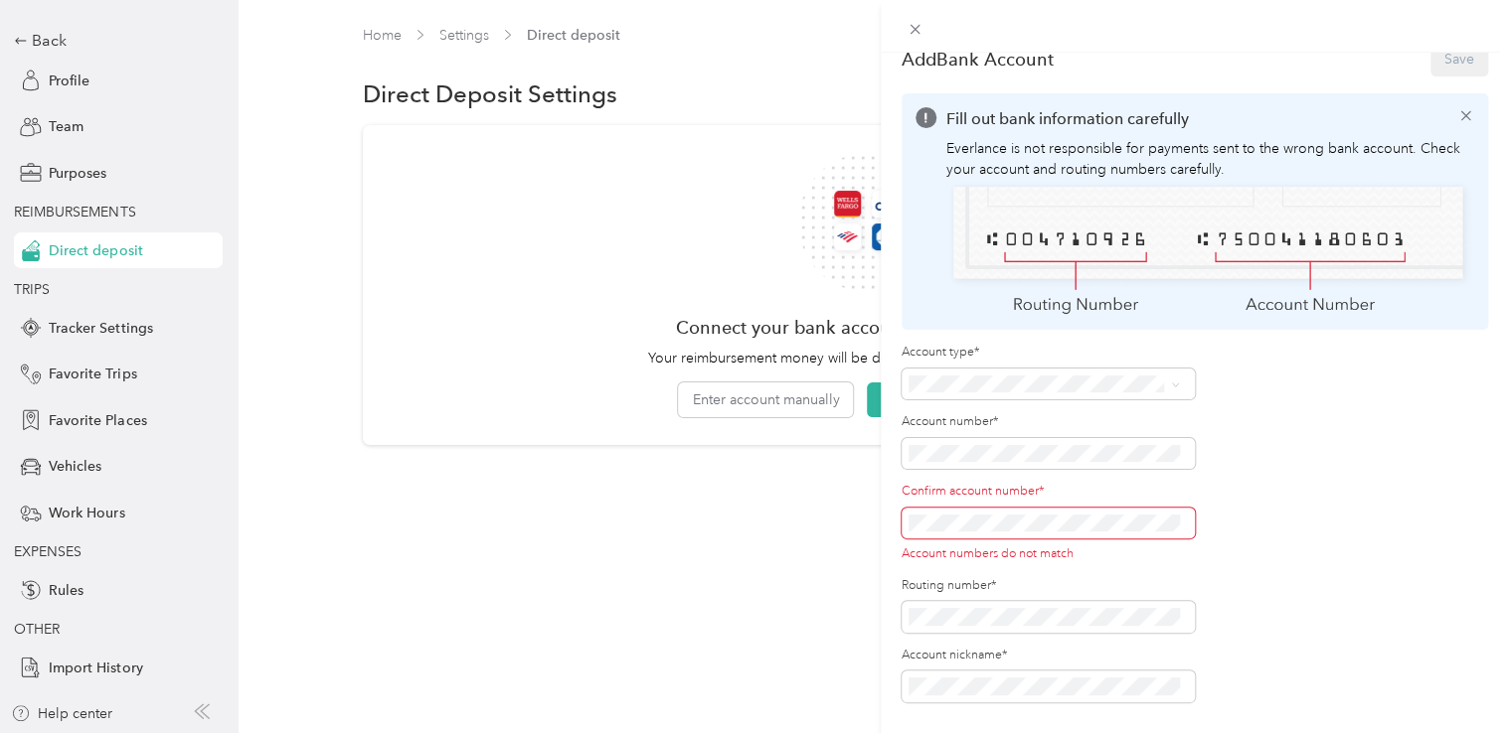
click at [827, 501] on div "Add Bank Account Save Fill out bank information carefully Everlance is not resp…" at bounding box center [754, 366] width 1509 height 733
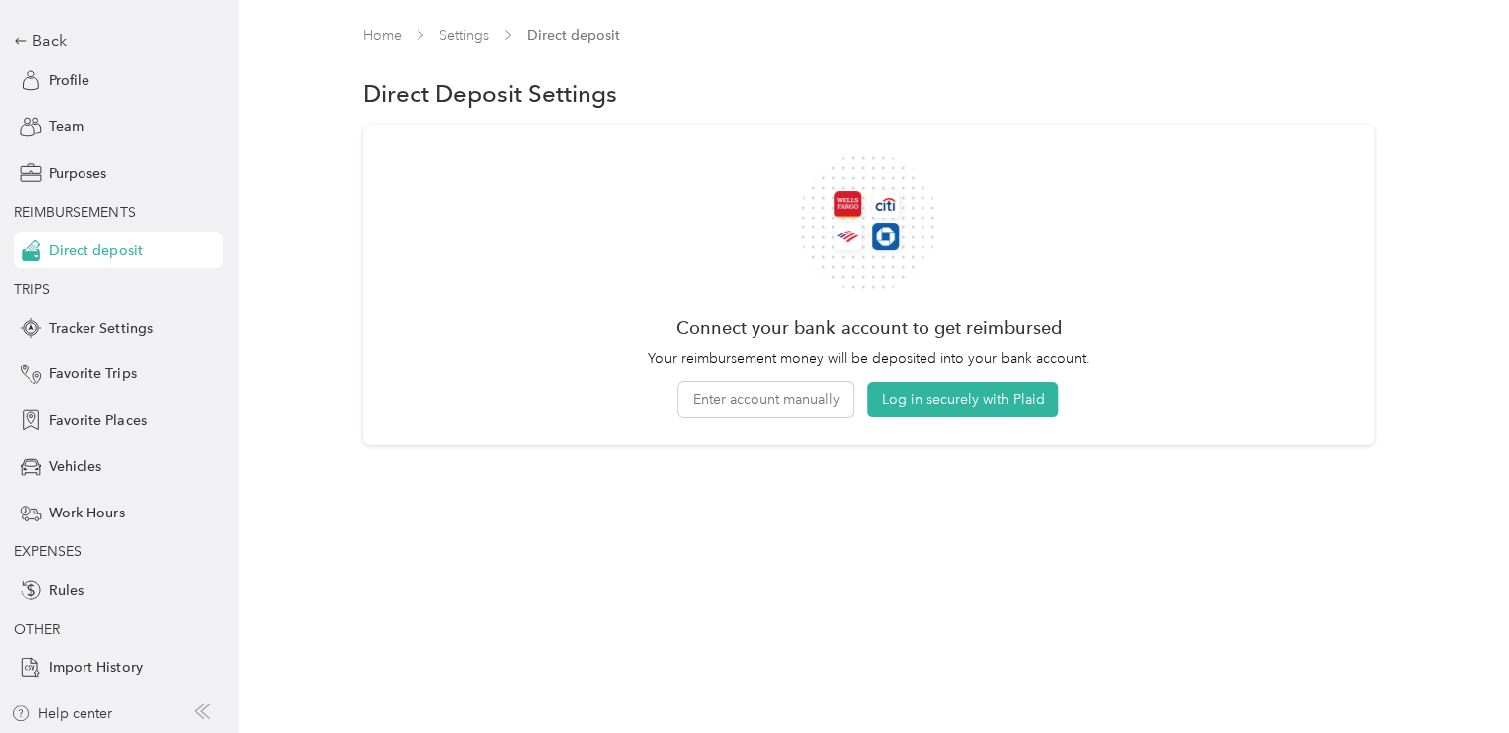
click at [93, 256] on span "Direct deposit" at bounding box center [95, 251] width 93 height 21
click at [736, 411] on button "Enter account manually" at bounding box center [765, 400] width 175 height 35
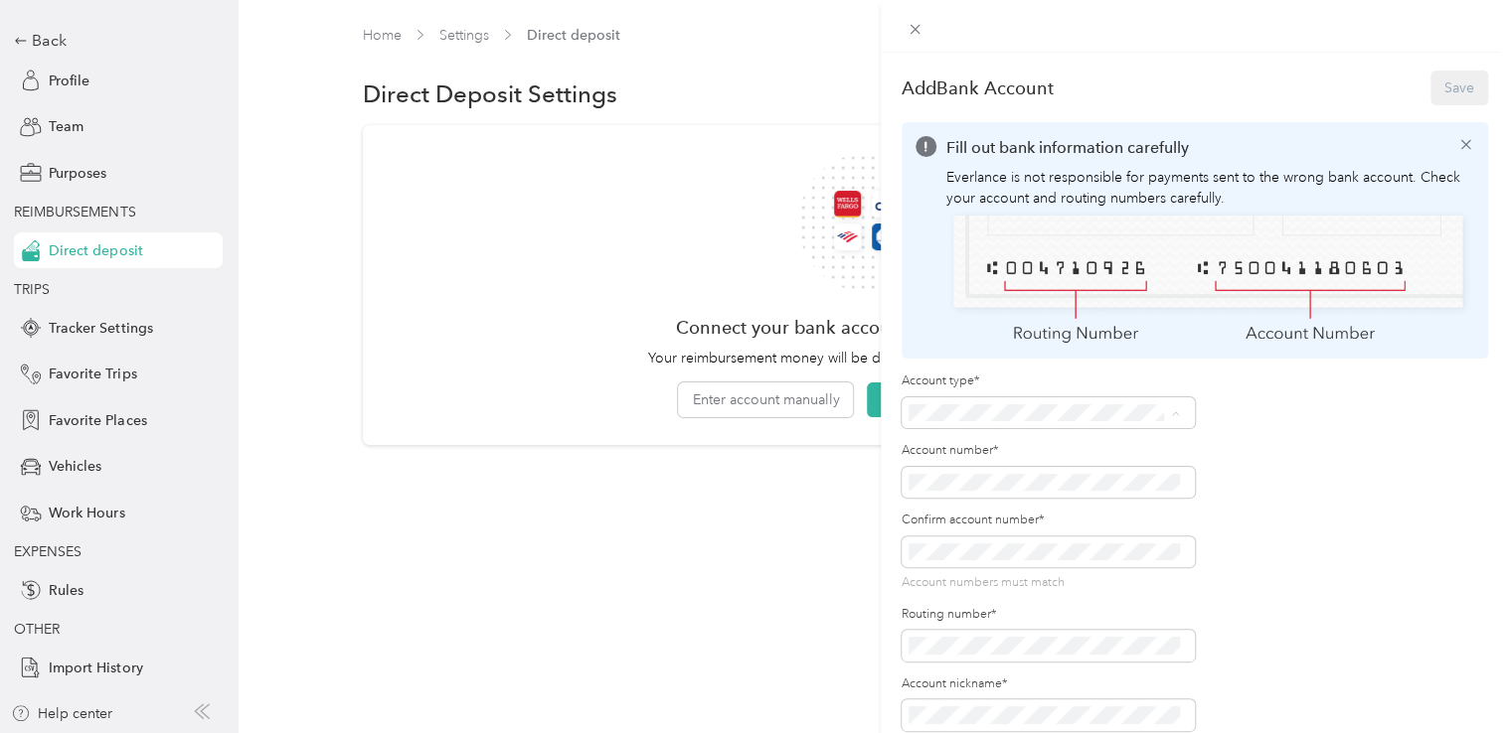
click at [943, 447] on li "Checking" at bounding box center [1043, 443] width 286 height 35
click at [1444, 83] on button "Save" at bounding box center [1459, 88] width 58 height 35
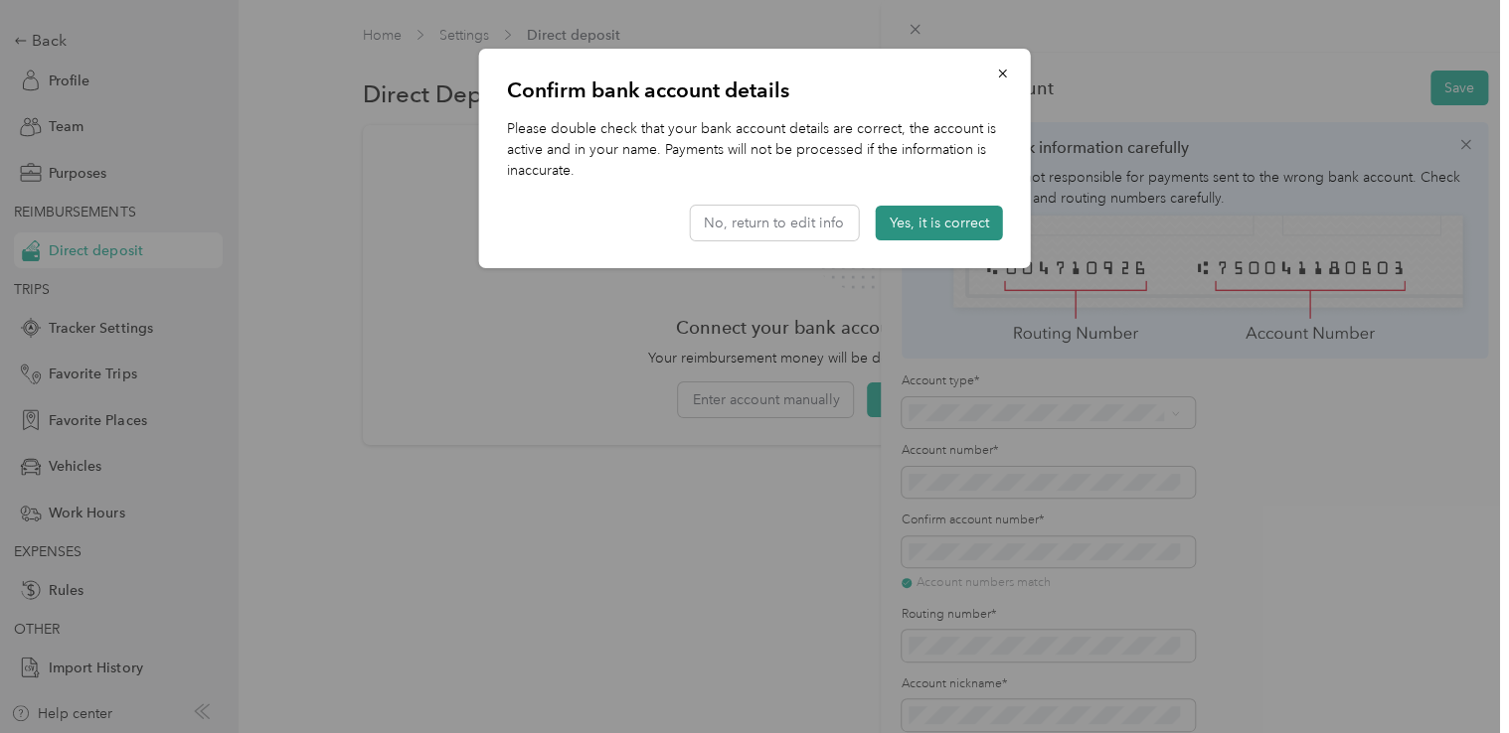
click at [936, 221] on button "Yes, it is correct" at bounding box center [939, 223] width 127 height 35
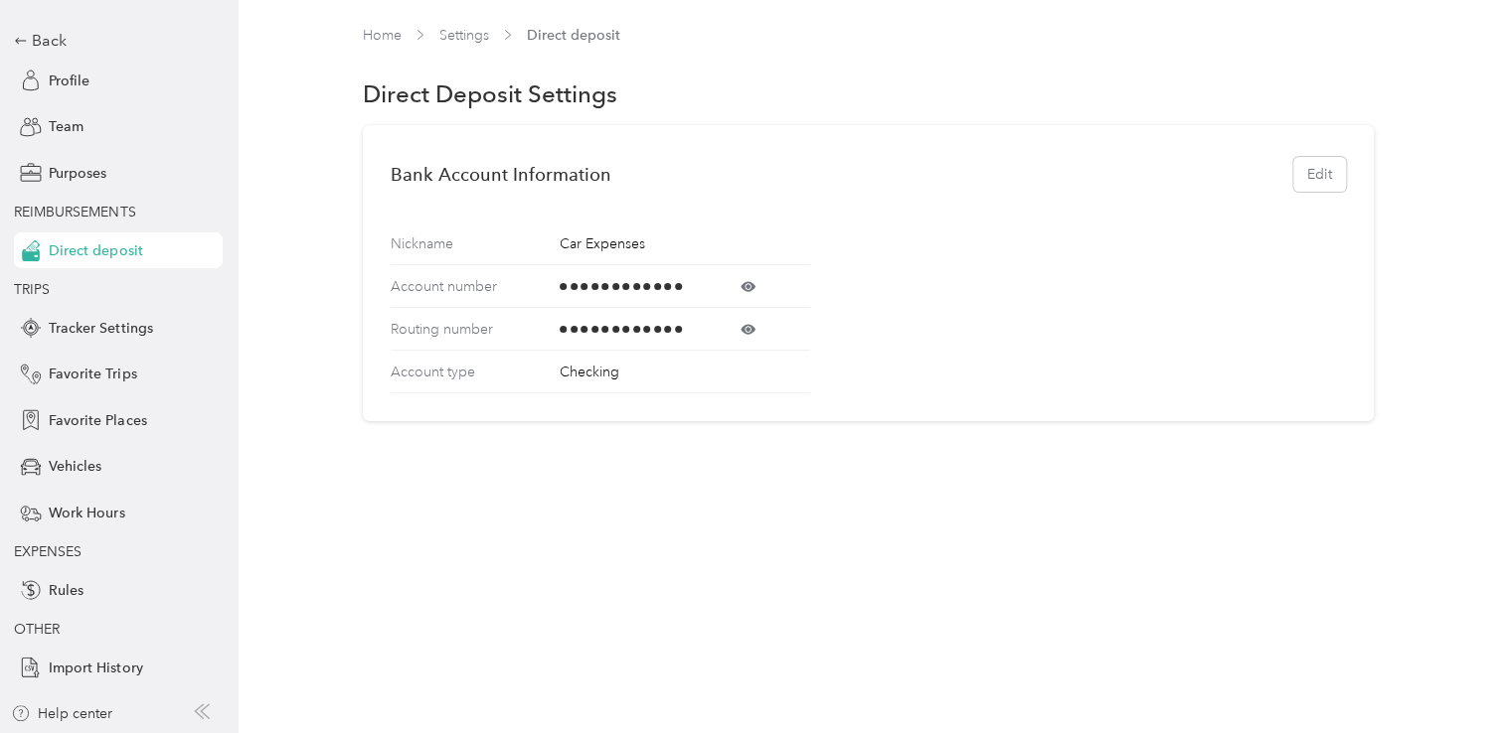
click at [759, 283] on span at bounding box center [747, 286] width 125 height 15
click at [748, 329] on icon at bounding box center [747, 329] width 5 height 5
click at [63, 78] on span "Profile" at bounding box center [69, 81] width 41 height 21
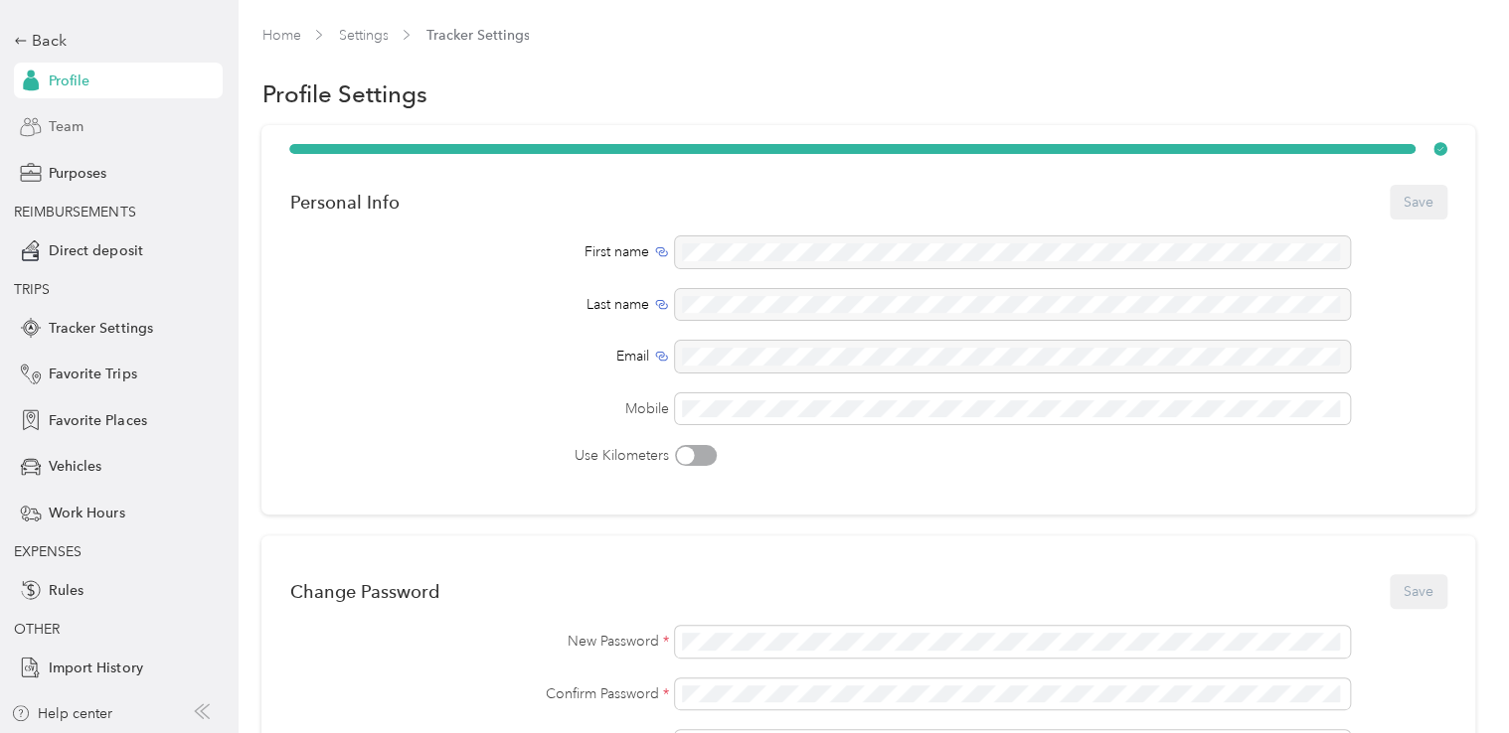
click at [55, 121] on span "Team" at bounding box center [66, 126] width 35 height 21
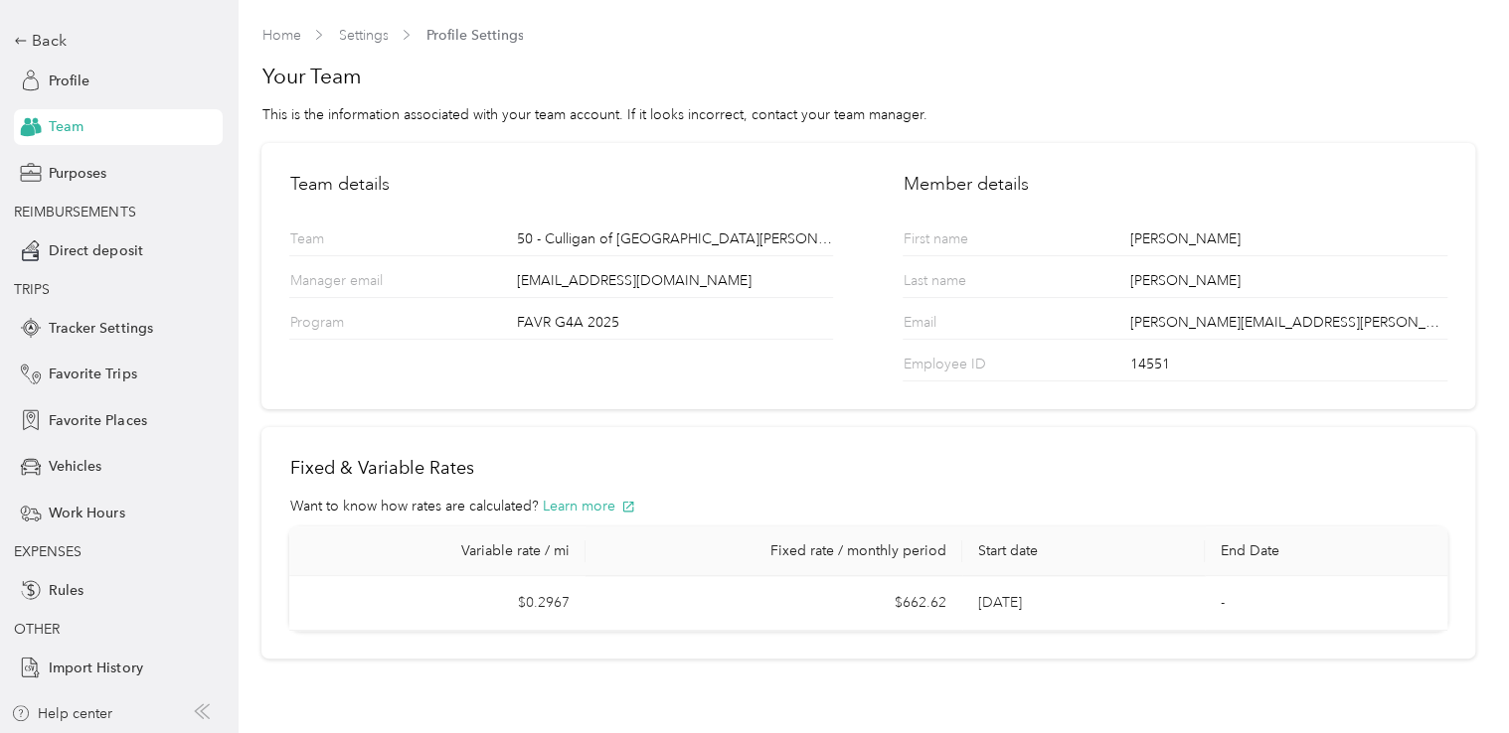
scroll to position [64, 0]
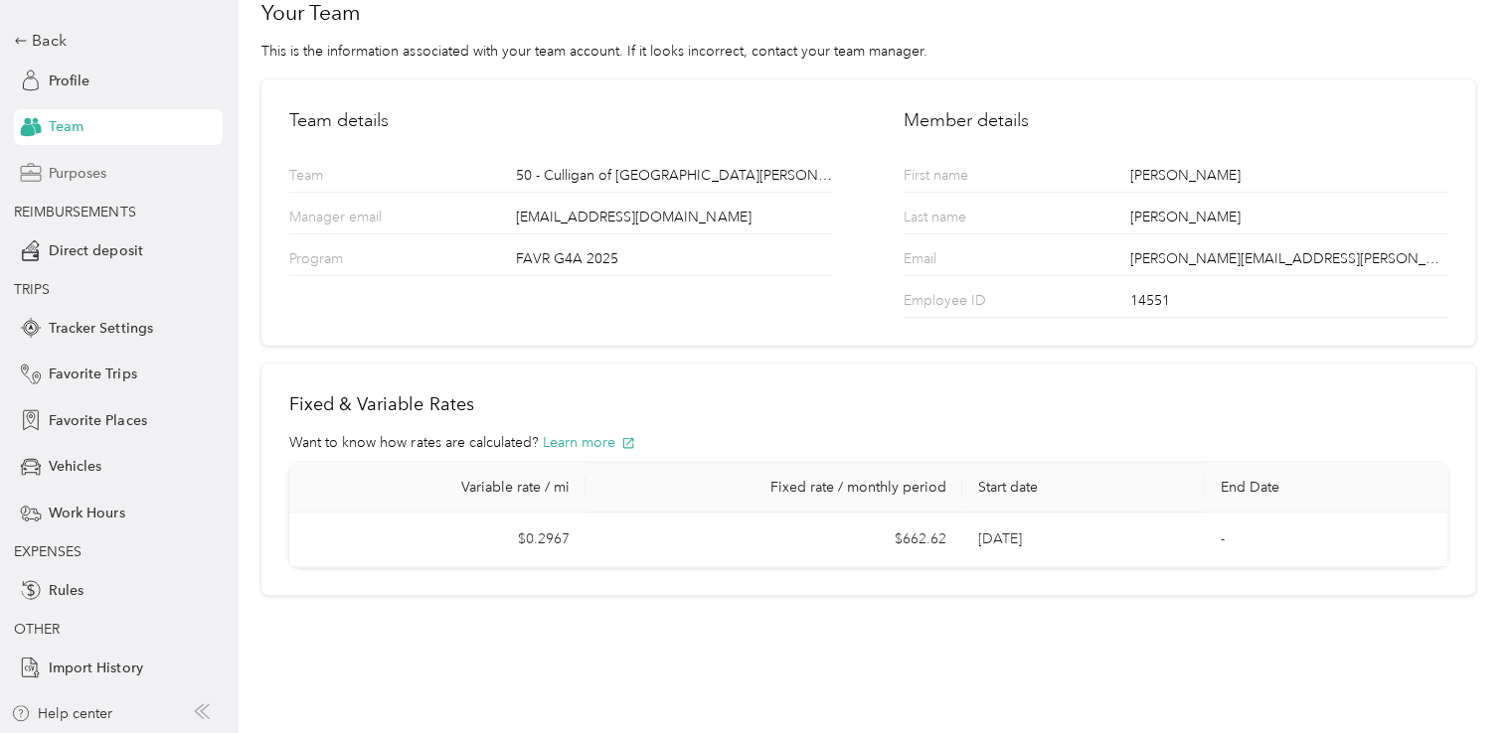
click at [66, 178] on span "Purposes" at bounding box center [78, 173] width 58 height 21
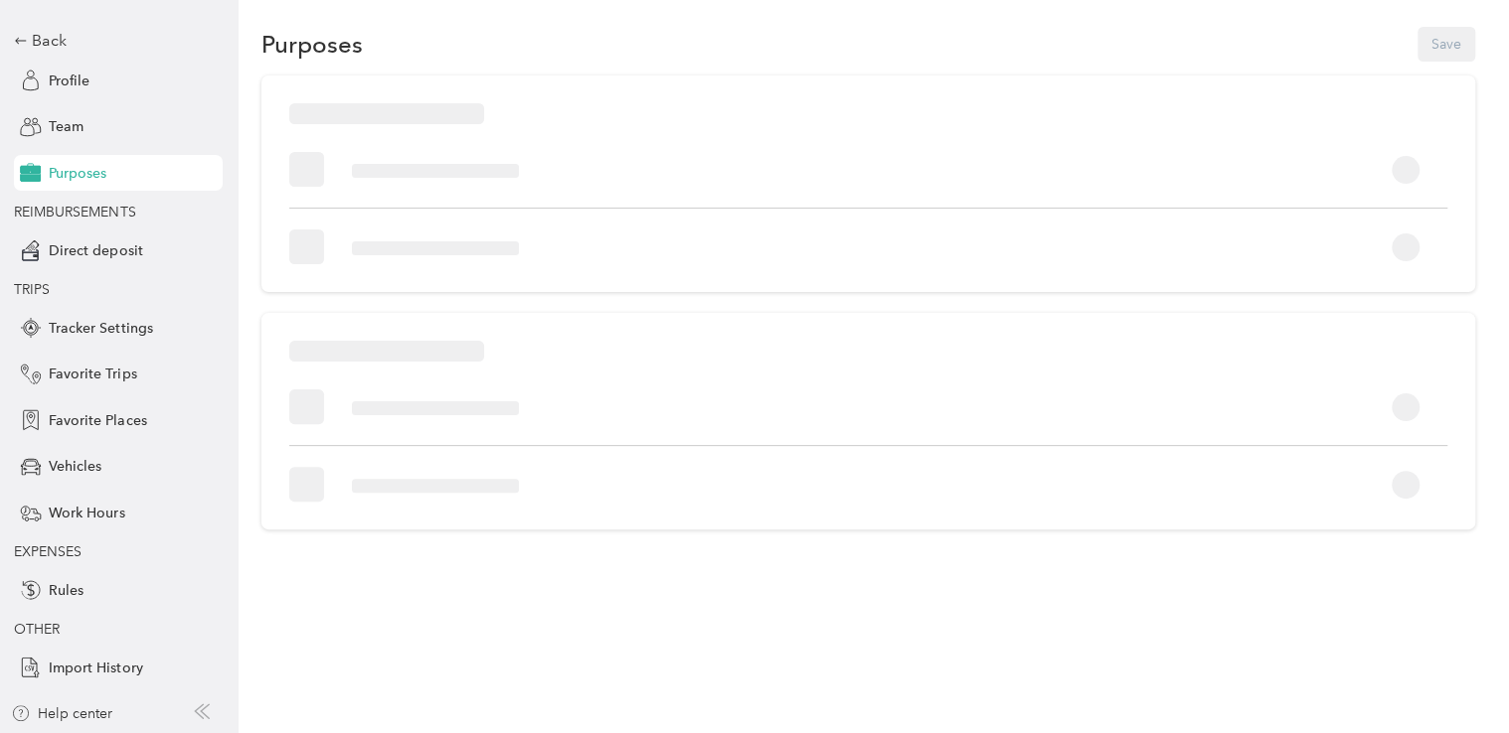
scroll to position [64, 0]
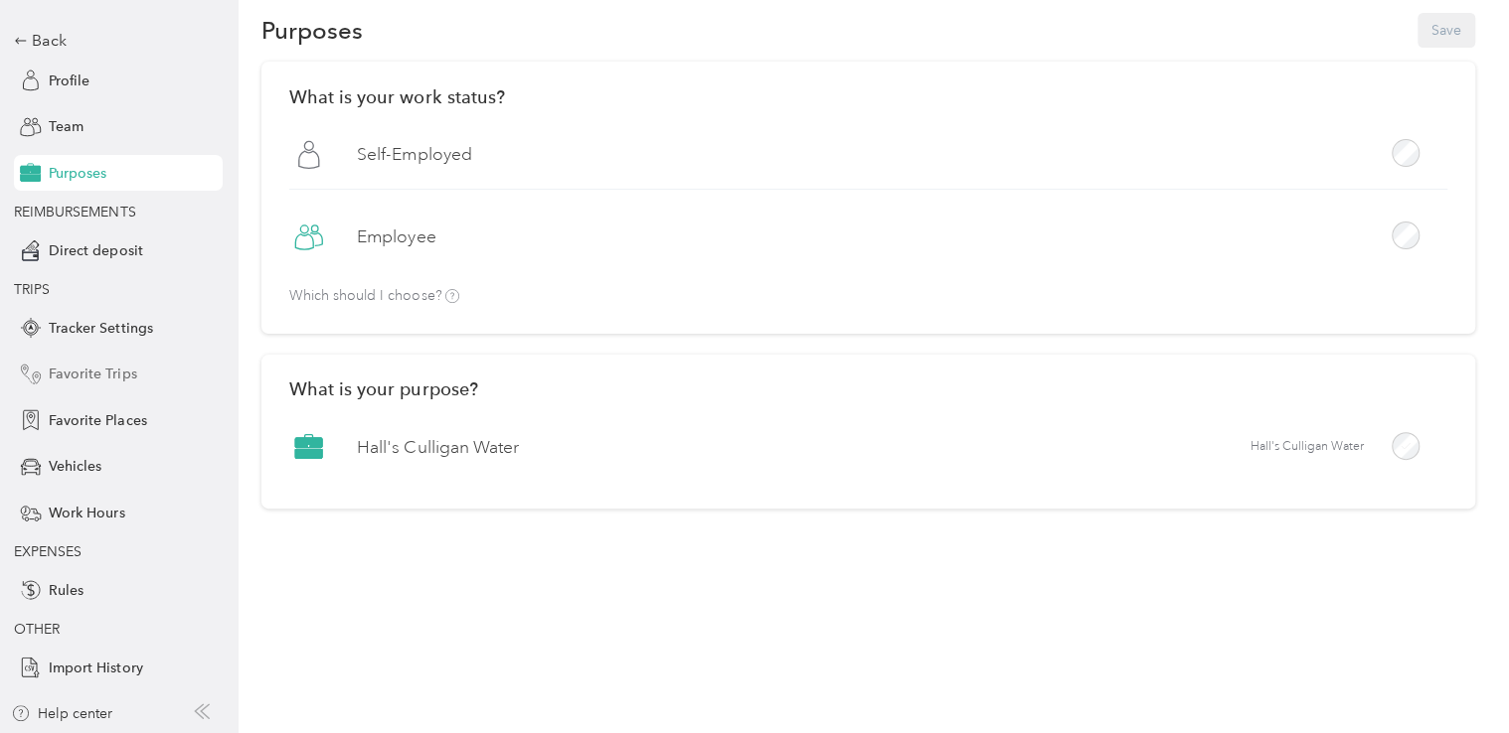
click at [93, 375] on span "Favorite Trips" at bounding box center [92, 374] width 87 height 21
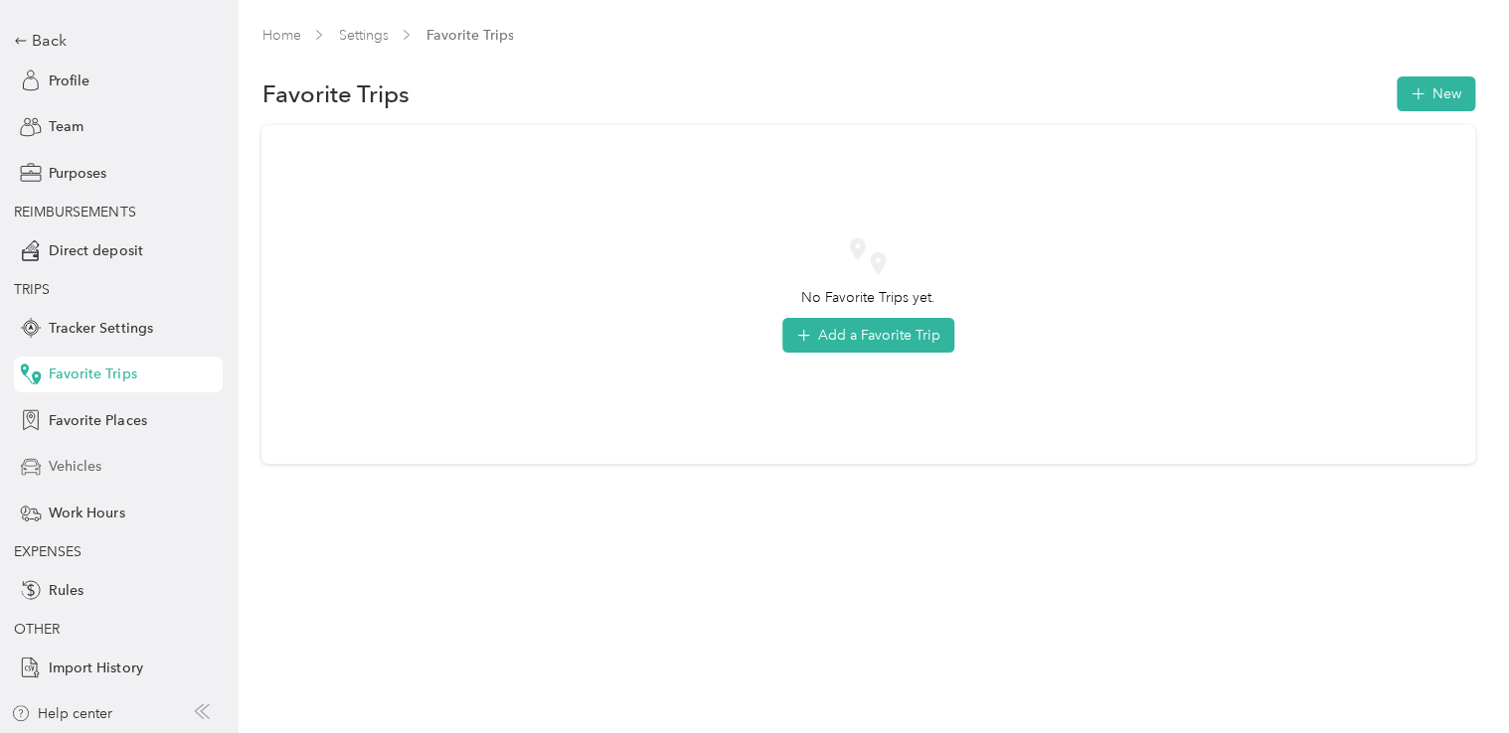
click at [83, 466] on span "Vehicles" at bounding box center [75, 466] width 53 height 21
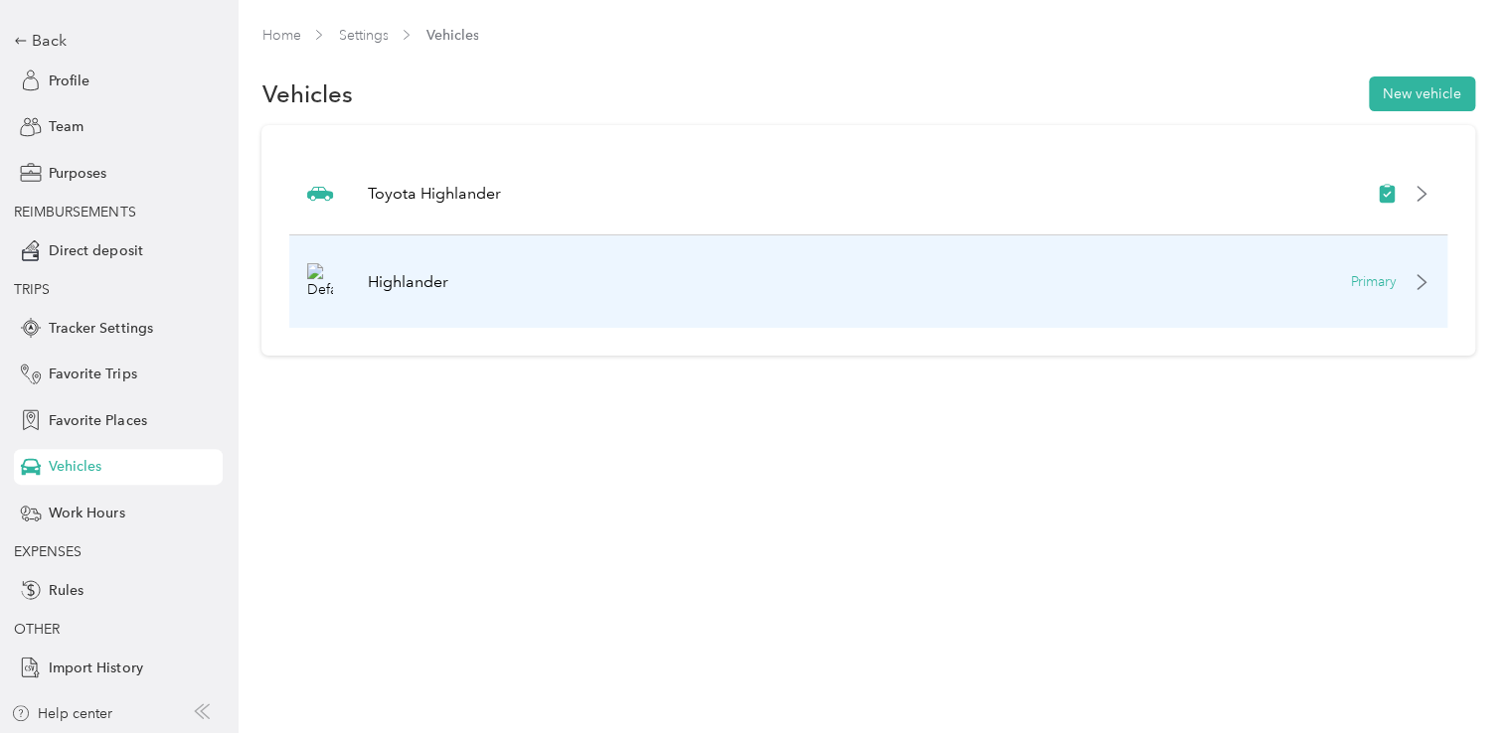
click at [1395, 283] on p "Primary" at bounding box center [1374, 281] width 46 height 21
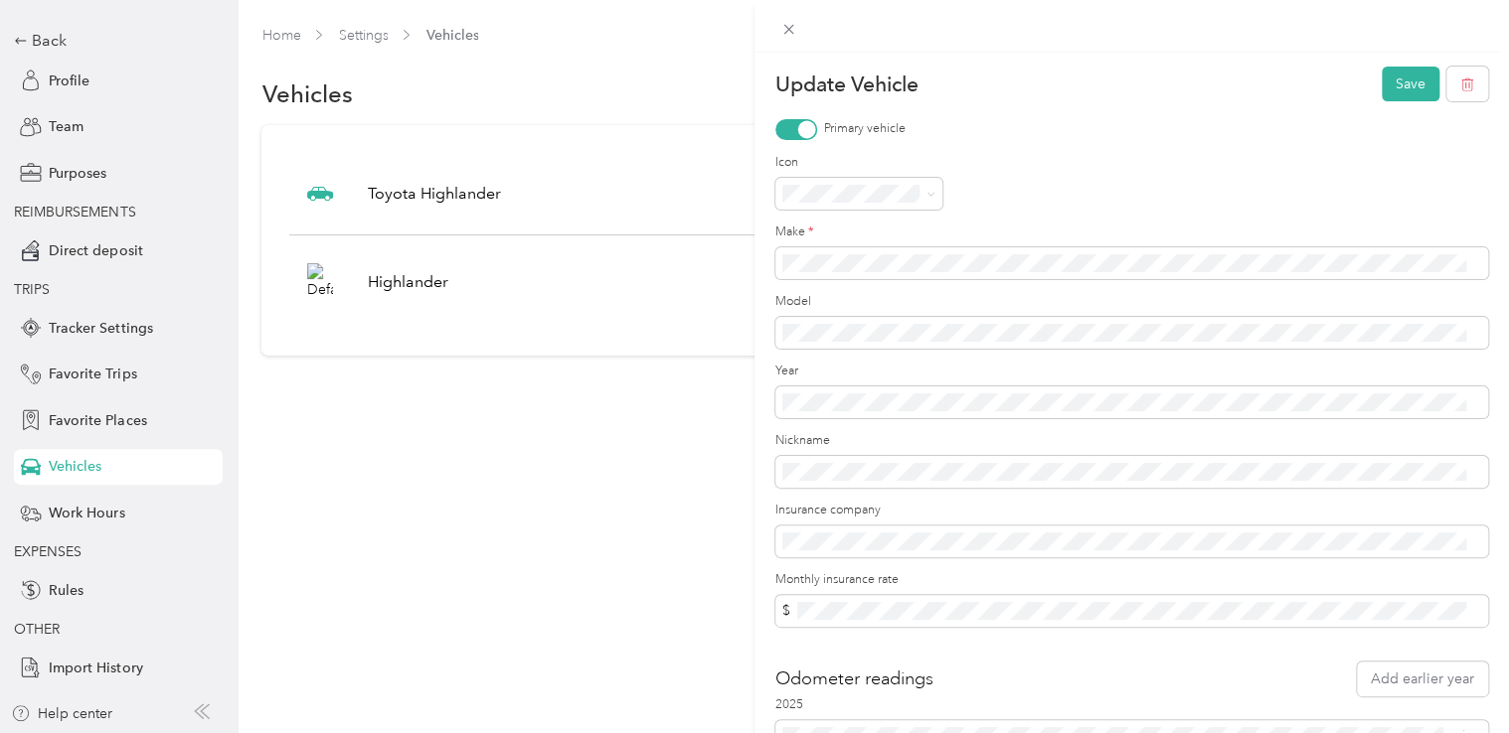
click at [452, 34] on div "Update Vehicle Save Primary vehicle Icon Make * Model Year Nickname Insurance c…" at bounding box center [754, 366] width 1509 height 733
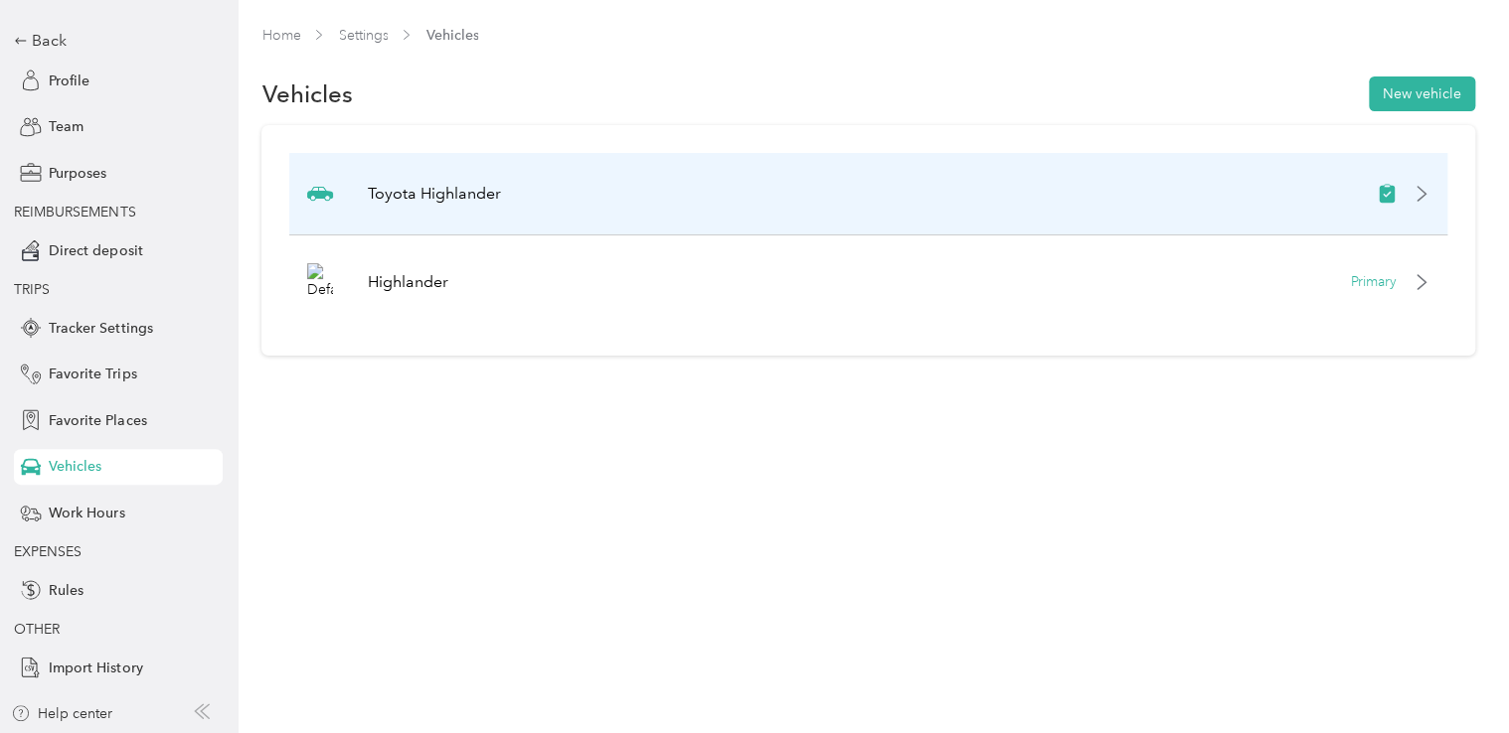
click at [458, 193] on p "Toyota Highlander" at bounding box center [434, 194] width 133 height 24
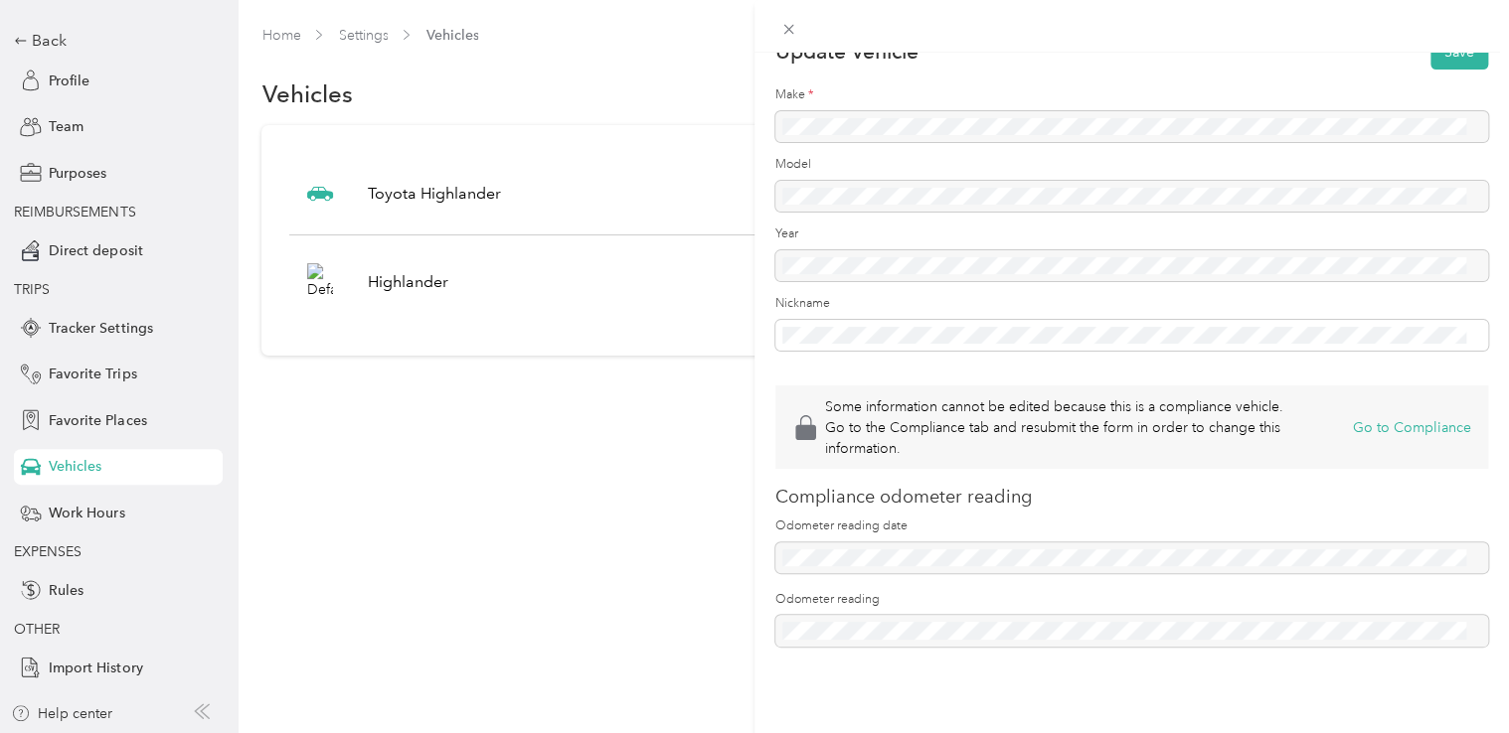
scroll to position [147, 0]
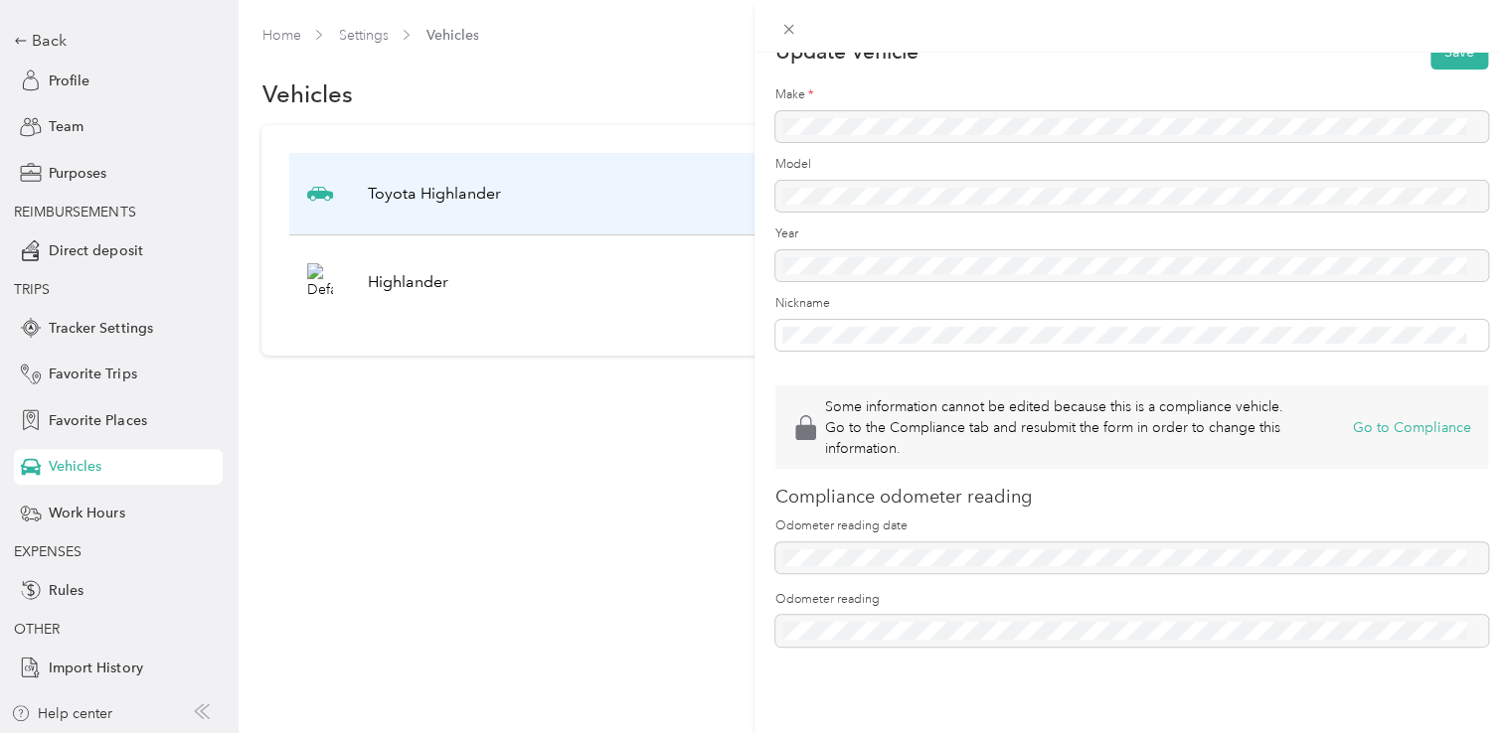
click at [446, 175] on div "Some information cannot be edited because this is a compliance vehicle. Go to t…" at bounding box center [754, 366] width 1509 height 733
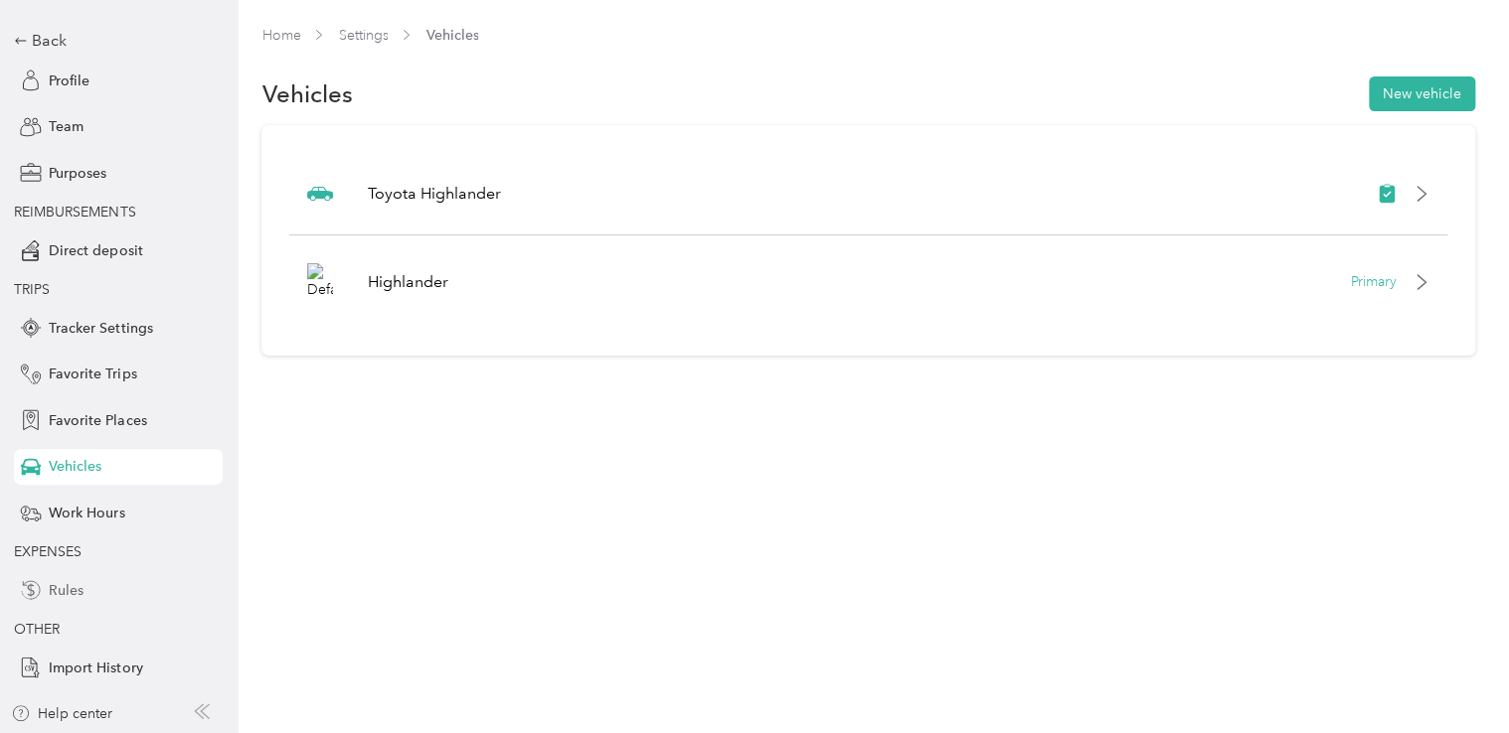
click at [56, 591] on span "Rules" at bounding box center [66, 590] width 35 height 21
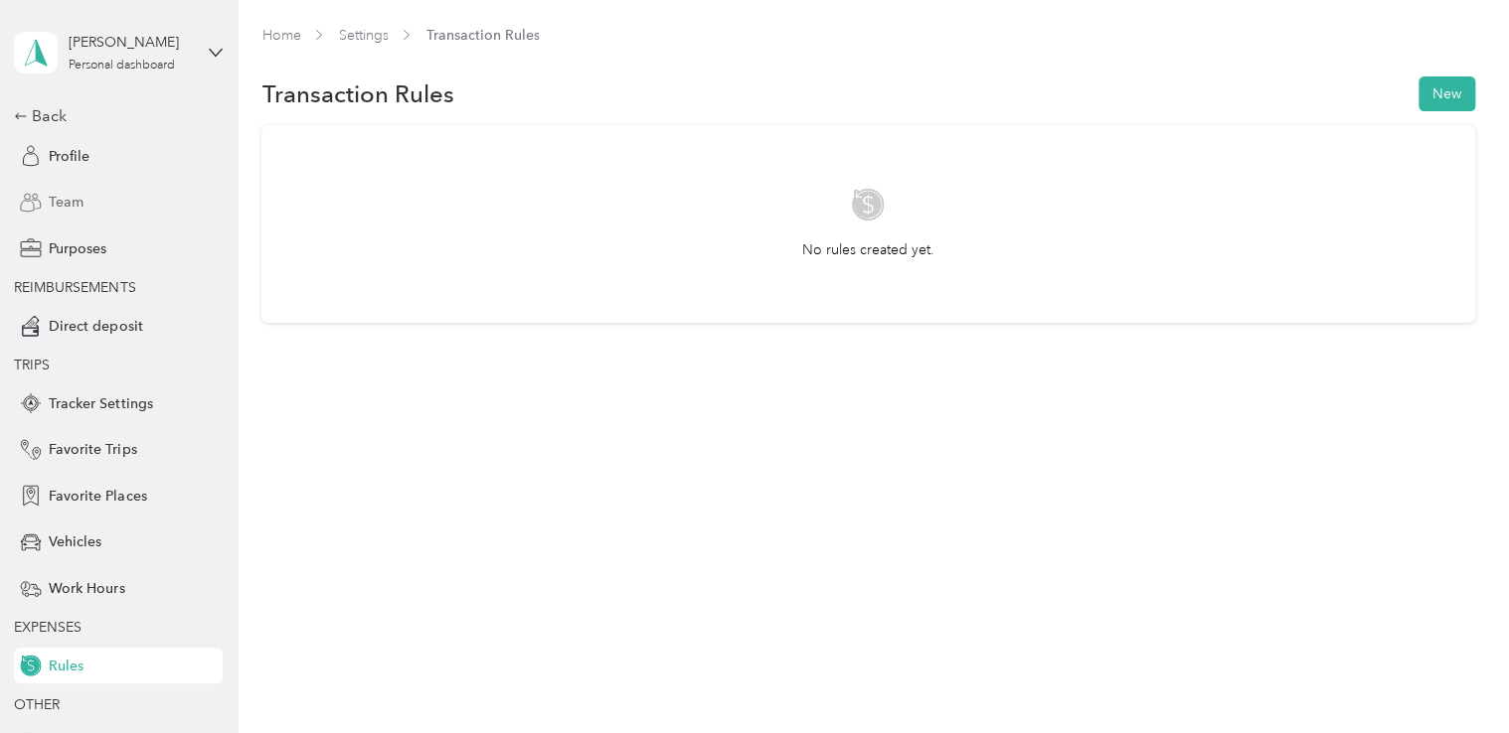
click at [57, 201] on span "Team" at bounding box center [66, 202] width 35 height 21
